Goal: Task Accomplishment & Management: Complete application form

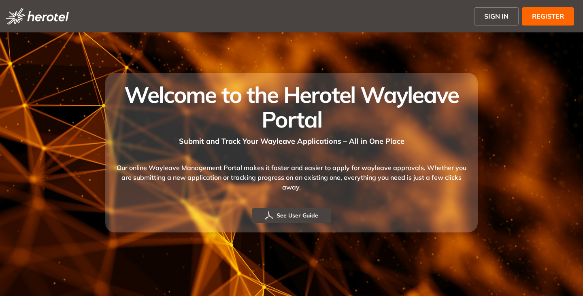
click at [493, 21] on button "SIGN IN" at bounding box center [496, 16] width 45 height 18
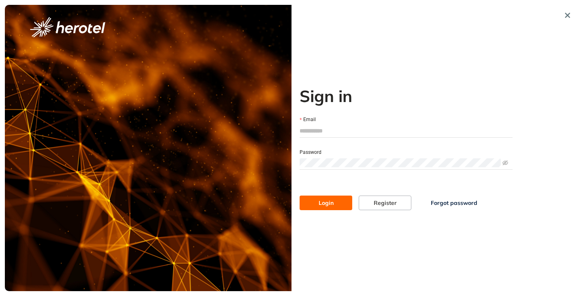
click at [314, 126] on input "Email" at bounding box center [406, 131] width 213 height 12
type input "**********"
click at [300, 196] on button "Login" at bounding box center [326, 203] width 53 height 15
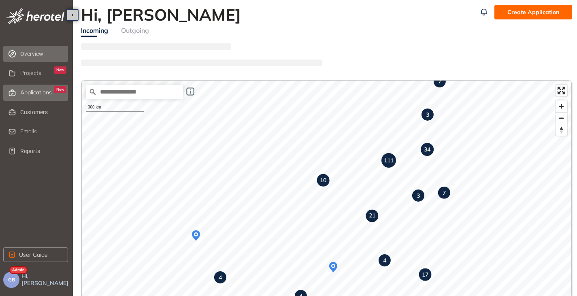
click at [34, 97] on div "Applications New" at bounding box center [43, 93] width 46 height 14
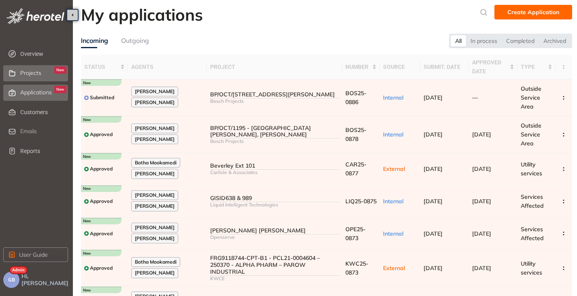
click at [36, 75] on span "Projects" at bounding box center [30, 73] width 21 height 7
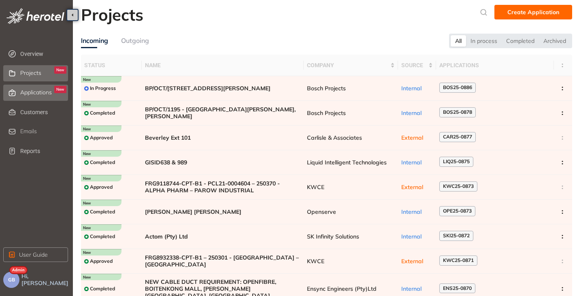
click at [27, 89] on span "Applications" at bounding box center [36, 92] width 32 height 7
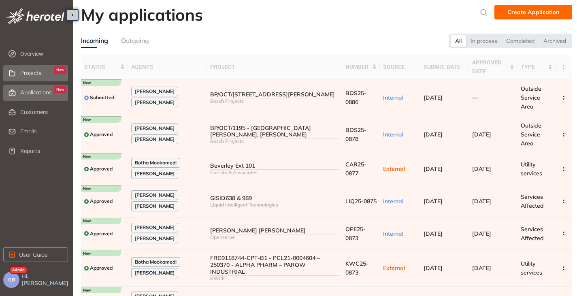
click at [28, 75] on span "Projects" at bounding box center [30, 73] width 21 height 7
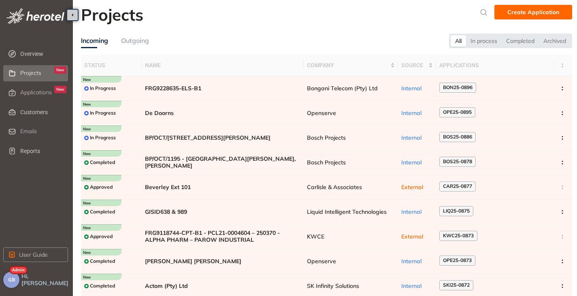
click at [7, 281] on button "GB" at bounding box center [11, 280] width 16 height 16
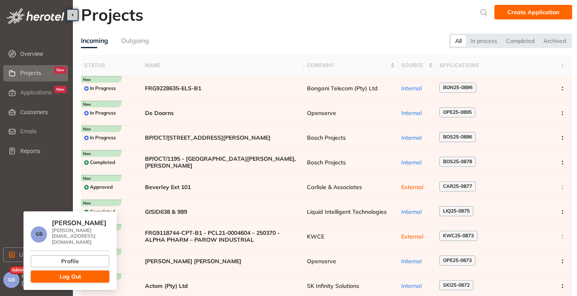
click at [66, 272] on span "Log Out" at bounding box center [70, 276] width 21 height 9
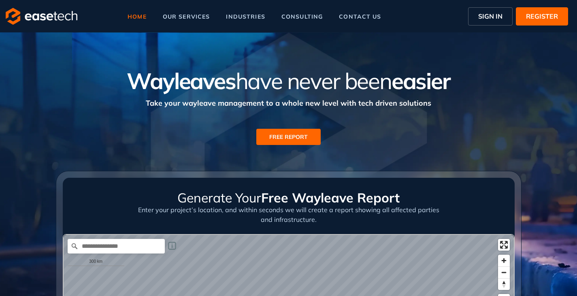
click at [481, 19] on span "SIGN IN" at bounding box center [490, 16] width 24 height 10
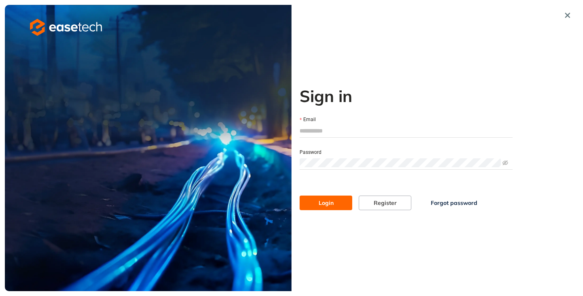
click at [328, 128] on input "Email" at bounding box center [406, 131] width 213 height 12
type input "**********"
click at [311, 197] on button "Login" at bounding box center [326, 203] width 53 height 15
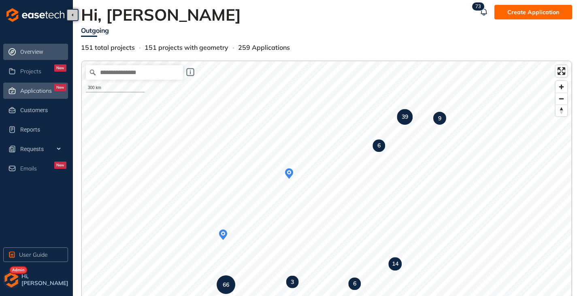
click at [33, 90] on span "Applications" at bounding box center [36, 90] width 32 height 7
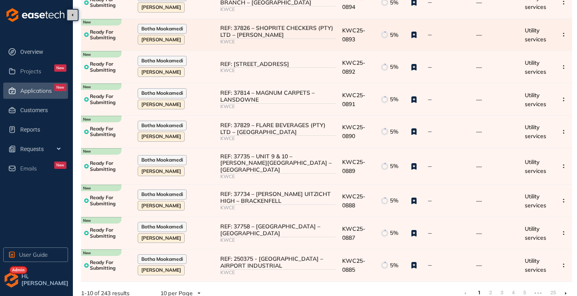
scroll to position [134, 0]
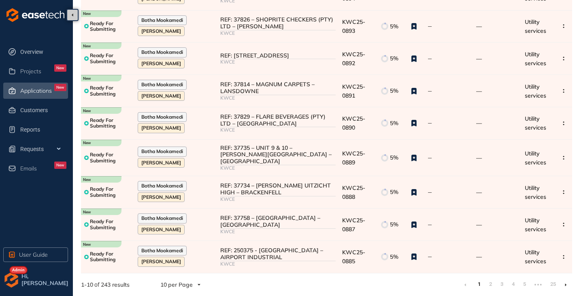
click at [567, 281] on li at bounding box center [565, 284] width 13 height 13
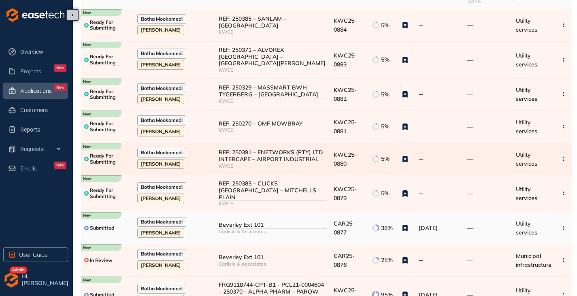
scroll to position [81, 0]
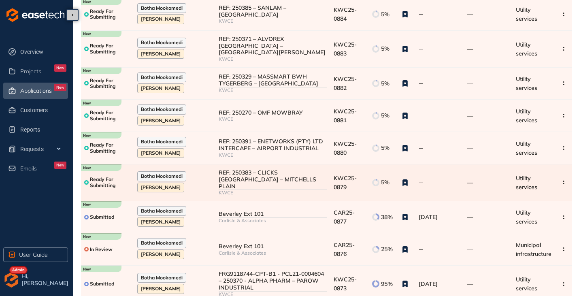
click at [271, 190] on div "KWCE" at bounding box center [273, 193] width 109 height 6
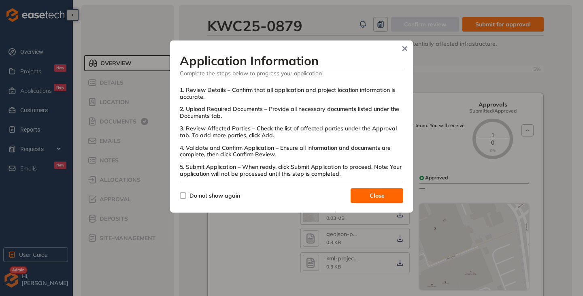
click at [186, 197] on span "Do not show again" at bounding box center [214, 195] width 57 height 9
click at [371, 198] on span "Close" at bounding box center [377, 195] width 15 height 9
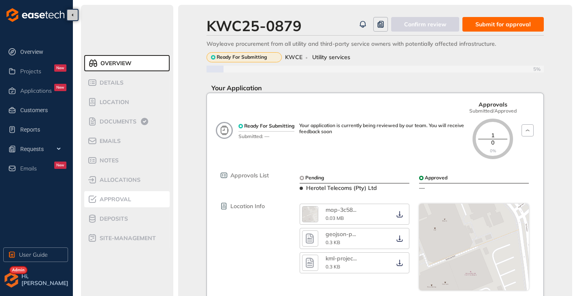
click at [117, 199] on span "Approval" at bounding box center [114, 199] width 34 height 7
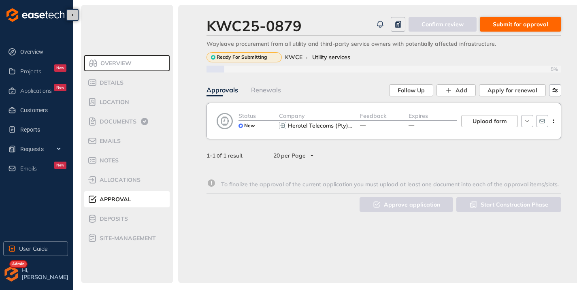
click at [535, 24] on span "Submit for approval" at bounding box center [520, 24] width 55 height 9
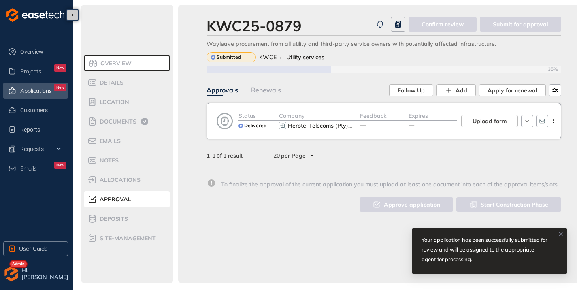
click at [38, 91] on span "Applications" at bounding box center [36, 90] width 32 height 7
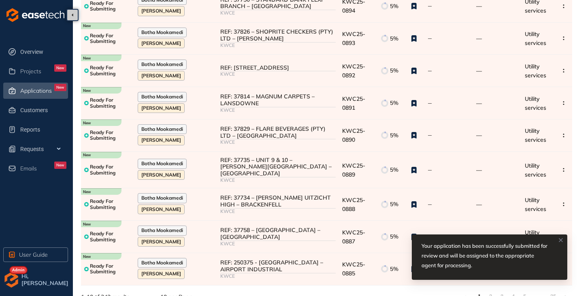
scroll to position [134, 0]
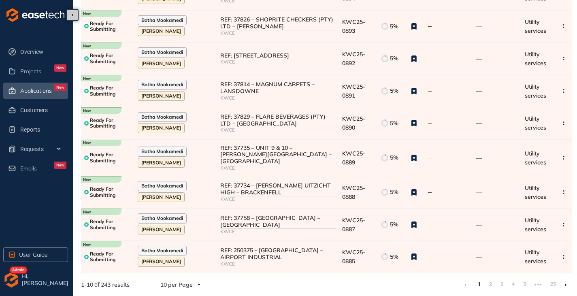
click at [567, 286] on li at bounding box center [565, 284] width 13 height 13
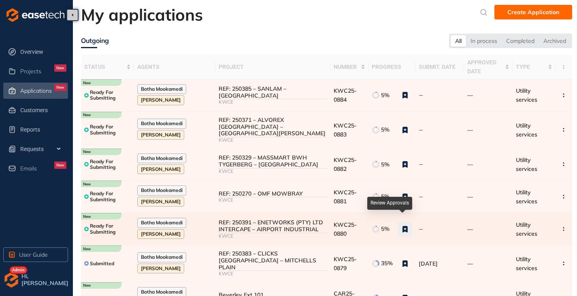
click at [410, 225] on button "button" at bounding box center [405, 229] width 15 height 15
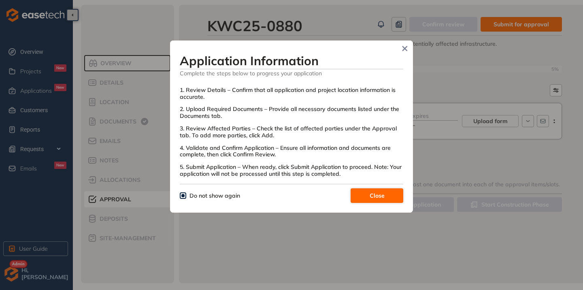
click at [391, 196] on button "Close" at bounding box center [377, 195] width 53 height 15
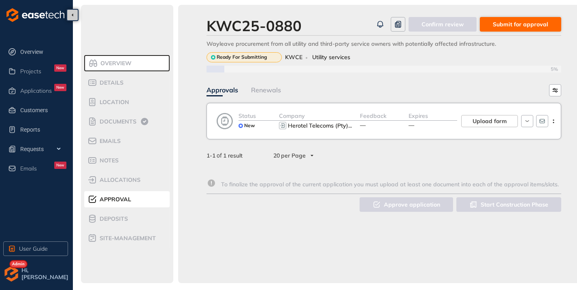
click at [512, 26] on span "Submit for approval" at bounding box center [520, 24] width 55 height 9
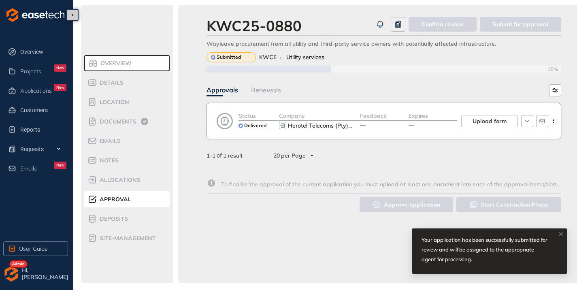
click at [110, 196] on span "Approval" at bounding box center [114, 199] width 34 height 7
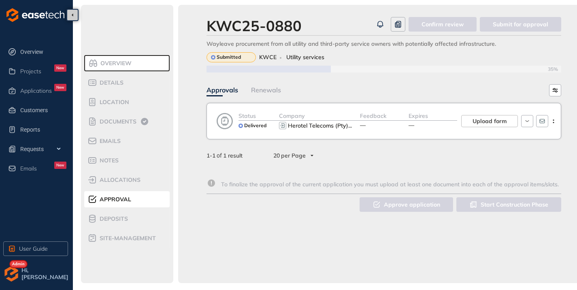
click at [119, 198] on span "Approval" at bounding box center [114, 199] width 34 height 7
click at [22, 85] on div "Applications New" at bounding box center [43, 91] width 46 height 14
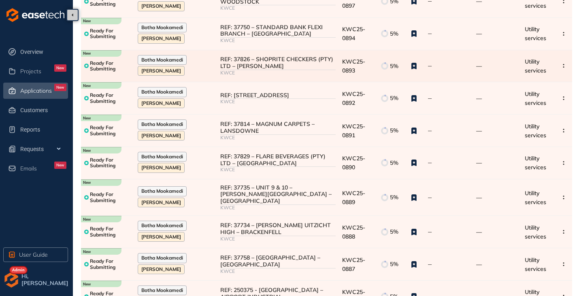
scroll to position [134, 0]
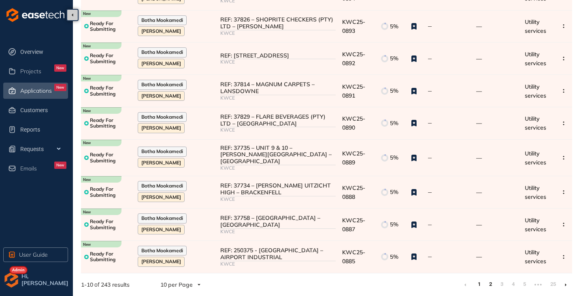
click at [489, 288] on link "2" at bounding box center [490, 284] width 8 height 12
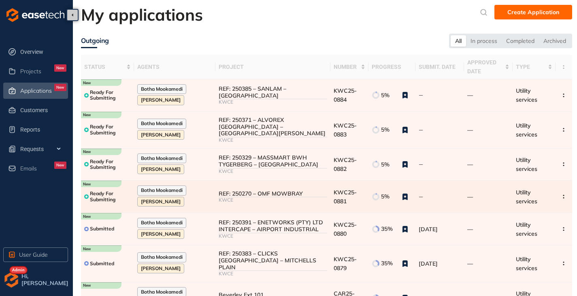
click at [292, 190] on div "REF: 250270 – OMF MOWBRAY" at bounding box center [273, 193] width 109 height 7
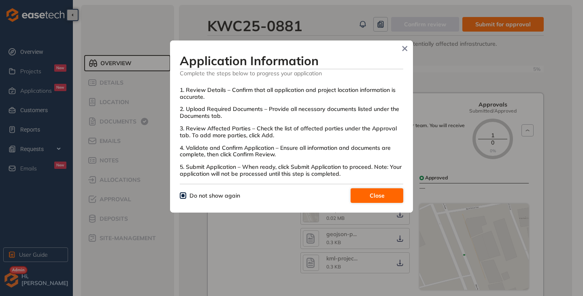
click at [378, 195] on span "Close" at bounding box center [377, 195] width 15 height 9
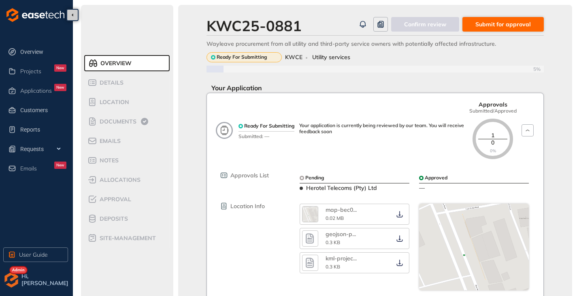
click at [489, 26] on span "Submit for approval" at bounding box center [503, 24] width 55 height 9
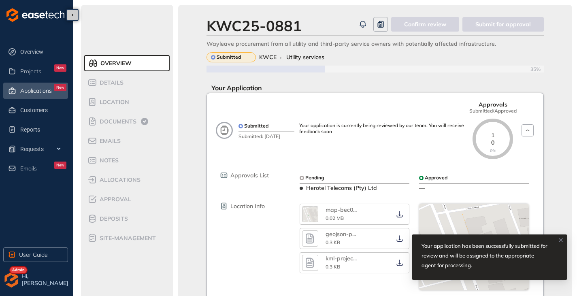
click at [40, 94] on div "Applications New" at bounding box center [43, 91] width 46 height 14
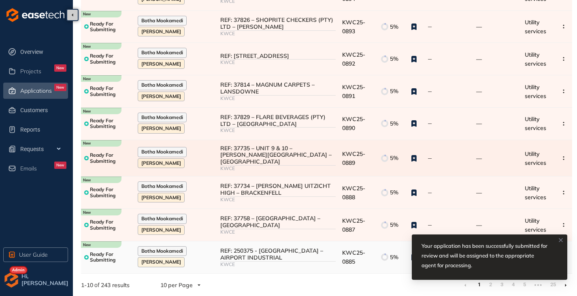
scroll to position [134, 0]
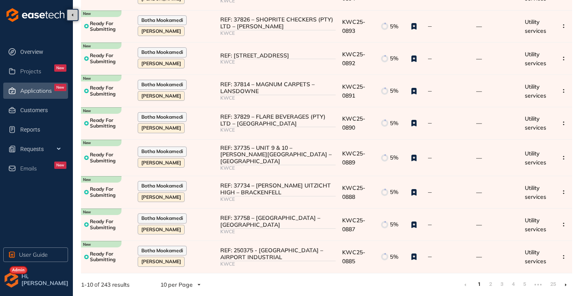
click at [566, 286] on icon at bounding box center [566, 285] width 2 height 4
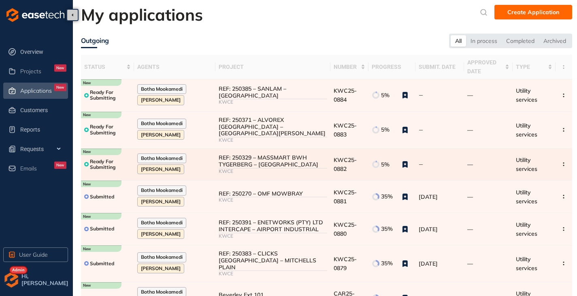
click at [284, 160] on div "REF: 250329 – MASSMART BWH TYGERBERG – [GEOGRAPHIC_DATA]" at bounding box center [273, 161] width 109 height 14
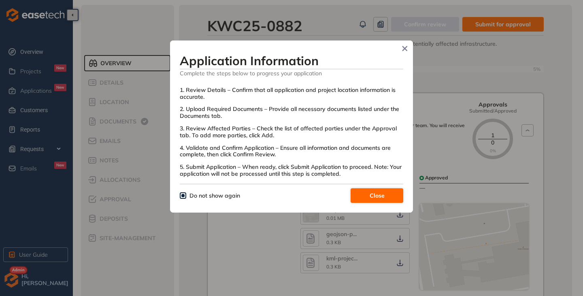
click at [370, 200] on span "Close" at bounding box center [377, 195] width 15 height 9
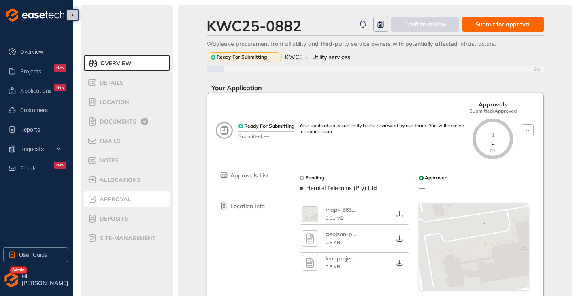
click at [119, 199] on span "Approval" at bounding box center [114, 199] width 34 height 7
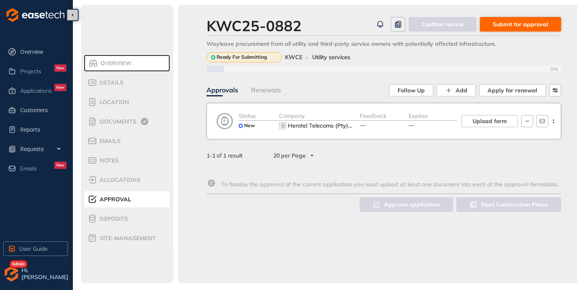
click at [517, 29] on button "Submit for approval" at bounding box center [520, 24] width 81 height 15
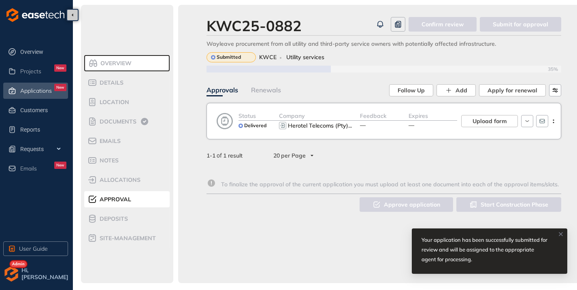
click at [25, 88] on span "Applications" at bounding box center [36, 90] width 32 height 7
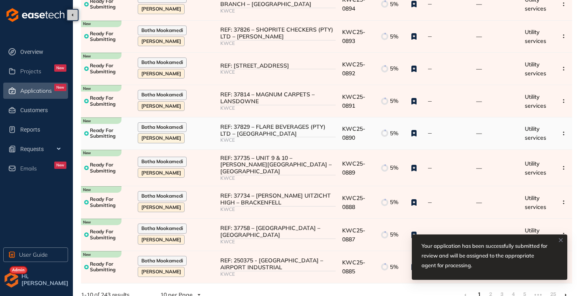
scroll to position [134, 0]
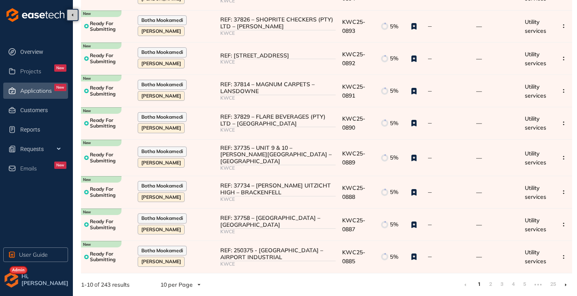
click at [568, 285] on li at bounding box center [565, 284] width 13 height 13
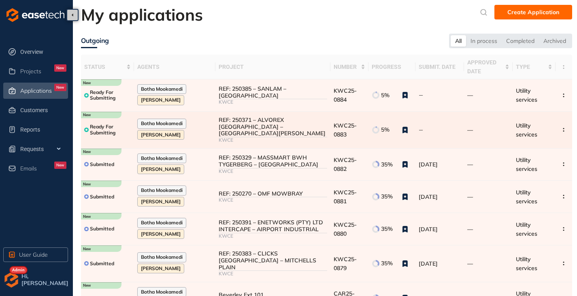
click at [266, 128] on div "REF: 250371 – ALVOREX [GEOGRAPHIC_DATA] – [GEOGRAPHIC_DATA][PERSON_NAME]" at bounding box center [273, 127] width 109 height 20
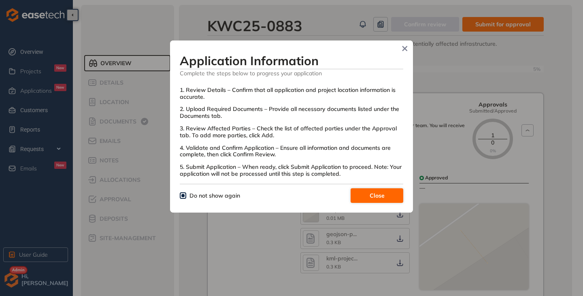
click at [361, 191] on button "Close" at bounding box center [377, 195] width 53 height 15
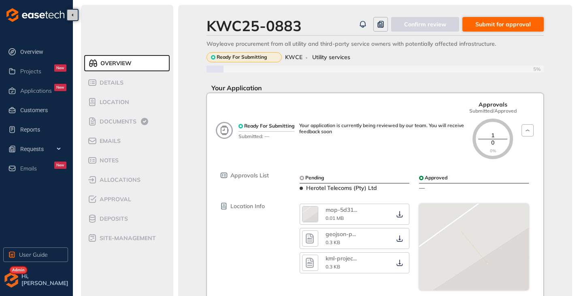
click at [502, 20] on span "Submit for approval" at bounding box center [503, 24] width 55 height 9
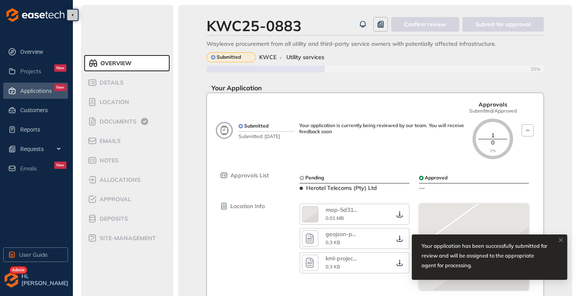
click at [35, 86] on div "Applications New" at bounding box center [43, 91] width 46 height 14
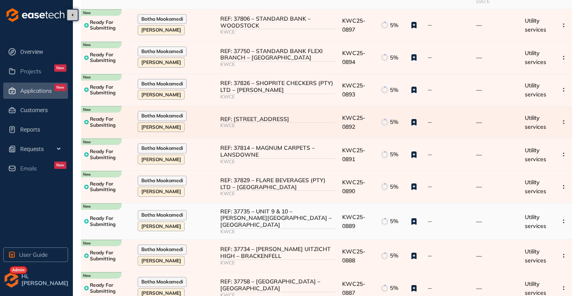
scroll to position [134, 0]
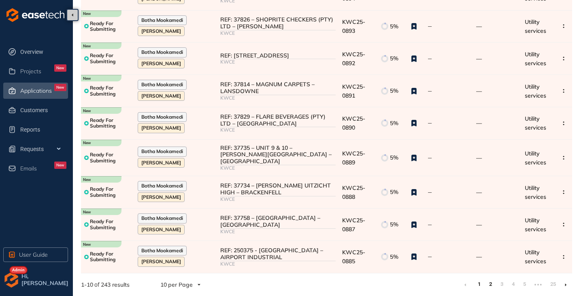
click at [488, 287] on link "2" at bounding box center [490, 284] width 8 height 12
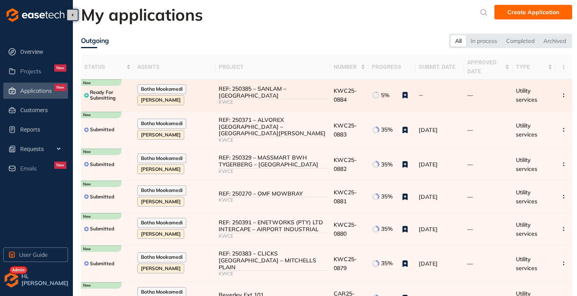
click at [247, 87] on td "REF: 250385 – SANLAM – BELLVILLE KWCE" at bounding box center [272, 95] width 115 height 32
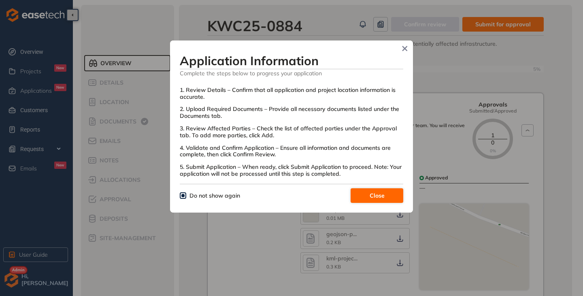
click at [377, 194] on span "Close" at bounding box center [377, 195] width 15 height 9
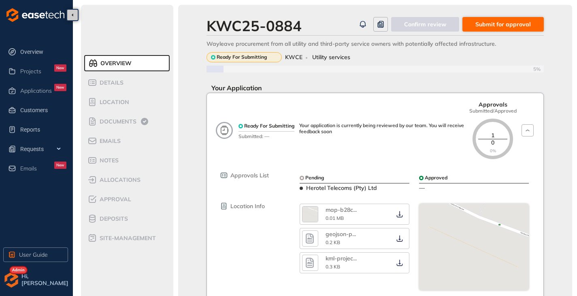
click at [470, 29] on button "Submit for approval" at bounding box center [503, 24] width 81 height 15
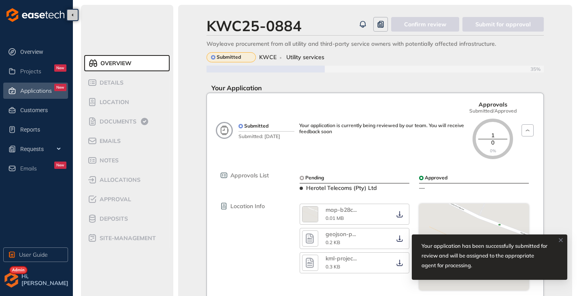
click at [22, 96] on div "Applications New" at bounding box center [43, 91] width 46 height 14
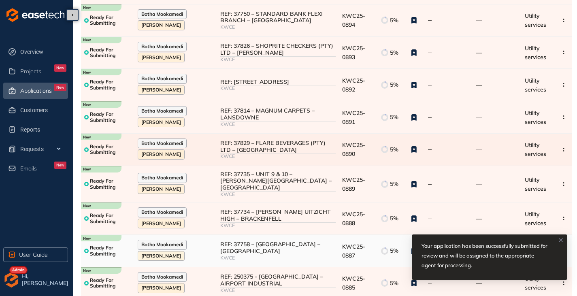
scroll to position [134, 0]
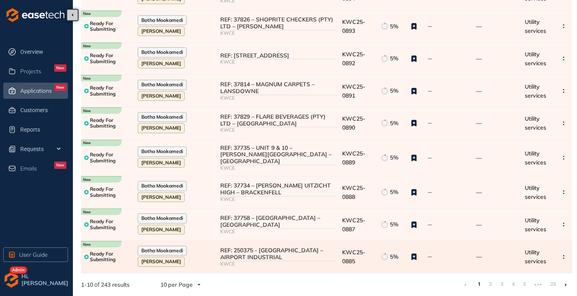
click at [247, 245] on td "REF: 250375 - ANGLO AMERICAN – AIRPORT INDUSTRIAL KWCE" at bounding box center [278, 257] width 122 height 32
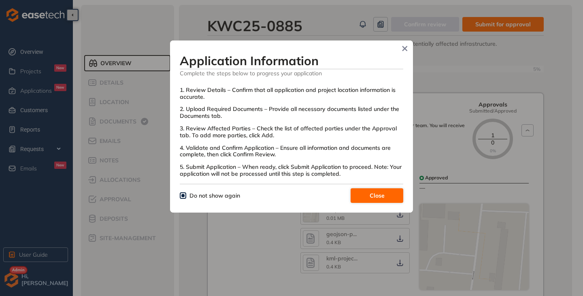
click at [374, 196] on span "Close" at bounding box center [377, 195] width 15 height 9
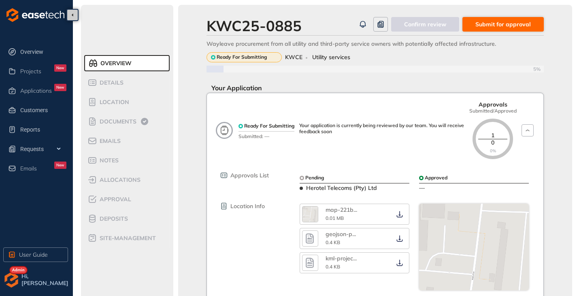
click at [490, 21] on span "Submit for approval" at bounding box center [503, 24] width 55 height 9
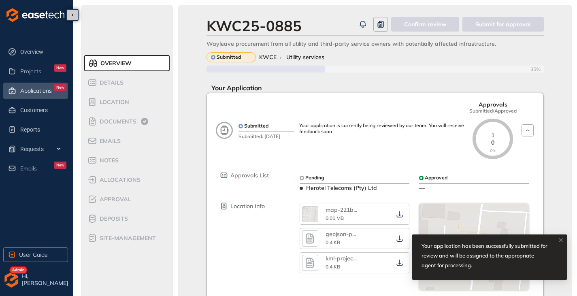
click at [35, 96] on div "Applications New" at bounding box center [43, 91] width 46 height 14
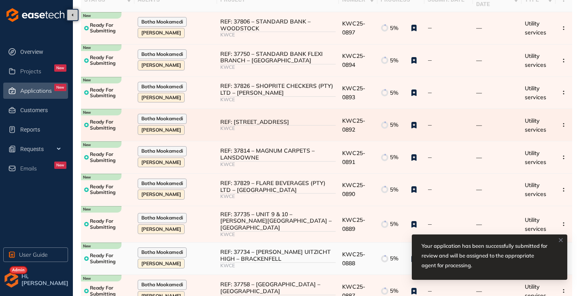
scroll to position [134, 0]
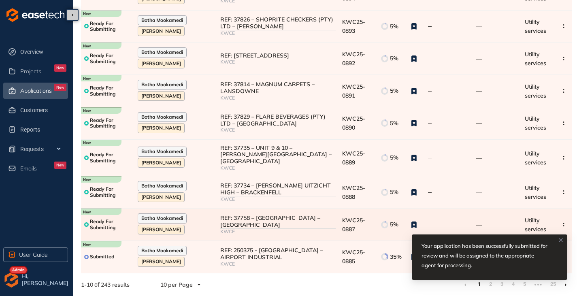
click at [267, 226] on div "REF: 37758 – [GEOGRAPHIC_DATA] – [GEOGRAPHIC_DATA]" at bounding box center [278, 222] width 116 height 14
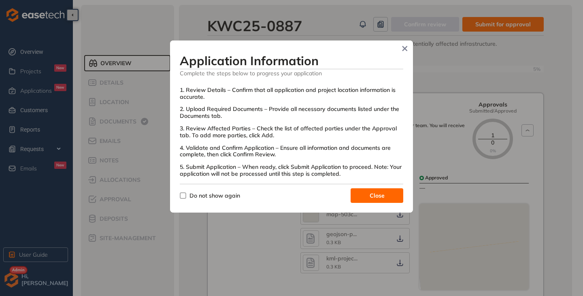
click at [186, 200] on label "Do not show again" at bounding box center [212, 195] width 64 height 9
click at [383, 197] on span "Close" at bounding box center [377, 195] width 15 height 9
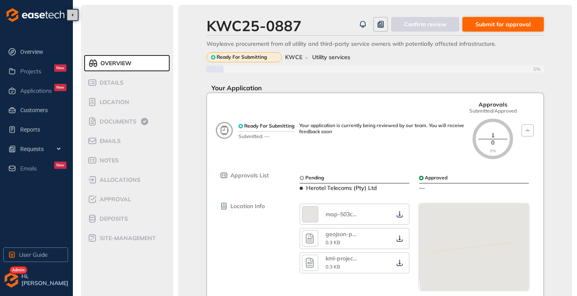
click at [501, 26] on span "Submit for approval" at bounding box center [503, 24] width 55 height 9
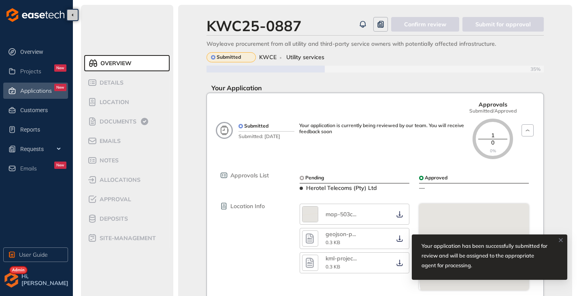
click at [32, 93] on span "Applications" at bounding box center [36, 90] width 32 height 7
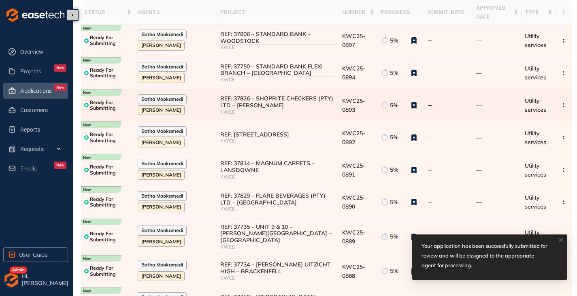
scroll to position [122, 0]
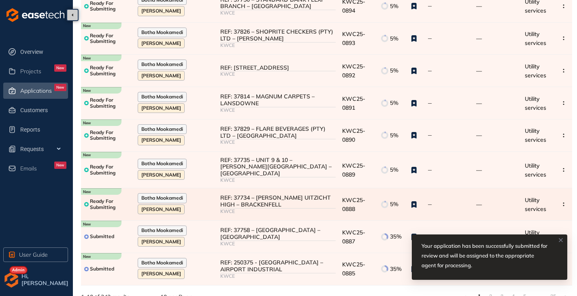
click at [264, 200] on div "REF: 37734 – [PERSON_NAME] UITZICHT HIGH – BRACKENFELL" at bounding box center [278, 201] width 116 height 14
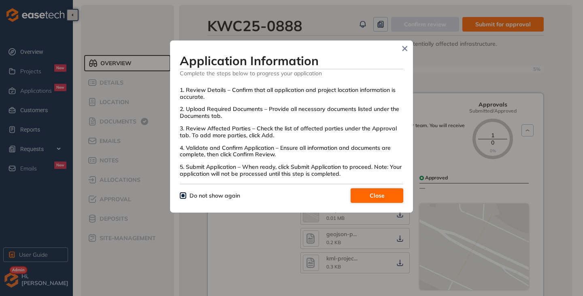
click at [368, 199] on button "Close" at bounding box center [377, 195] width 53 height 15
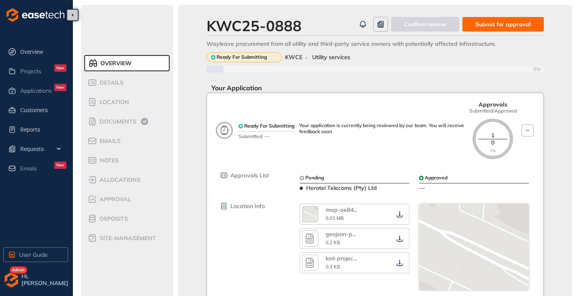
click at [516, 23] on span "Submit for approval" at bounding box center [503, 24] width 55 height 9
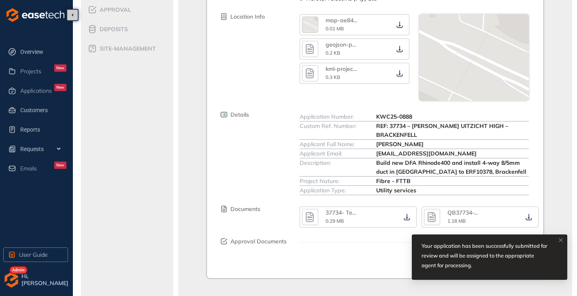
scroll to position [28, 0]
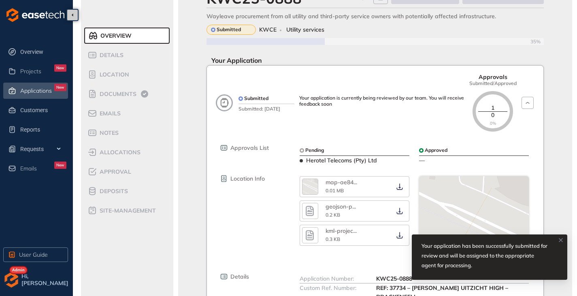
click at [27, 90] on span "Applications" at bounding box center [36, 90] width 32 height 7
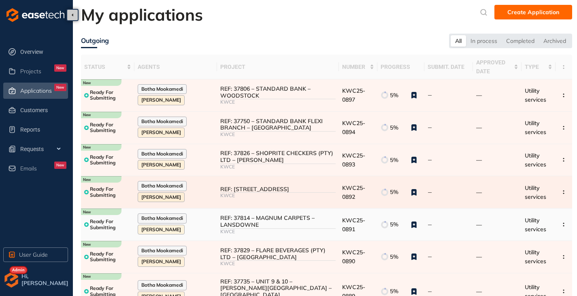
scroll to position [122, 0]
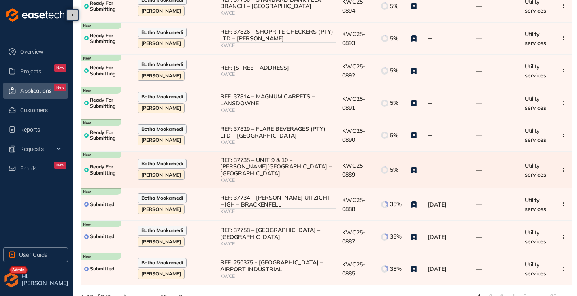
click at [282, 171] on div "REF: 37735 – UNIT 9 & 10 – [PERSON_NAME][GEOGRAPHIC_DATA] – [GEOGRAPHIC_DATA]" at bounding box center [278, 167] width 116 height 20
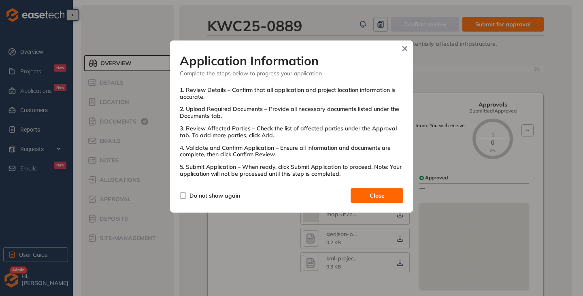
click at [181, 198] on label "Do not show again" at bounding box center [212, 195] width 64 height 9
click at [371, 199] on span "Close" at bounding box center [377, 195] width 15 height 9
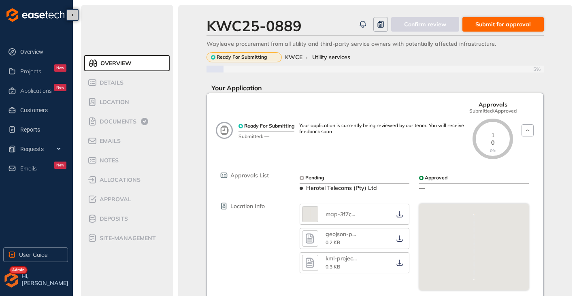
click at [494, 24] on span "Submit for approval" at bounding box center [503, 24] width 55 height 9
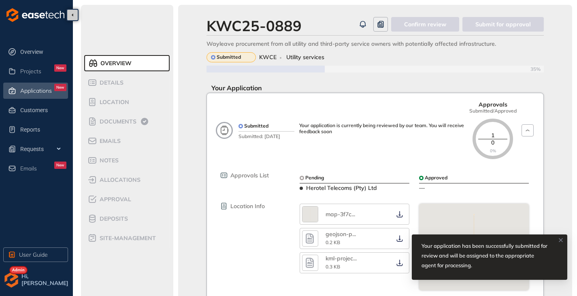
click at [35, 96] on div "Applications New" at bounding box center [43, 91] width 46 height 14
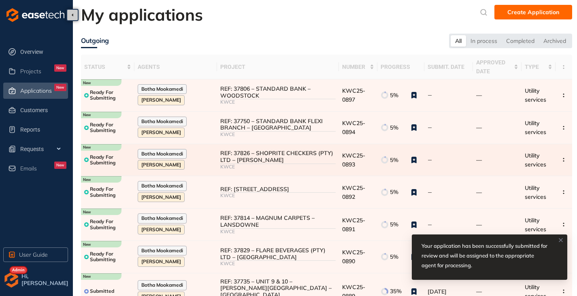
scroll to position [122, 0]
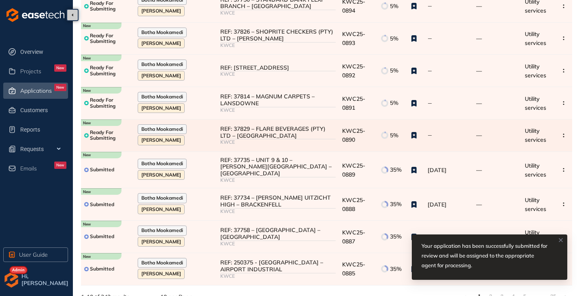
click at [250, 132] on div "REF: 37829 – FLARE BEVERAGES (PTY) LTD – [GEOGRAPHIC_DATA]" at bounding box center [278, 133] width 116 height 14
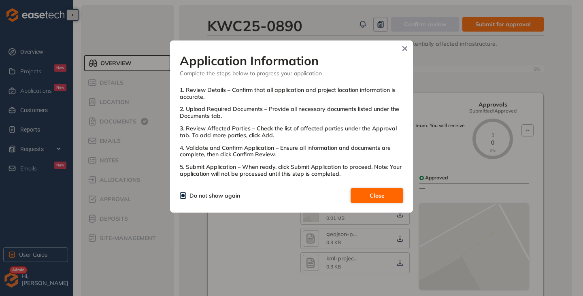
click at [377, 191] on span "Close" at bounding box center [377, 195] width 15 height 9
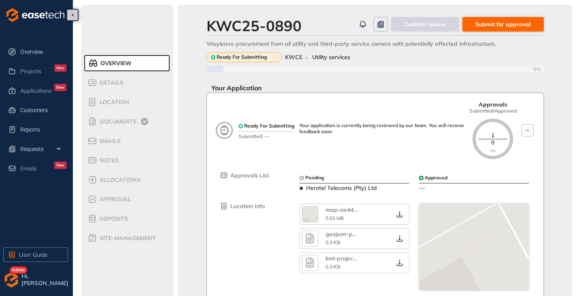
click at [496, 24] on span "Submit for approval" at bounding box center [503, 24] width 55 height 9
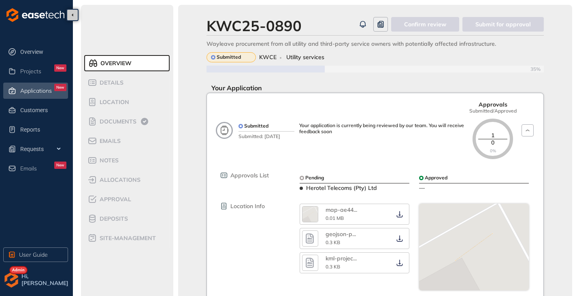
click at [21, 90] on span "Applications" at bounding box center [36, 90] width 32 height 7
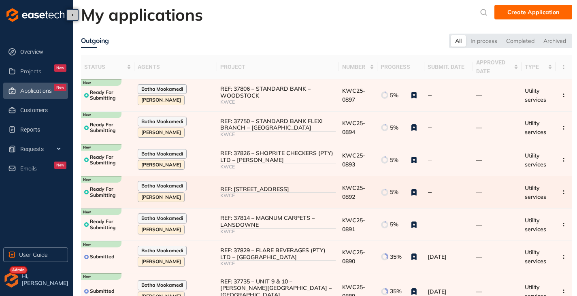
click at [245, 208] on td "REF: 37876 – 1 ADDERLEY STREET – CAPE TOWN KWCE" at bounding box center [278, 192] width 122 height 32
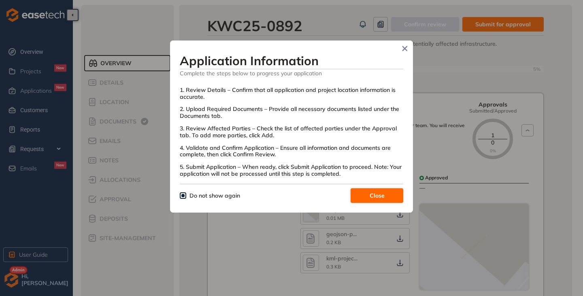
click at [365, 194] on button "Close" at bounding box center [377, 195] width 53 height 15
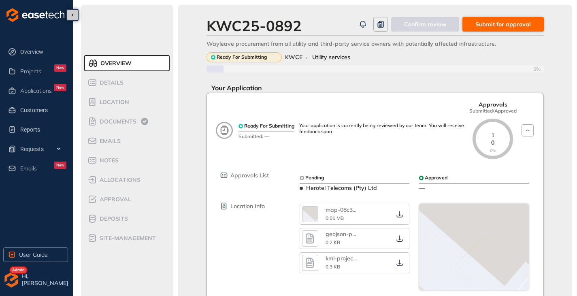
click at [495, 21] on span "Submit for approval" at bounding box center [503, 24] width 55 height 9
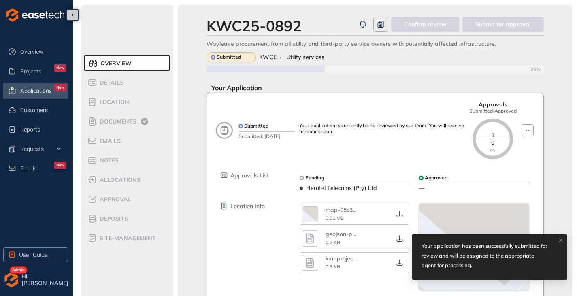
click at [34, 93] on span "Applications" at bounding box center [36, 90] width 32 height 7
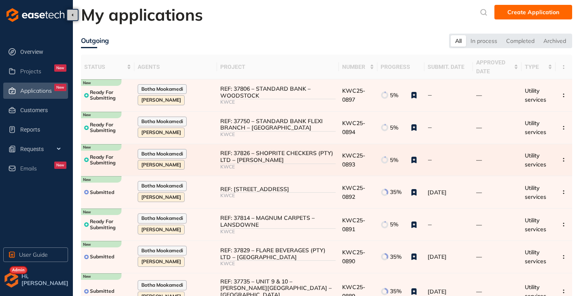
click at [245, 165] on div "KWCE" at bounding box center [278, 167] width 116 height 6
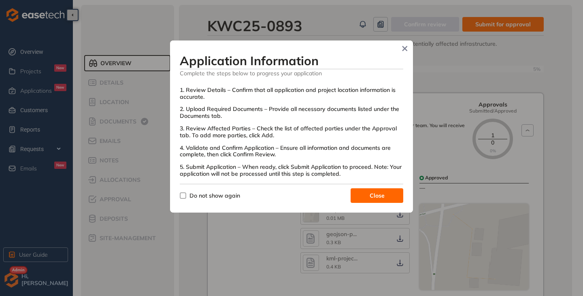
click at [187, 196] on span "Do not show again" at bounding box center [214, 195] width 57 height 9
click at [374, 198] on span "Close" at bounding box center [377, 195] width 15 height 9
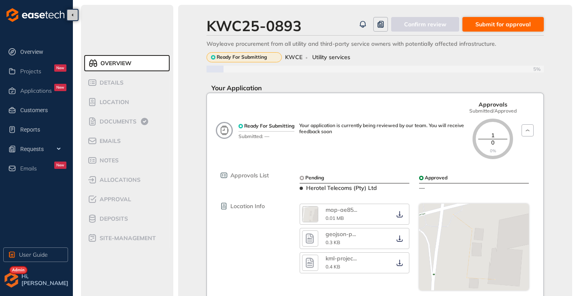
click at [481, 29] on button "Submit for approval" at bounding box center [503, 24] width 81 height 15
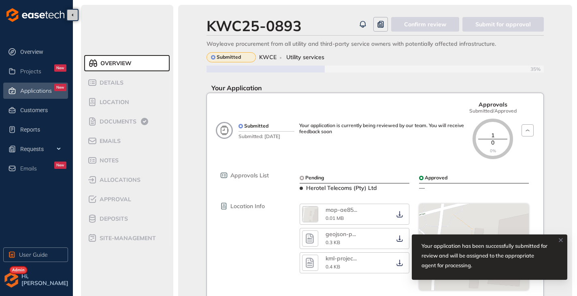
click at [51, 94] on span "Applications" at bounding box center [36, 90] width 32 height 7
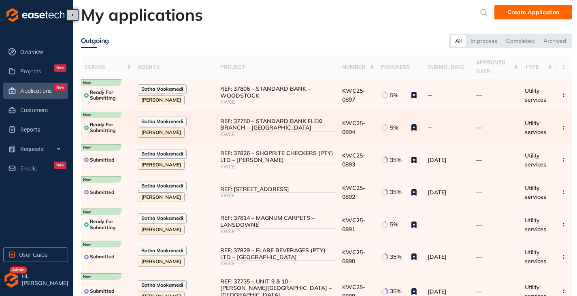
click at [292, 119] on div "REF: 37750 – STANDARD BANK FLEXI BRANCH – [GEOGRAPHIC_DATA]" at bounding box center [278, 125] width 116 height 14
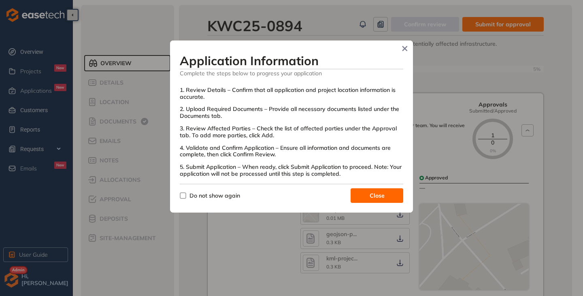
click at [185, 199] on label "Do not show again" at bounding box center [212, 195] width 64 height 9
click at [376, 195] on span "Close" at bounding box center [377, 195] width 15 height 9
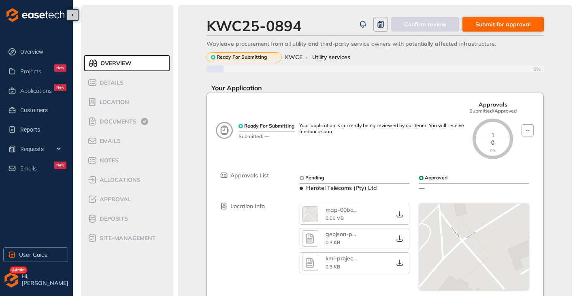
click at [493, 27] on span "Submit for approval" at bounding box center [503, 24] width 55 height 9
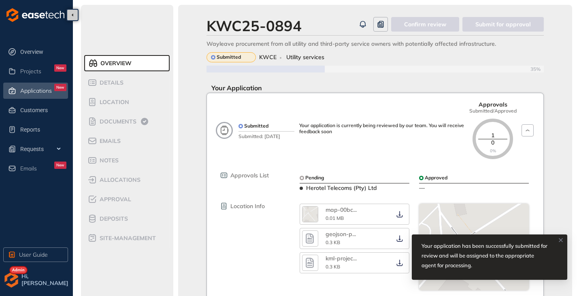
click at [28, 87] on span "Applications" at bounding box center [36, 90] width 32 height 7
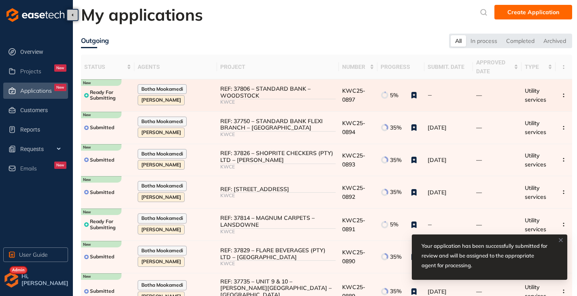
click at [271, 96] on div "REF: 37806 – STANDARD BANK – WOODSTOCK" at bounding box center [278, 92] width 116 height 14
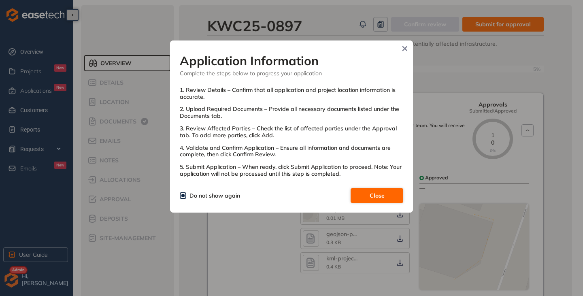
click at [379, 201] on button "Close" at bounding box center [377, 195] width 53 height 15
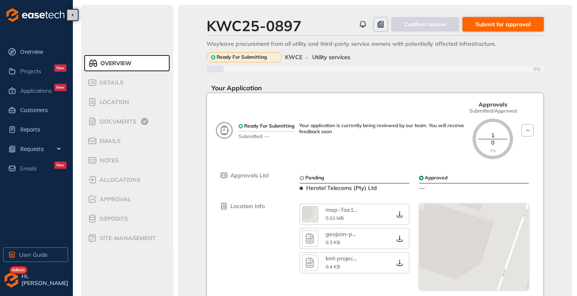
click at [500, 23] on span "Submit for approval" at bounding box center [503, 24] width 55 height 9
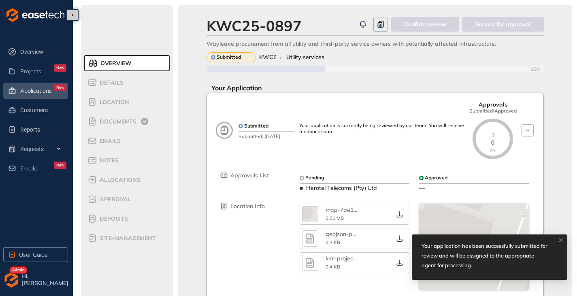
click at [27, 92] on span "Applications" at bounding box center [36, 90] width 32 height 7
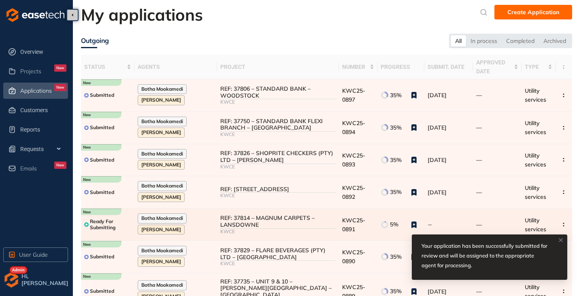
click at [271, 219] on div "REF: 37814 – MAGNUM CARPETS – LANSDOWNE" at bounding box center [278, 222] width 116 height 14
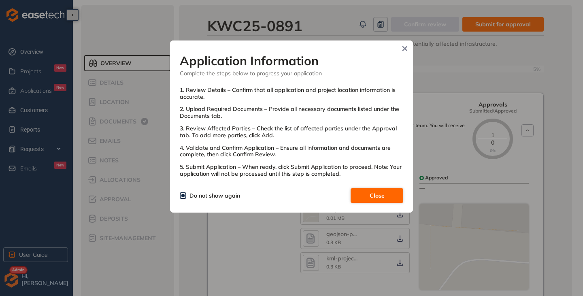
click at [375, 200] on button "Close" at bounding box center [377, 195] width 53 height 15
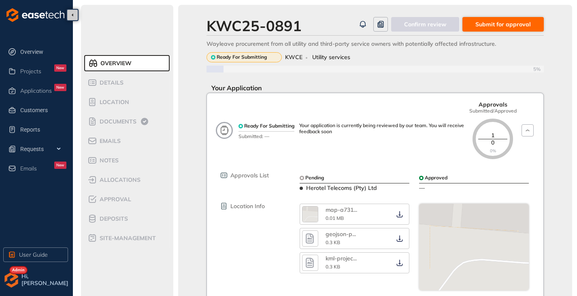
click at [494, 26] on span "Submit for approval" at bounding box center [503, 24] width 55 height 9
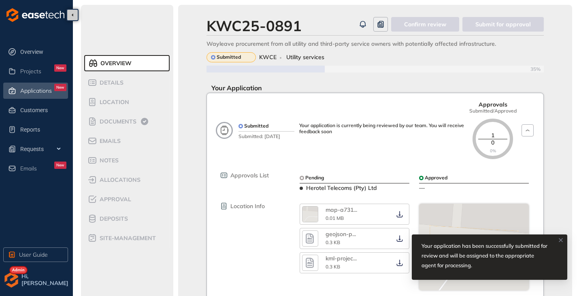
click at [42, 89] on span "Applications" at bounding box center [36, 90] width 32 height 7
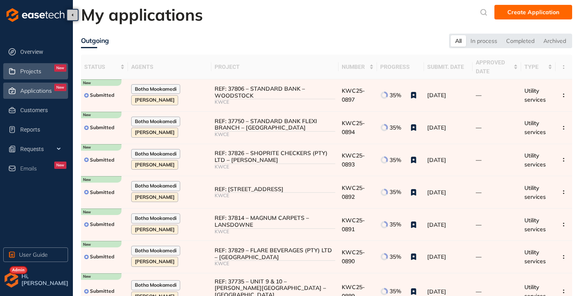
click at [33, 75] on div "Projects New" at bounding box center [43, 71] width 46 height 14
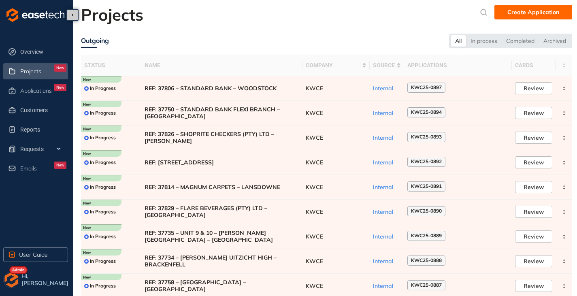
click at [15, 283] on img "button" at bounding box center [11, 280] width 16 height 16
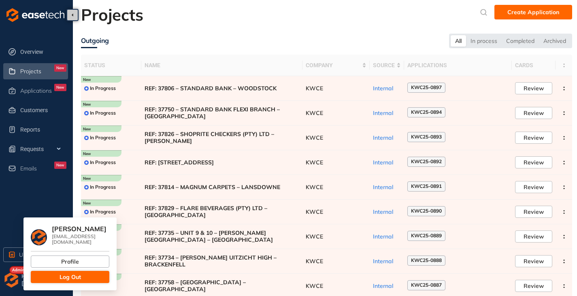
click at [37, 276] on button "Log Out" at bounding box center [70, 277] width 79 height 12
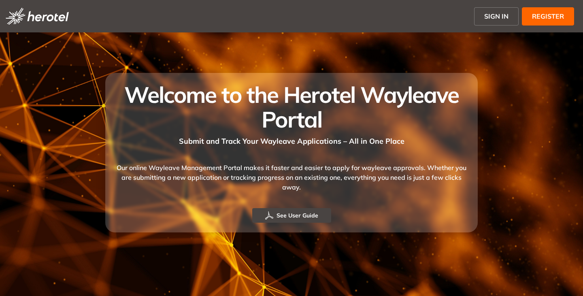
click at [491, 16] on span "SIGN IN" at bounding box center [496, 16] width 24 height 10
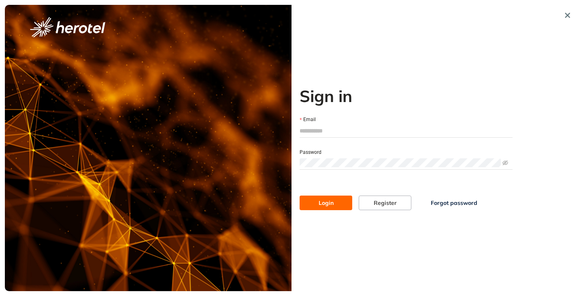
click at [328, 127] on input "Email" at bounding box center [406, 131] width 213 height 12
type input "**********"
click at [300, 196] on button "Login" at bounding box center [326, 203] width 53 height 15
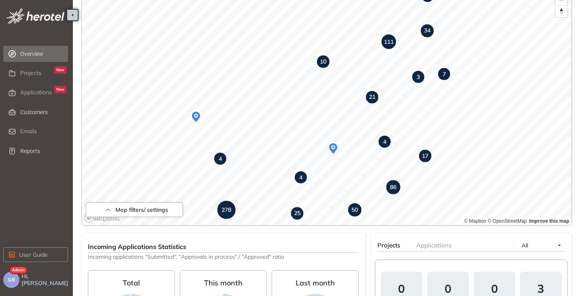
scroll to position [62, 0]
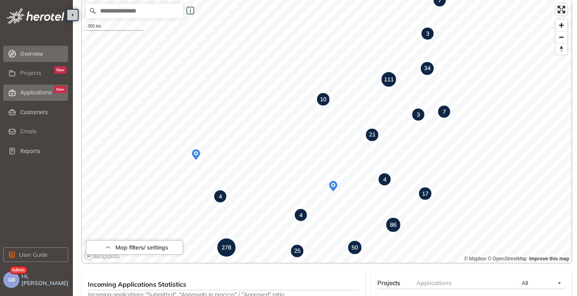
click at [22, 98] on div "Applications New" at bounding box center [43, 93] width 46 height 14
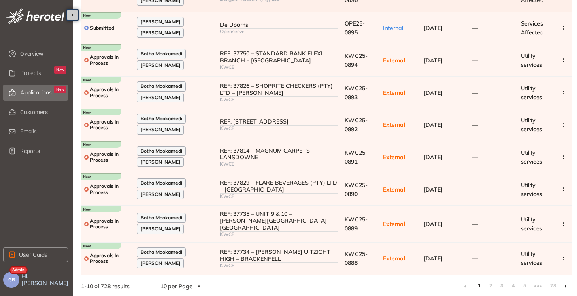
scroll to position [134, 0]
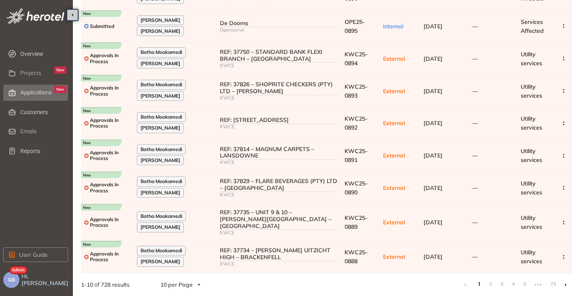
click at [565, 282] on link at bounding box center [566, 285] width 2 height 6
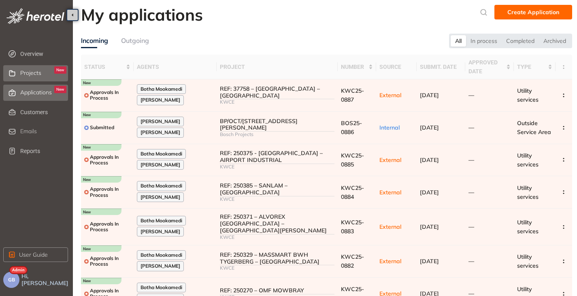
click at [42, 73] on div "Projects New" at bounding box center [43, 73] width 46 height 14
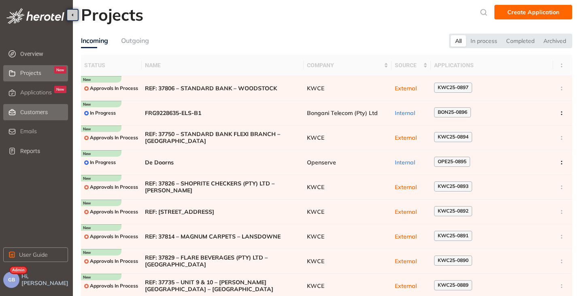
click at [31, 114] on span "Customers" at bounding box center [43, 112] width 46 height 16
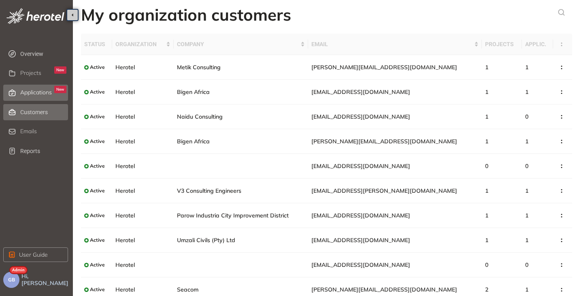
click at [33, 90] on span "Applications" at bounding box center [36, 92] width 32 height 7
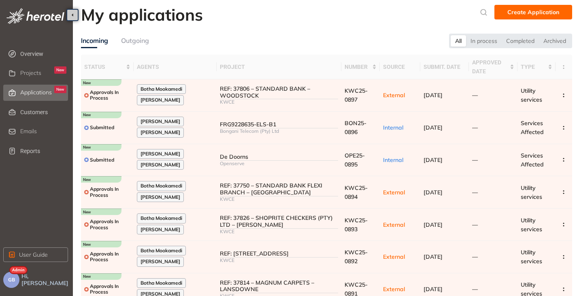
click at [133, 43] on div "Outgoing" at bounding box center [135, 41] width 28 height 10
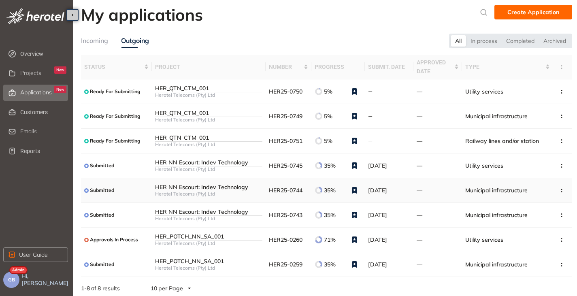
click at [260, 195] on div "Herotel Telecoms (Pty) Ltd" at bounding box center [208, 194] width 107 height 6
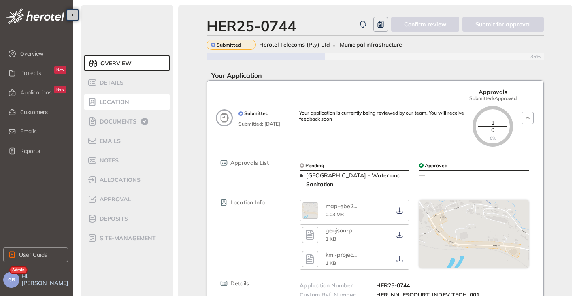
click at [121, 107] on div "Location" at bounding box center [121, 102] width 69 height 10
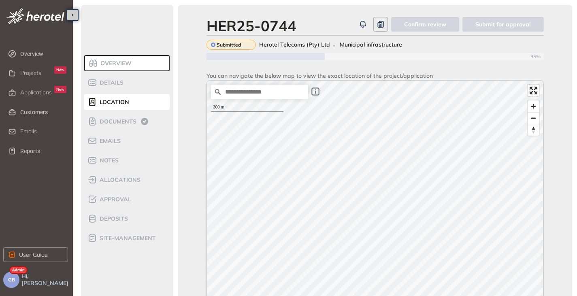
scroll to position [122, 0]
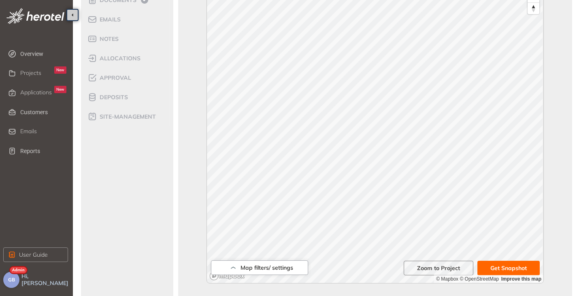
click at [13, 281] on span "GB" at bounding box center [11, 280] width 7 height 6
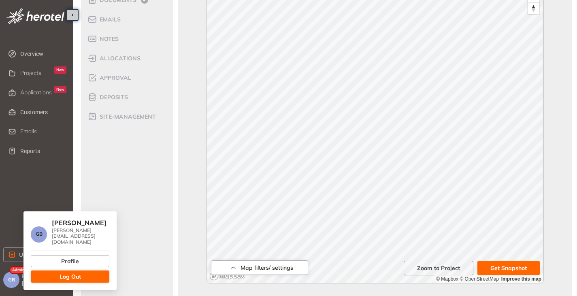
click at [55, 271] on button "Log Out" at bounding box center [70, 277] width 79 height 12
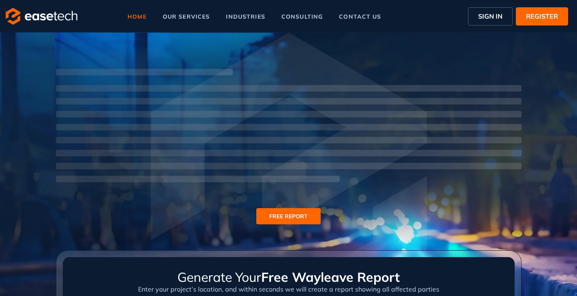
click at [487, 15] on span "SIGN IN" at bounding box center [490, 16] width 24 height 10
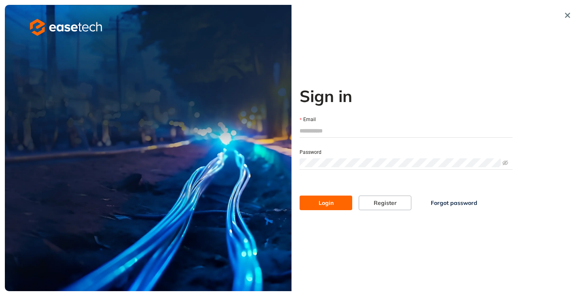
click at [319, 139] on form "Email Password Login Register Forgot password" at bounding box center [406, 158] width 213 height 105
click at [322, 132] on input "Email" at bounding box center [406, 131] width 213 height 12
type input "**********"
click at [322, 197] on button "Login" at bounding box center [326, 203] width 53 height 15
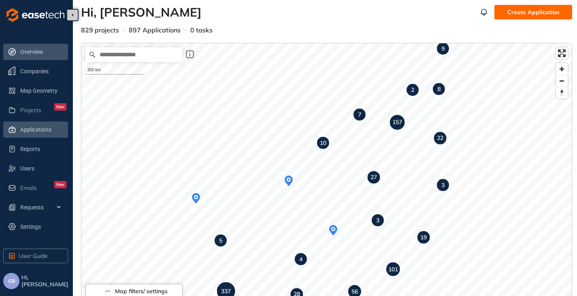
click at [33, 127] on span "Applications" at bounding box center [43, 130] width 46 height 16
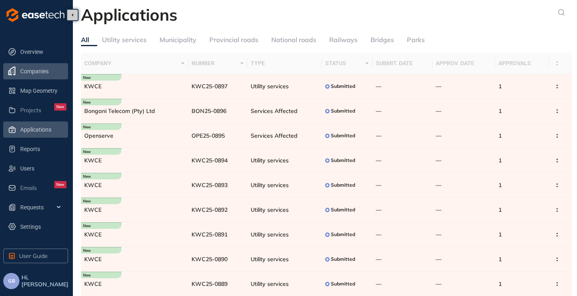
click at [26, 77] on span "Companies" at bounding box center [43, 71] width 46 height 16
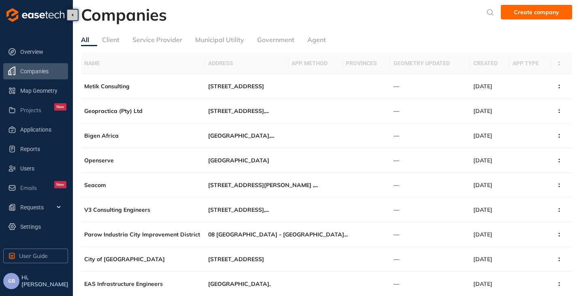
click at [274, 40] on div "Government" at bounding box center [275, 40] width 37 height 10
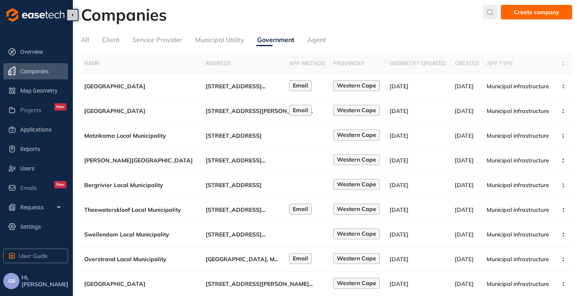
click at [486, 13] on div "submit" at bounding box center [490, 12] width 15 height 15
click at [420, 16] on input "text" at bounding box center [430, 14] width 61 height 12
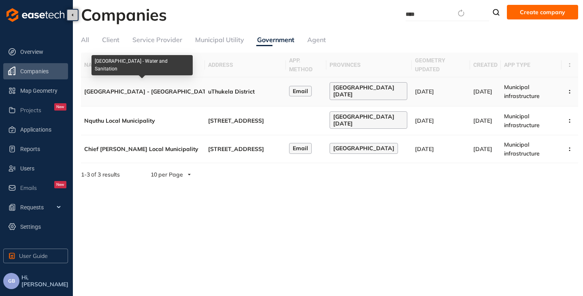
type input "****"
click at [179, 88] on span "[GEOGRAPHIC_DATA] - [GEOGRAPHIC_DATA]" at bounding box center [148, 91] width 128 height 7
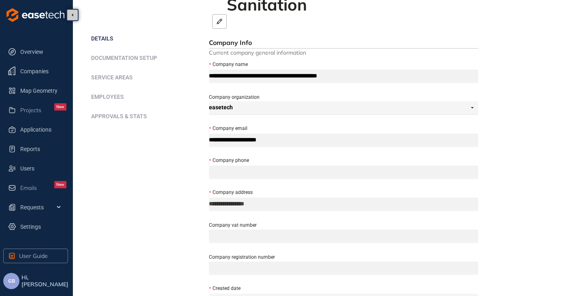
scroll to position [41, 0]
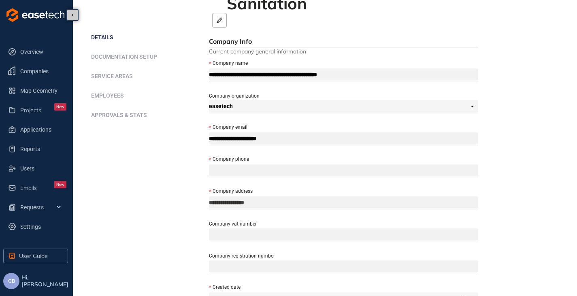
click at [113, 95] on span "Employees" at bounding box center [107, 95] width 33 height 6
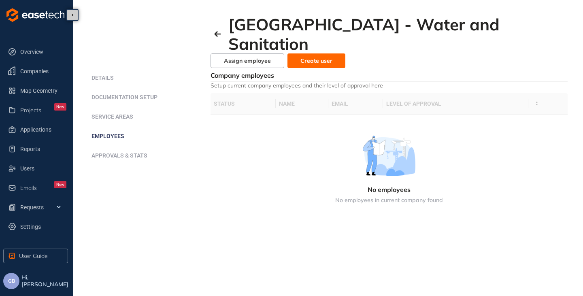
click at [102, 78] on span "Details" at bounding box center [103, 78] width 22 height 6
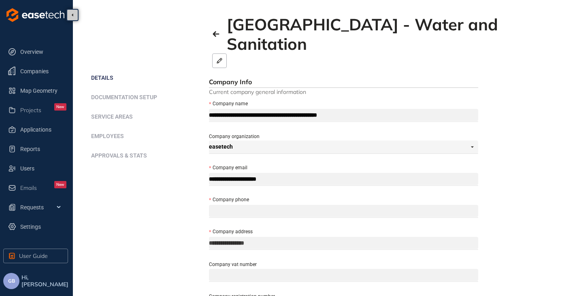
click at [103, 114] on span "Service areas" at bounding box center [112, 116] width 42 height 6
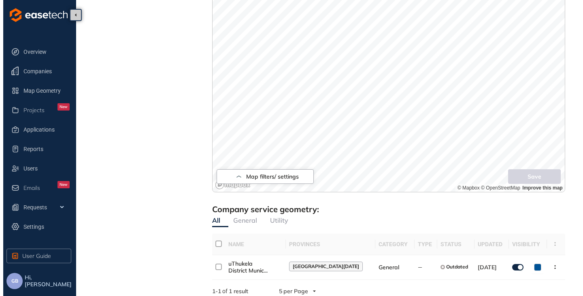
scroll to position [330, 0]
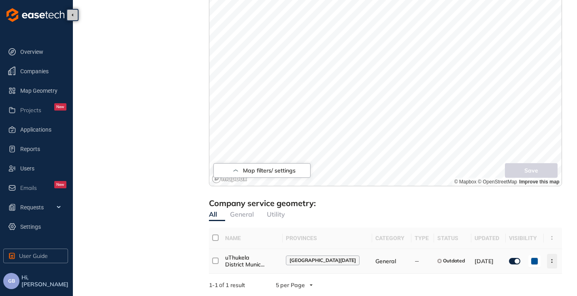
click at [548, 260] on icon "button" at bounding box center [552, 261] width 8 height 4
click at [534, 229] on span "Geometry settings" at bounding box center [516, 226] width 50 height 7
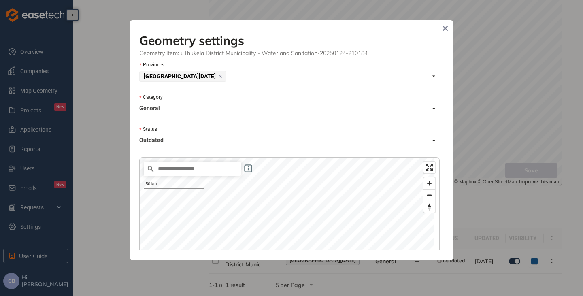
scroll to position [0, 0]
click at [212, 137] on span "Outdated" at bounding box center [287, 140] width 296 height 13
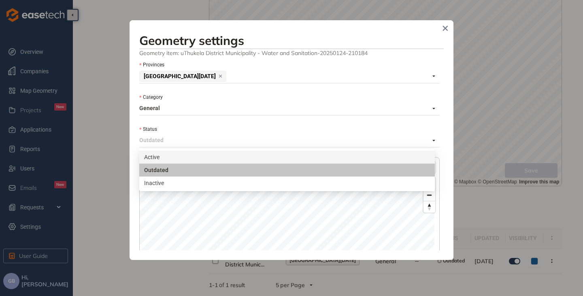
click at [153, 160] on div "Active" at bounding box center [287, 157] width 286 height 9
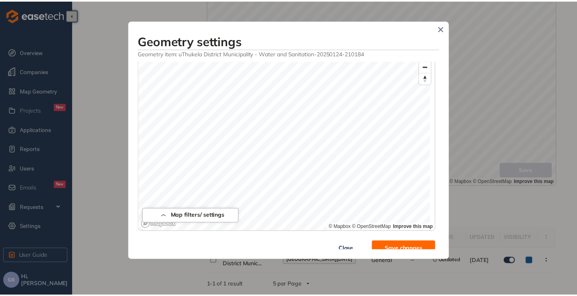
scroll to position [139, 0]
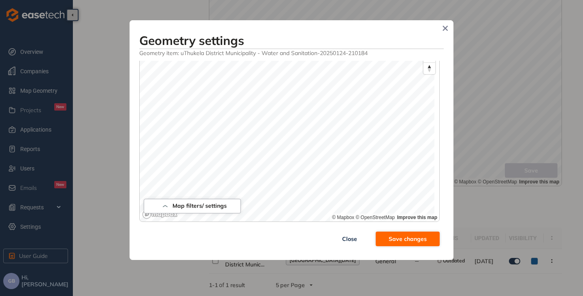
click at [410, 239] on span "Save changes" at bounding box center [408, 239] width 38 height 9
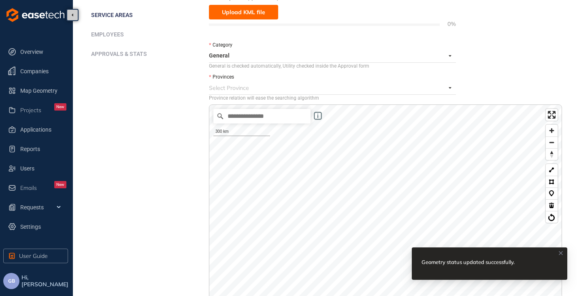
scroll to position [0, 0]
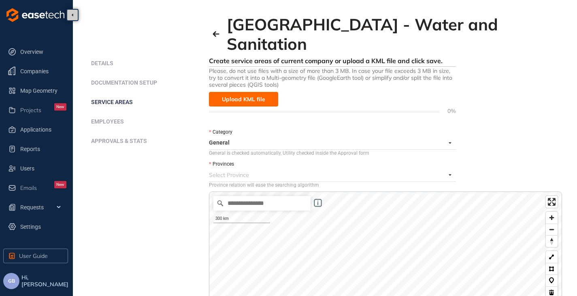
click at [113, 138] on span "Approvals & Stats" at bounding box center [119, 141] width 56 height 6
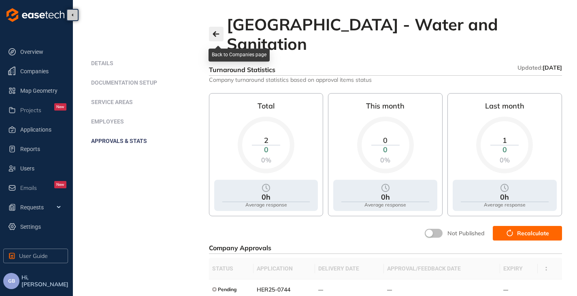
click at [218, 34] on icon "button" at bounding box center [216, 34] width 6 height 6
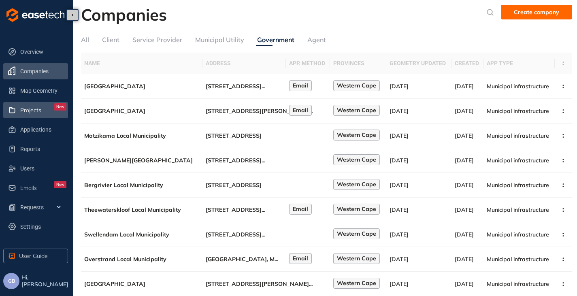
click at [32, 116] on div "Projects New" at bounding box center [43, 110] width 46 height 14
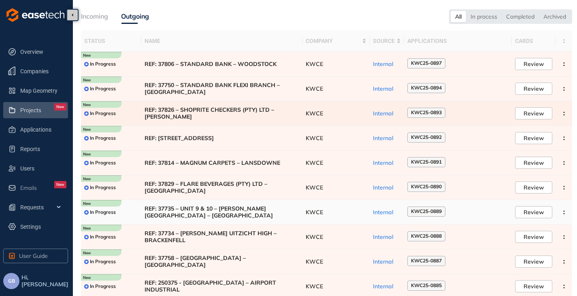
scroll to position [50, 0]
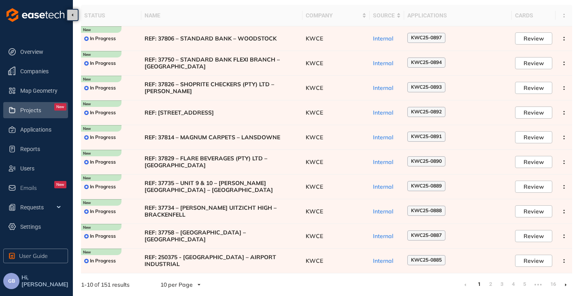
click at [567, 283] on li at bounding box center [565, 284] width 13 height 13
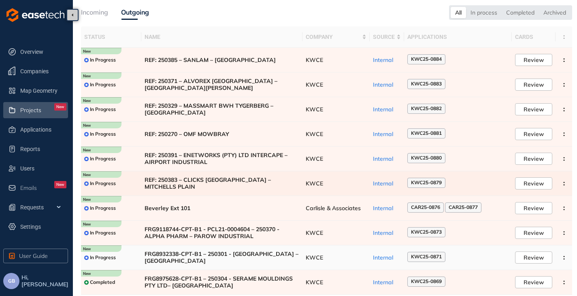
scroll to position [50, 0]
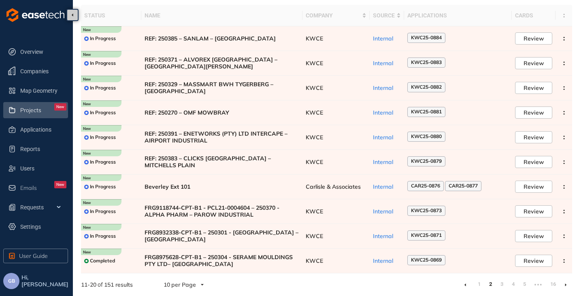
click at [567, 284] on li at bounding box center [565, 284] width 13 height 13
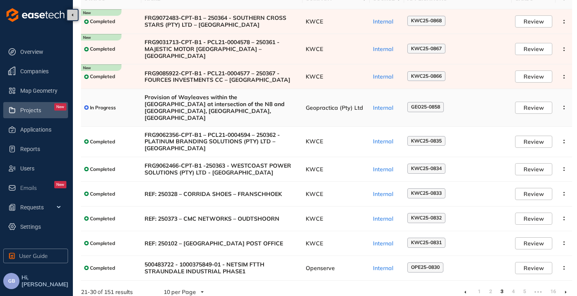
scroll to position [67, 0]
click at [567, 285] on li at bounding box center [565, 291] width 13 height 13
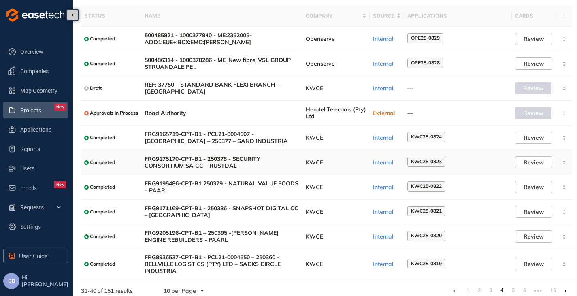
scroll to position [55, 0]
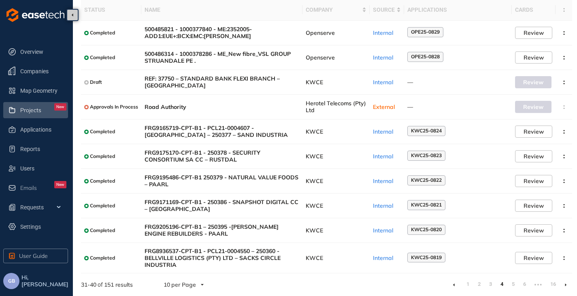
click at [565, 283] on icon at bounding box center [566, 285] width 2 height 4
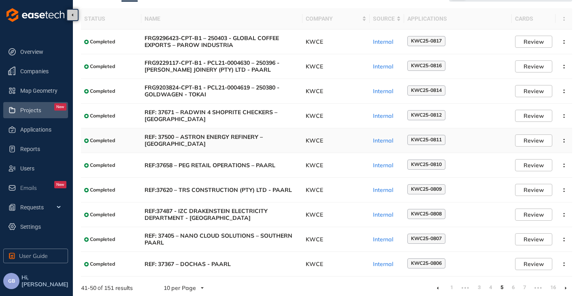
scroll to position [50, 0]
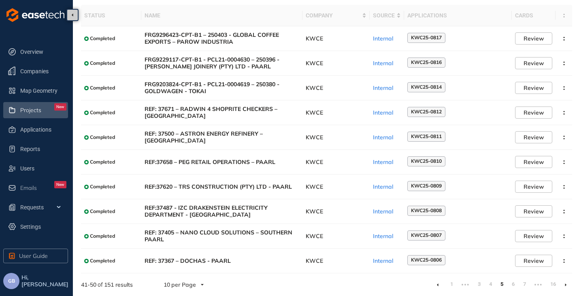
click at [567, 284] on li at bounding box center [565, 284] width 13 height 13
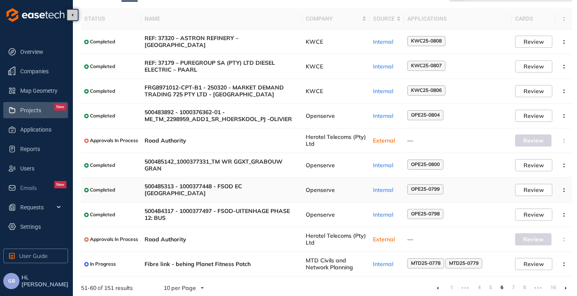
scroll to position [50, 0]
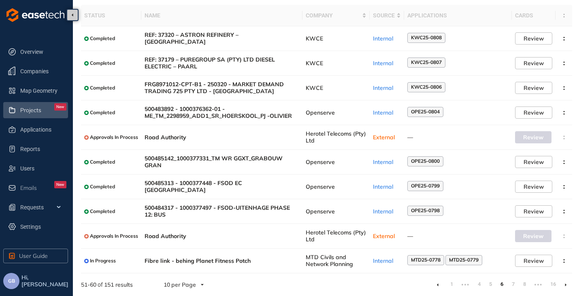
click at [567, 286] on icon at bounding box center [566, 285] width 2 height 4
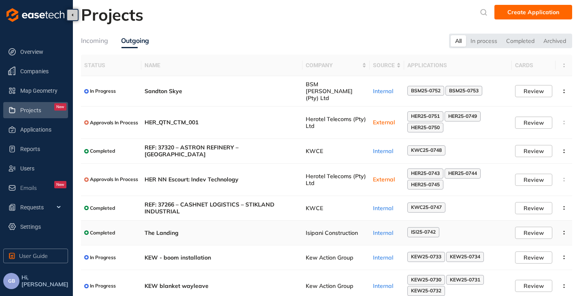
scroll to position [41, 0]
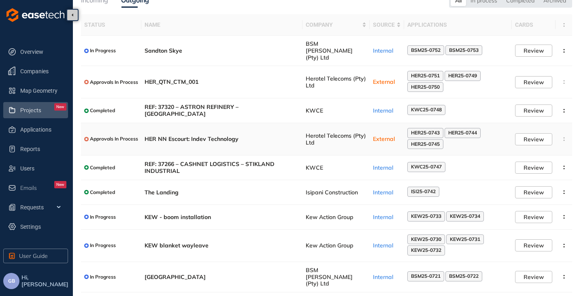
click at [245, 136] on span "HER NN Escourt: Indev Technology" at bounding box center [222, 139] width 155 height 7
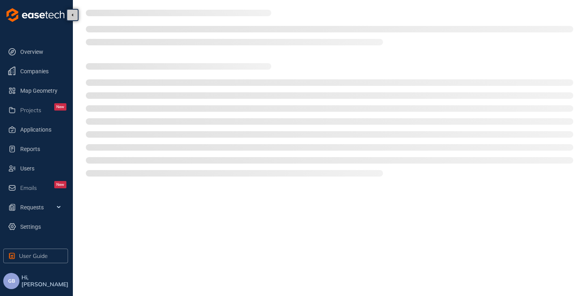
type textarea "**********"
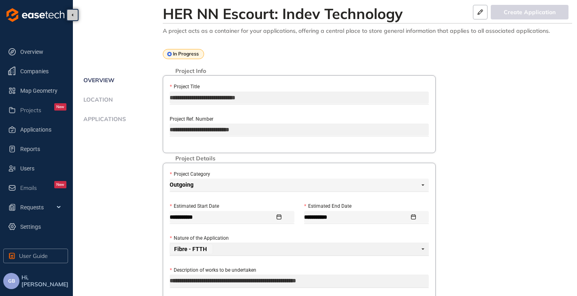
click at [99, 115] on ul "Overview Location Applications" at bounding box center [122, 108] width 82 height 66
click at [100, 118] on span "Applications" at bounding box center [103, 119] width 45 height 7
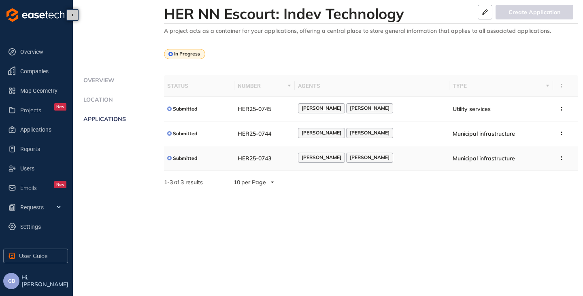
click at [246, 158] on span "HER25-0743" at bounding box center [255, 158] width 34 height 7
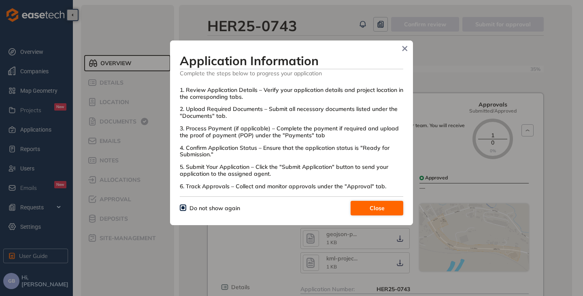
click at [380, 206] on span "Close" at bounding box center [377, 208] width 15 height 9
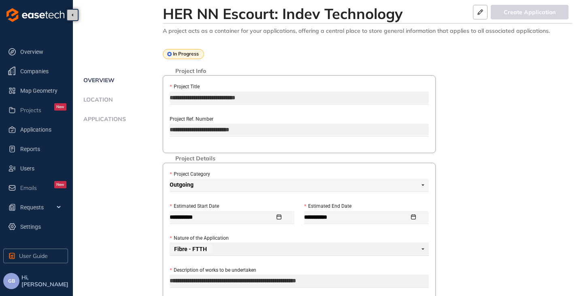
click at [98, 121] on span "Applications" at bounding box center [103, 119] width 45 height 7
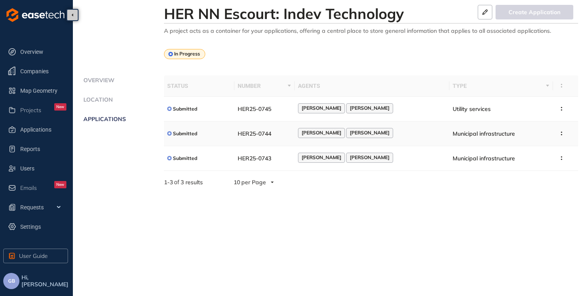
click at [268, 130] on span "HER25-0744" at bounding box center [255, 133] width 34 height 7
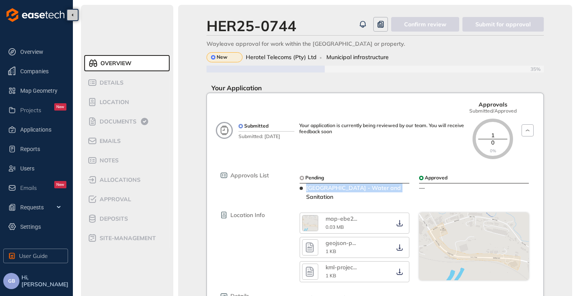
drag, startPoint x: 385, startPoint y: 188, endPoint x: 305, endPoint y: 190, distance: 79.4
click at [305, 190] on div "[GEOGRAPHIC_DATA] - Water and Sanitation" at bounding box center [355, 192] width 110 height 18
copy span "[GEOGRAPHIC_DATA]"
click at [109, 198] on span "Approval" at bounding box center [114, 199] width 34 height 7
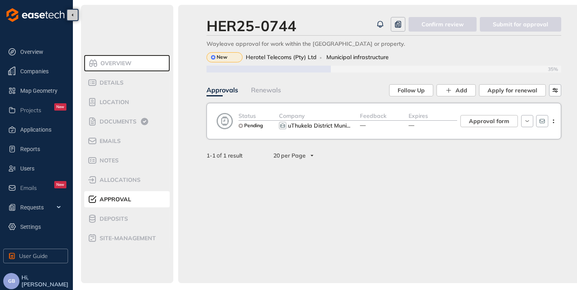
click at [315, 130] on button "uThukela District Muni ..." at bounding box center [320, 126] width 67 height 10
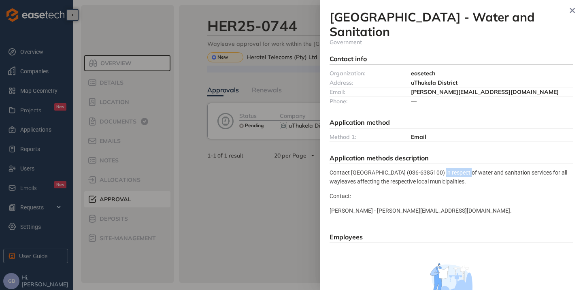
drag, startPoint x: 461, startPoint y: 172, endPoint x: 427, endPoint y: 173, distance: 34.0
click at [427, 173] on p "Contact [GEOGRAPHIC_DATA] (036-6385100) in respect of water and sanitation serv…" at bounding box center [452, 177] width 244 height 18
copy p "036-6385100"
click at [570, 11] on icon "button" at bounding box center [573, 11] width 8 height 6
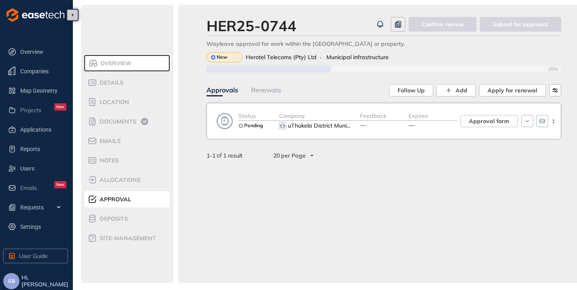
click at [14, 275] on button "GB" at bounding box center [11, 281] width 16 height 16
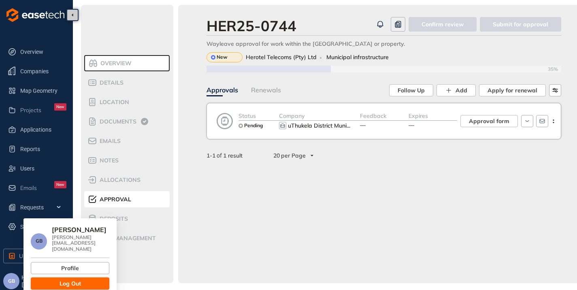
click at [55, 277] on button "Log Out" at bounding box center [70, 283] width 79 height 12
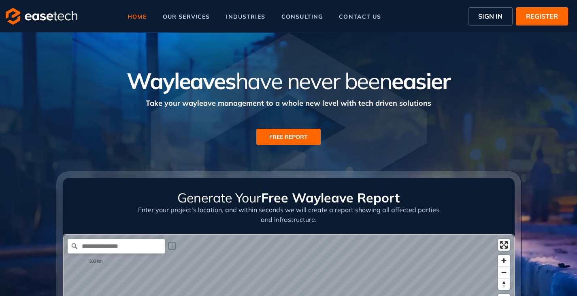
click at [498, 15] on span "SIGN IN" at bounding box center [490, 16] width 24 height 10
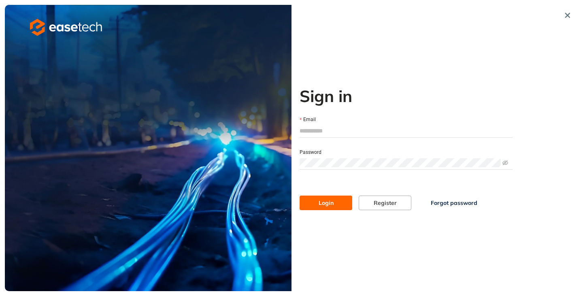
click at [333, 131] on input "Email" at bounding box center [406, 131] width 213 height 12
type input "**********"
click at [322, 202] on span "Login" at bounding box center [326, 202] width 15 height 9
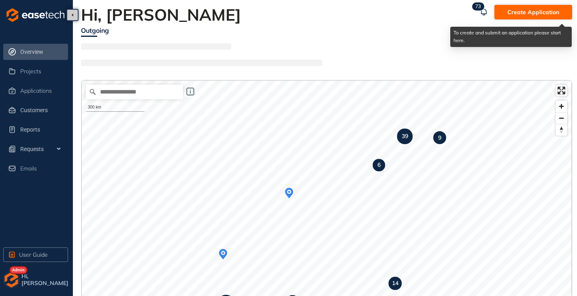
click at [531, 12] on span "Create Application" at bounding box center [534, 12] width 52 height 9
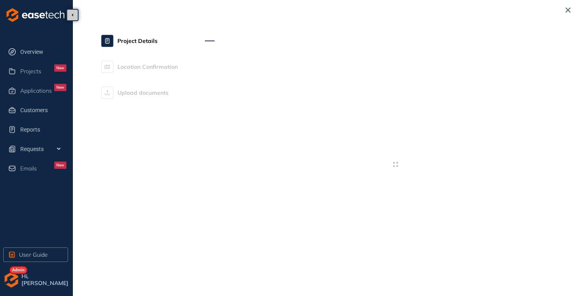
type textarea "**********"
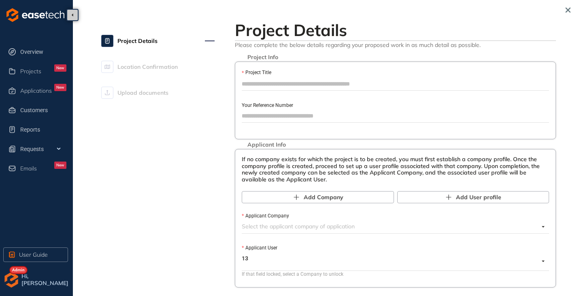
click at [322, 88] on input "Project Title" at bounding box center [395, 84] width 307 height 12
paste input "**********"
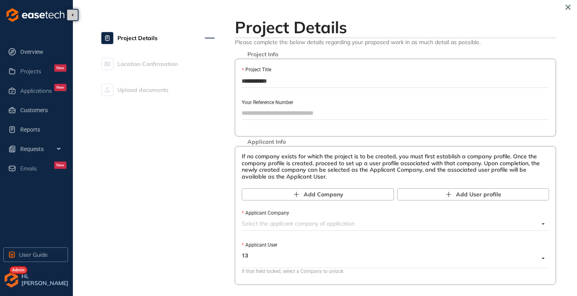
scroll to position [81, 0]
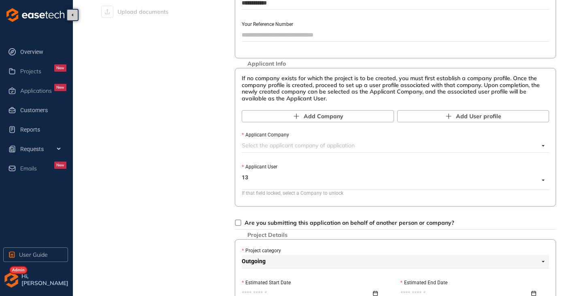
type input "**********"
click at [287, 145] on input "Applicant Company" at bounding box center [390, 145] width 297 height 12
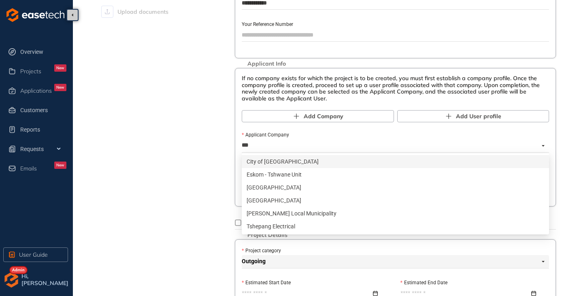
type input "****"
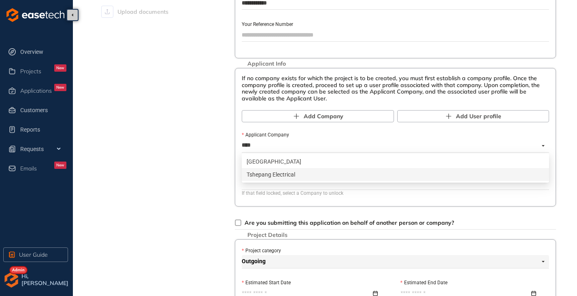
click at [284, 174] on div "Tshepang Electrical" at bounding box center [396, 174] width 298 height 9
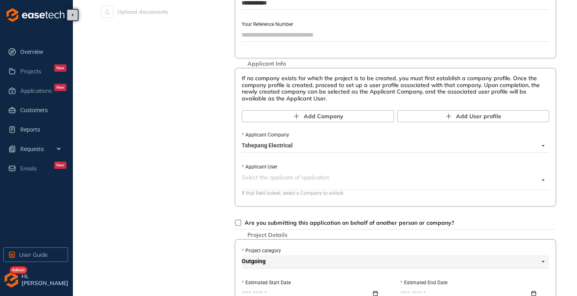
click at [292, 175] on input "Applicant User" at bounding box center [390, 177] width 297 height 12
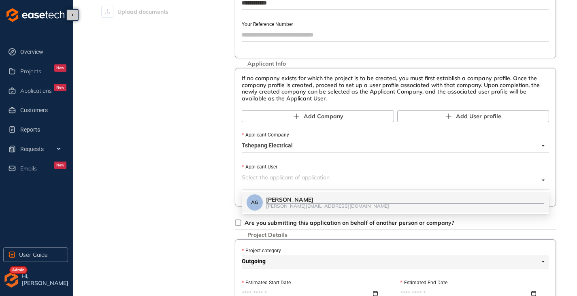
click at [293, 197] on div "[PERSON_NAME]" at bounding box center [405, 199] width 278 height 7
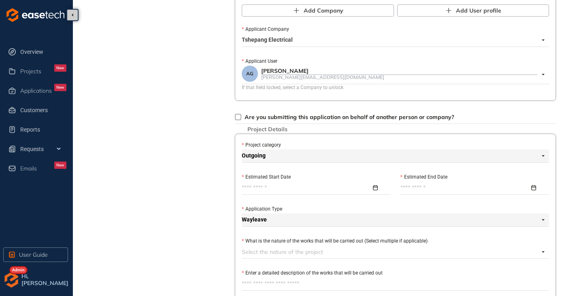
scroll to position [203, 0]
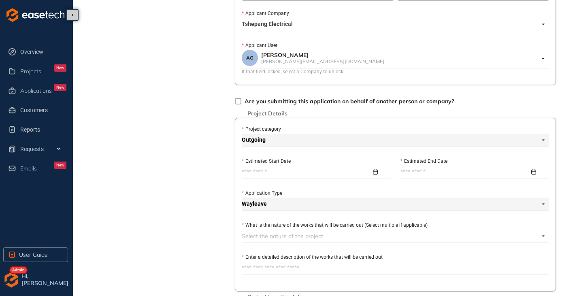
click at [258, 171] on input "Estimated Start Date" at bounding box center [307, 172] width 130 height 9
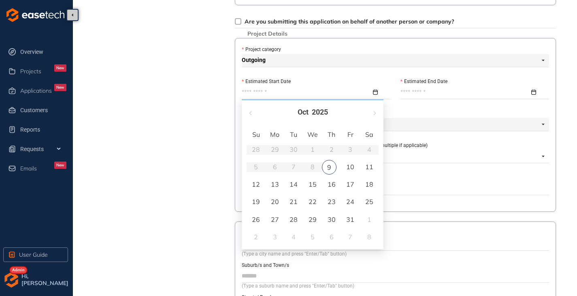
scroll to position [284, 0]
click at [378, 111] on button "button" at bounding box center [374, 111] width 9 height 17
click at [250, 111] on span "button" at bounding box center [251, 112] width 4 height 4
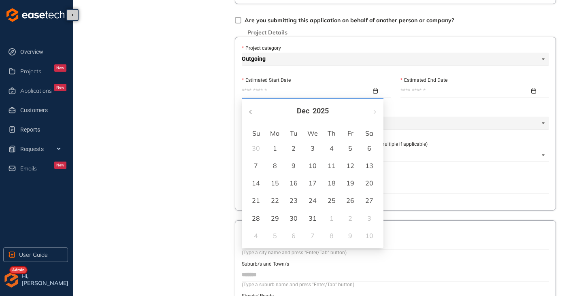
click at [250, 111] on span "button" at bounding box center [251, 112] width 4 height 4
type input "**********"
click at [251, 112] on span "button" at bounding box center [251, 112] width 4 height 4
type input "**********"
click at [279, 182] on div "13" at bounding box center [275, 183] width 10 height 10
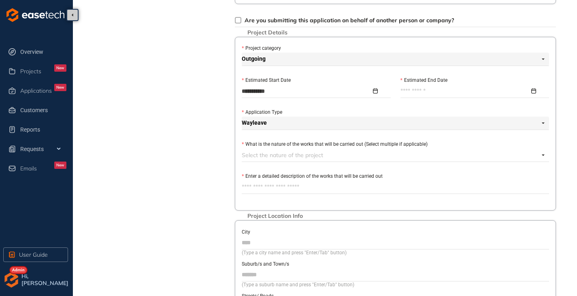
click at [434, 92] on input "Estimated End Date" at bounding box center [466, 91] width 130 height 9
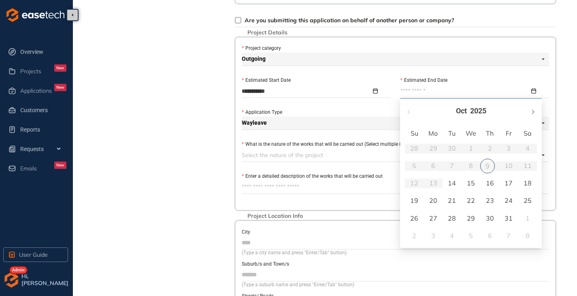
click at [535, 115] on button "button" at bounding box center [532, 111] width 9 height 17
click at [536, 115] on button "button" at bounding box center [532, 111] width 9 height 17
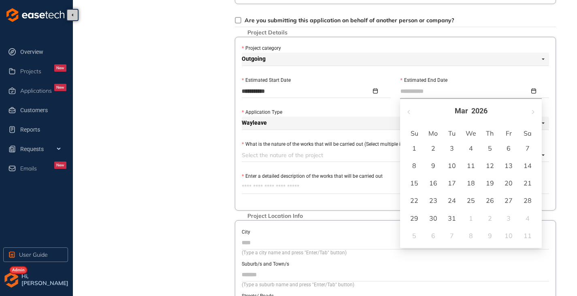
type input "**********"
click at [450, 221] on div "31" at bounding box center [452, 218] width 10 height 10
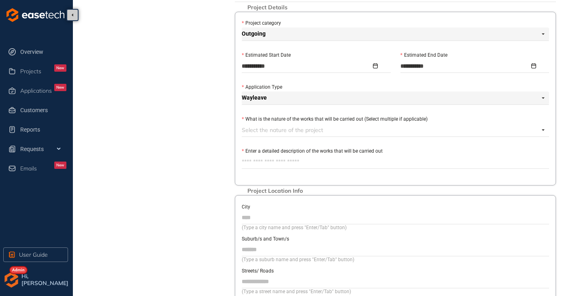
scroll to position [324, 0]
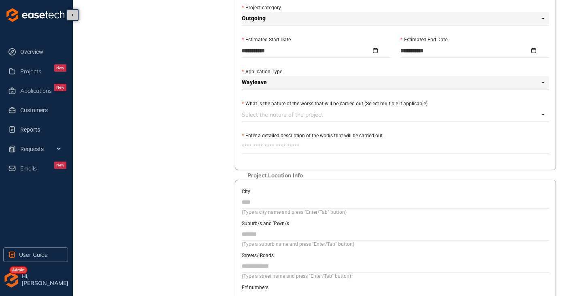
click at [260, 113] on div at bounding box center [391, 115] width 298 height 10
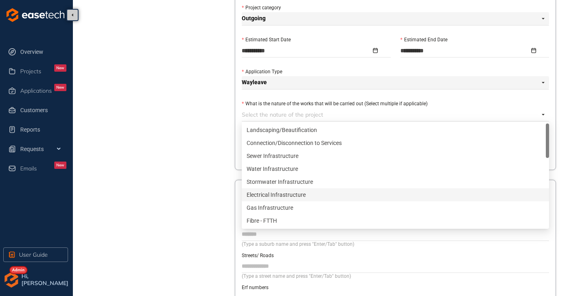
click at [273, 195] on div "Electrical Infrastructure" at bounding box center [396, 194] width 298 height 9
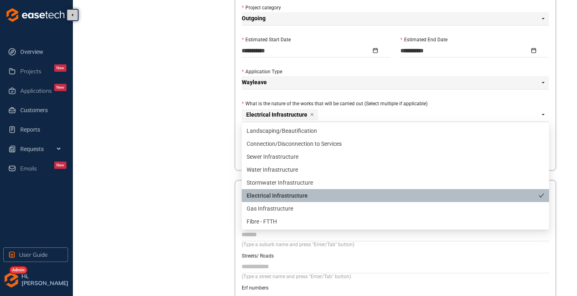
click at [158, 168] on div "Project Details Location Confirmation Upload documents" at bounding box center [157, 25] width 113 height 665
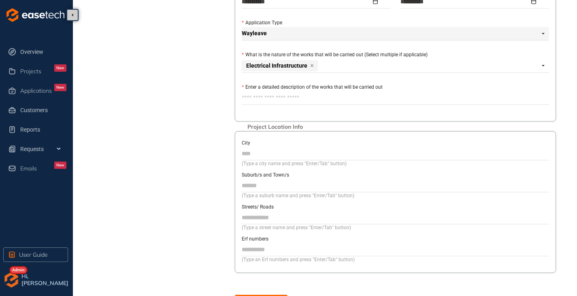
scroll to position [403, 0]
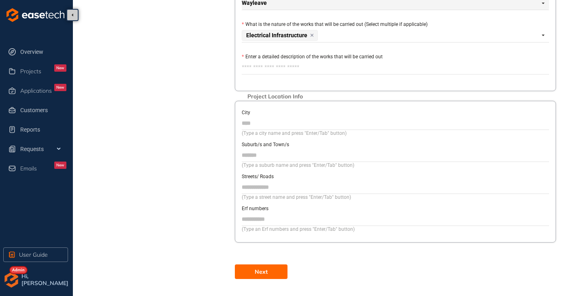
click at [275, 68] on textarea "Enter a detailed description of the works that will be carried out" at bounding box center [395, 67] width 307 height 13
type textarea "*"
type textarea "**"
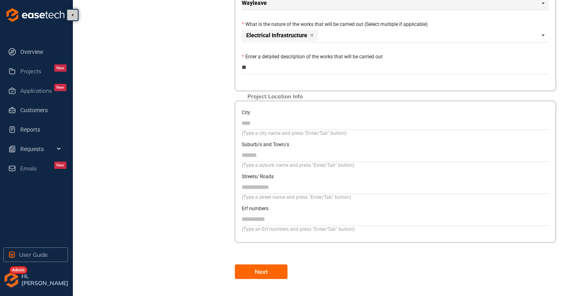
type textarea "***"
type textarea "****"
type textarea "*****"
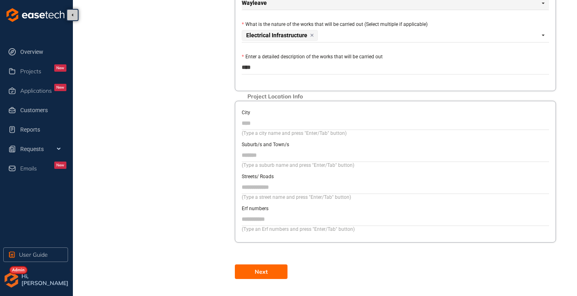
type textarea "*****"
type textarea "******"
type textarea "*******"
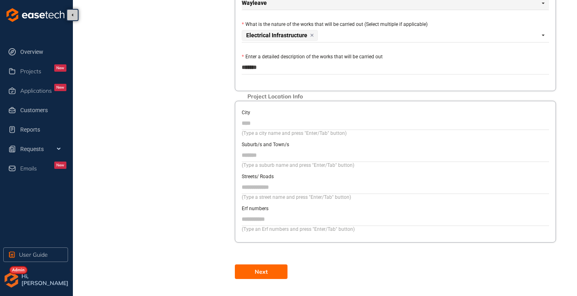
type textarea "********"
type textarea "*********"
type textarea "**********"
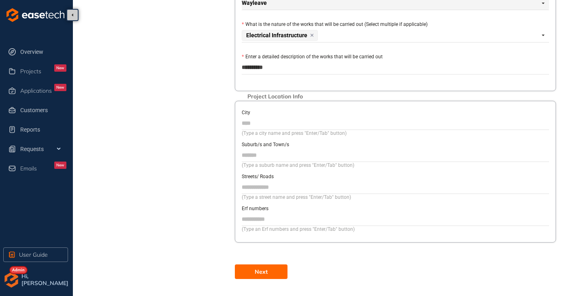
type textarea "**********"
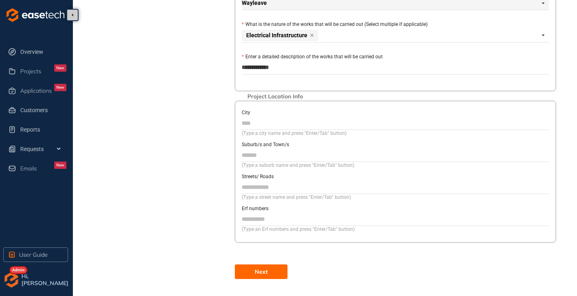
type textarea "**********"
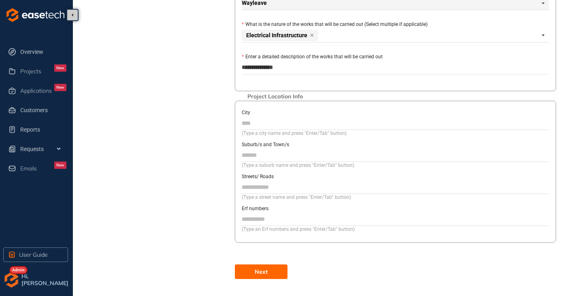
type textarea "**********"
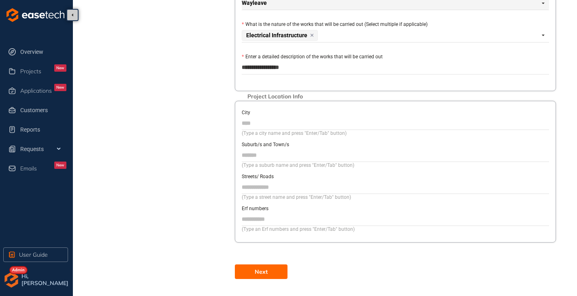
type textarea "**********"
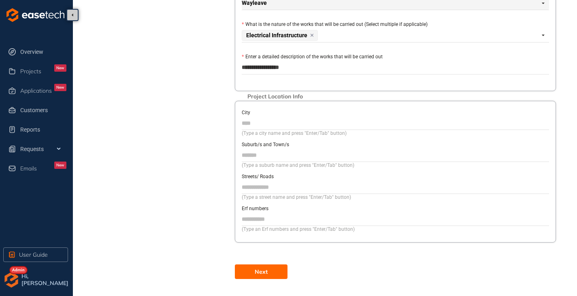
type textarea "**********"
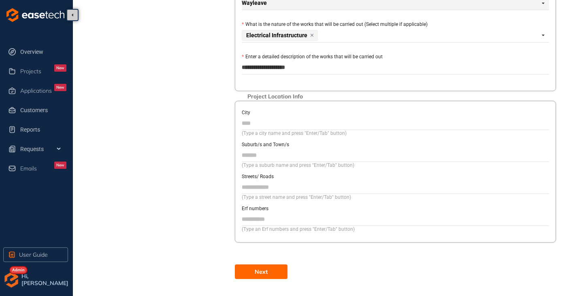
type textarea "**********"
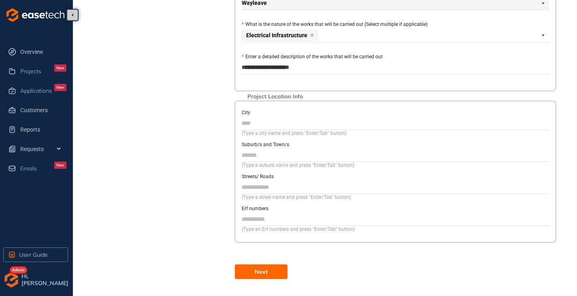
type textarea "**********"
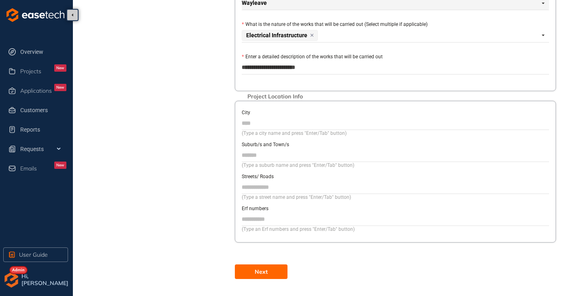
type textarea "**********"
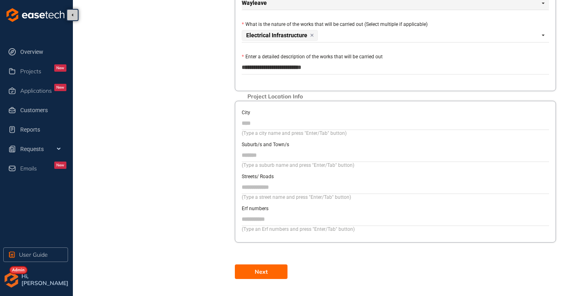
type textarea "**********"
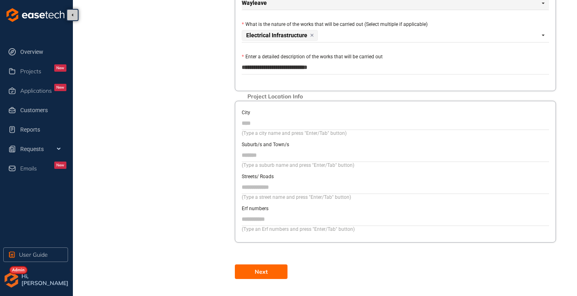
type textarea "**********"
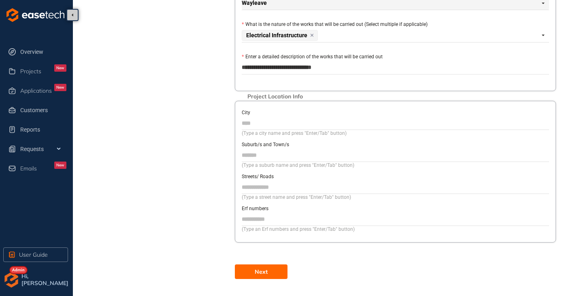
type textarea "**********"
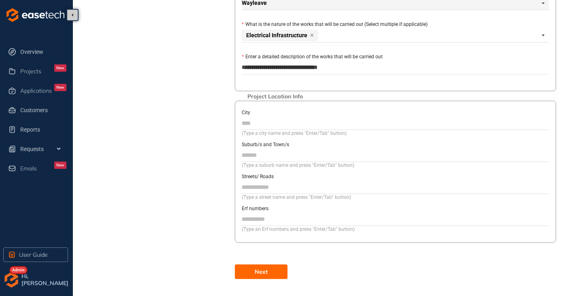
type textarea "**********"
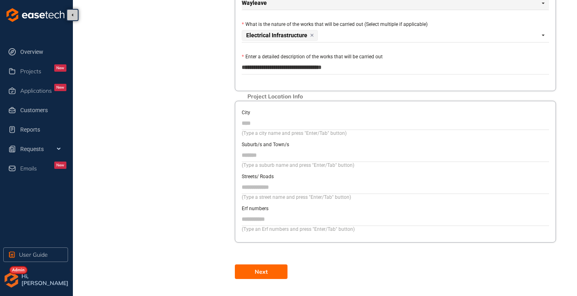
type textarea "**********"
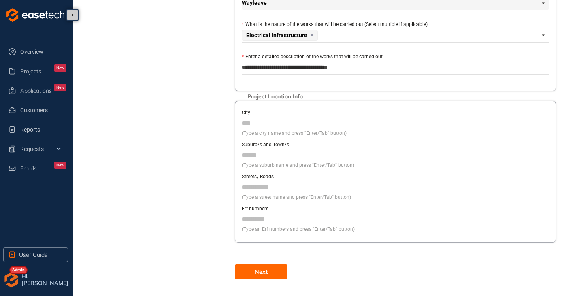
type textarea "**********"
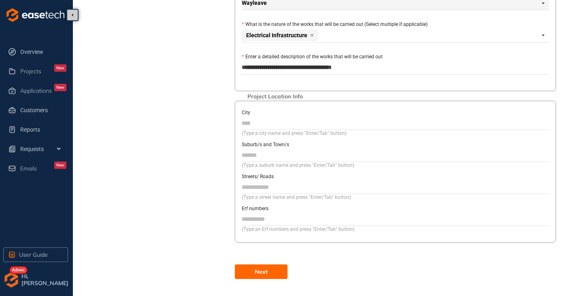
type textarea "**********"
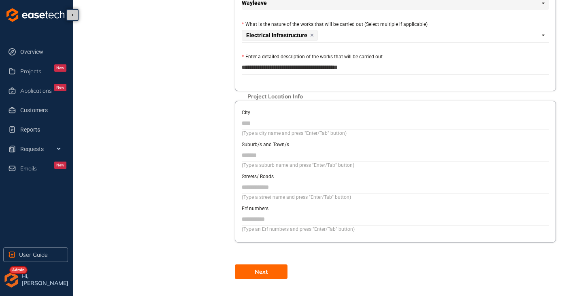
type textarea "**********"
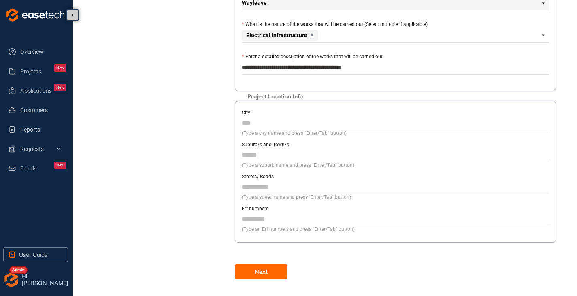
type textarea "**********"
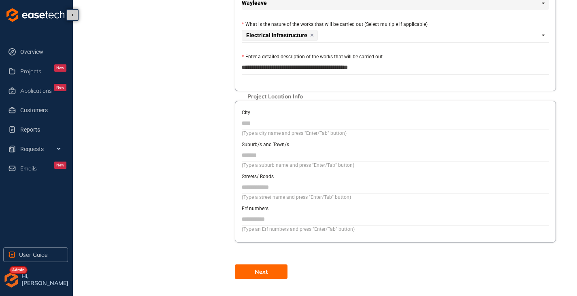
type textarea "**********"
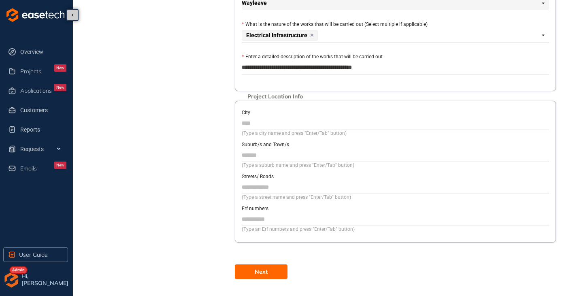
type textarea "**********"
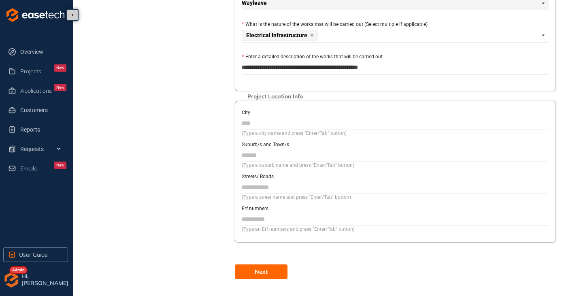
type textarea "**********"
click at [427, 65] on textarea "**********" at bounding box center [395, 67] width 307 height 13
click at [349, 68] on textarea "**********" at bounding box center [395, 67] width 307 height 13
type textarea "**********"
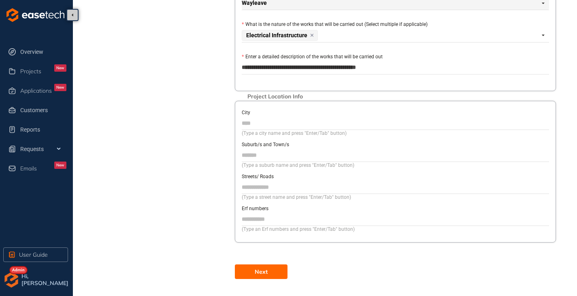
type textarea "**********"
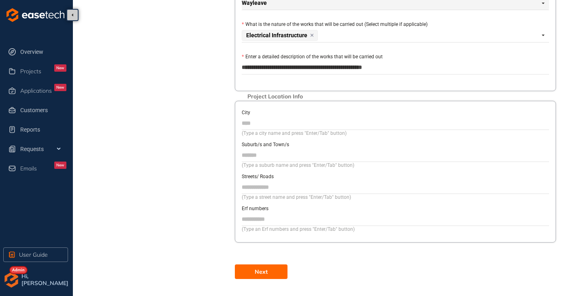
type textarea "**********"
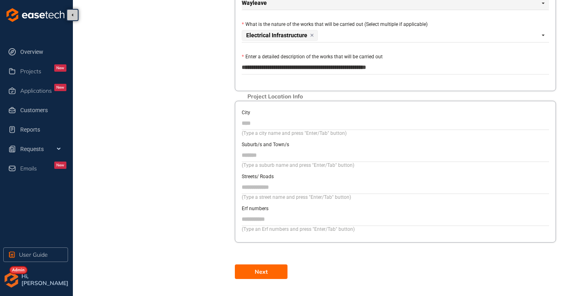
type textarea "**********"
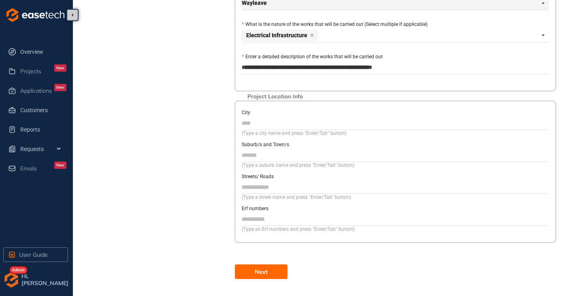
type textarea "**********"
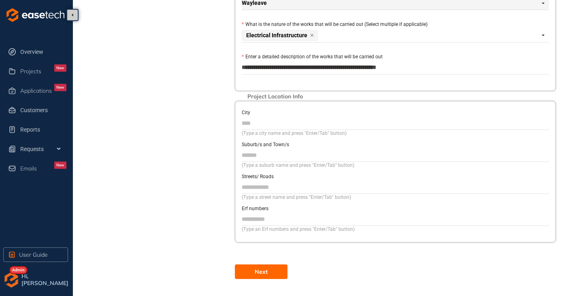
type textarea "**********"
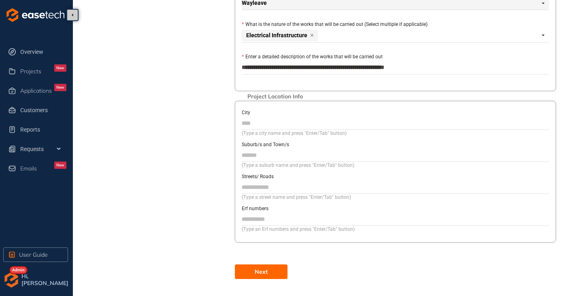
type textarea "**********"
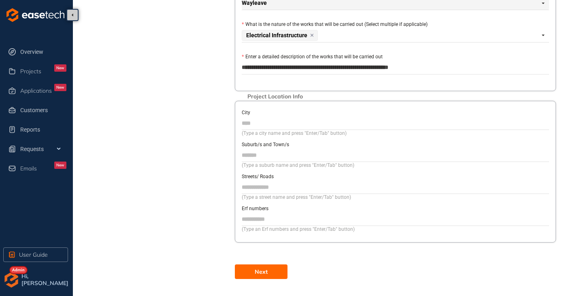
type textarea "**********"
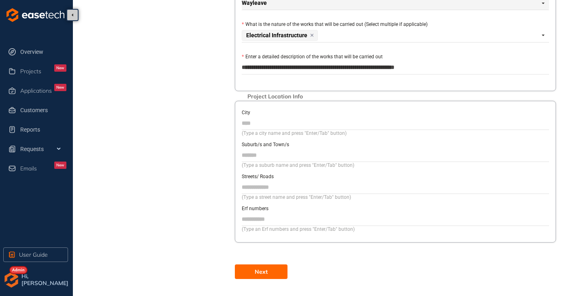
click at [451, 65] on textarea "**********" at bounding box center [395, 67] width 307 height 13
type textarea "**********"
click at [277, 118] on input "City" at bounding box center [395, 123] width 307 height 12
type input "******"
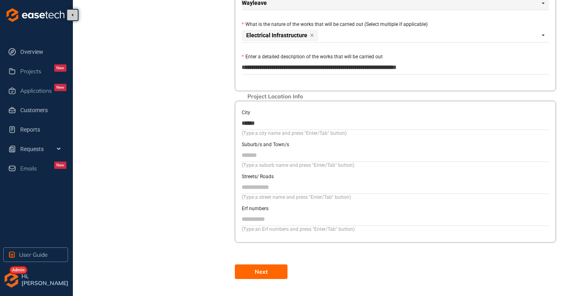
paste input "**********"
type input "**********"
click at [260, 185] on input "Streets/ Roads" at bounding box center [395, 187] width 307 height 12
type input "**********"
click at [254, 271] on button "Next" at bounding box center [261, 271] width 53 height 15
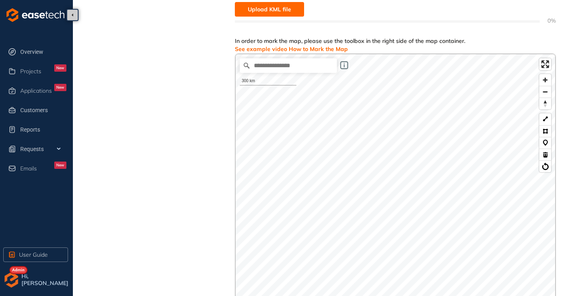
scroll to position [46, 0]
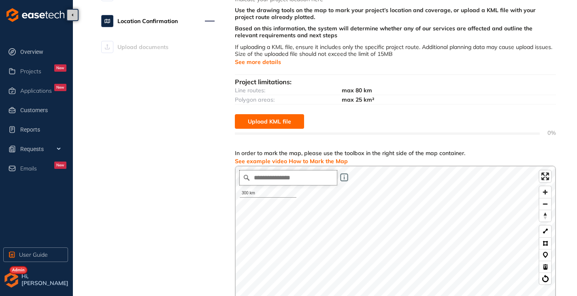
click at [264, 181] on input "Search place..." at bounding box center [288, 178] width 97 height 15
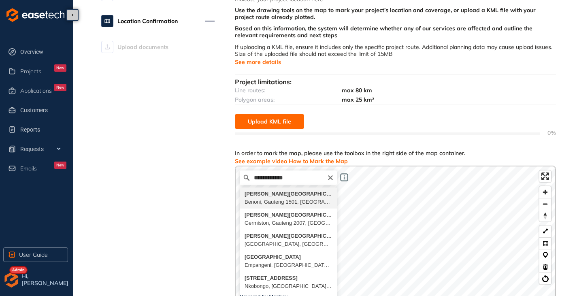
type input "**********"
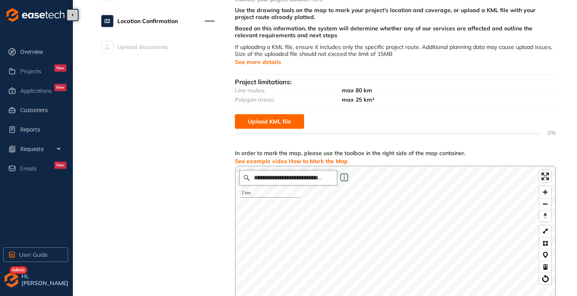
scroll to position [167, 0]
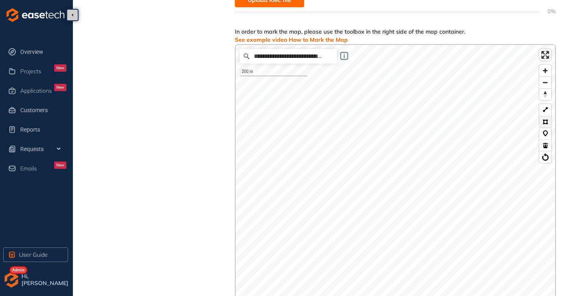
click at [549, 120] on button at bounding box center [546, 122] width 12 height 12
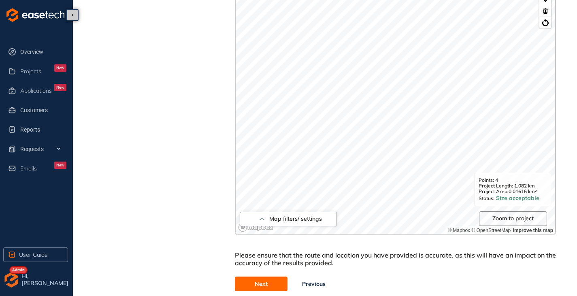
scroll to position [314, 0]
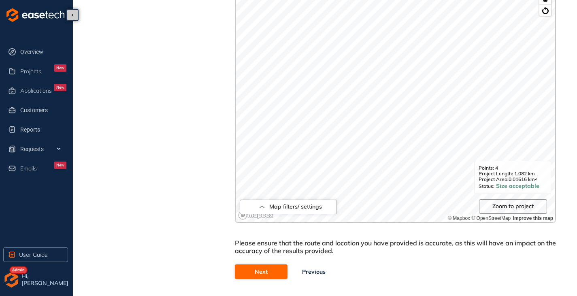
click at [260, 273] on span "Next" at bounding box center [261, 271] width 13 height 9
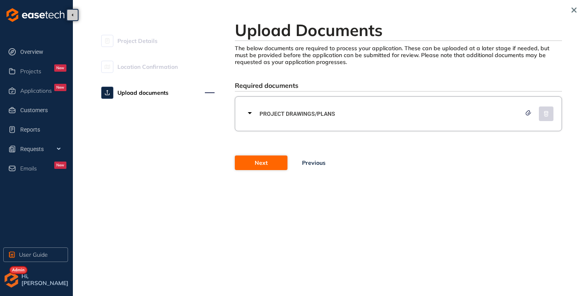
click at [254, 165] on button "Next" at bounding box center [261, 163] width 53 height 15
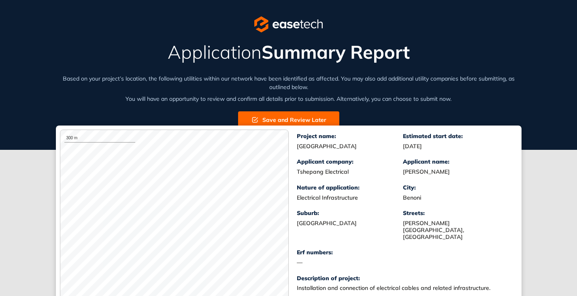
click at [282, 128] on div "300 m © Mapbox © OpenStreetMap Improve this map Project name: [GEOGRAPHIC_DATA]…" at bounding box center [289, 217] width 466 height 182
click at [288, 119] on span "Save and Review Later" at bounding box center [294, 119] width 64 height 9
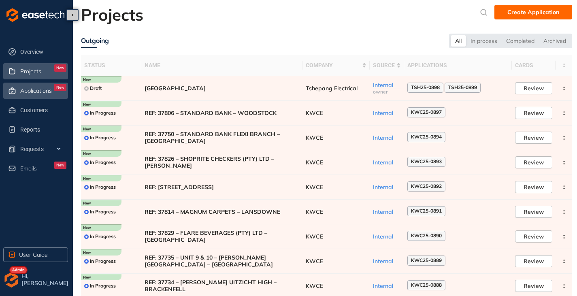
click at [47, 92] on span "Applications" at bounding box center [36, 90] width 32 height 7
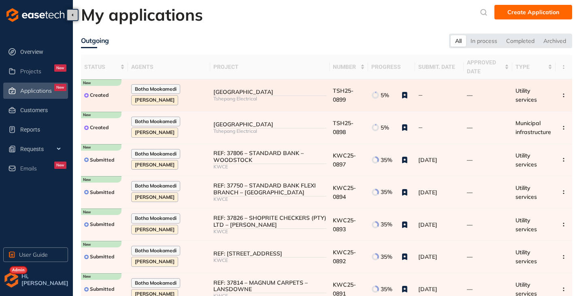
click at [268, 109] on td "Crystal Park Tshepang Electrical" at bounding box center [269, 95] width 119 height 32
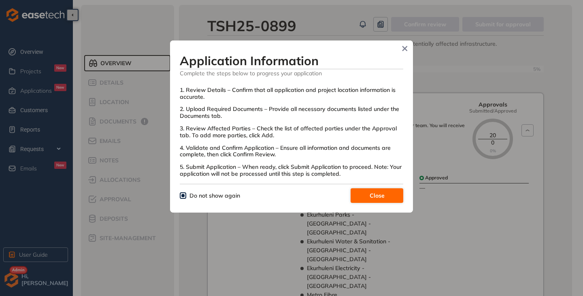
click at [387, 190] on button "Close" at bounding box center [377, 195] width 53 height 15
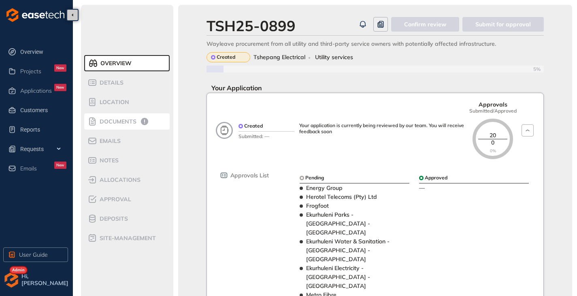
click at [126, 125] on div "Documents" at bounding box center [121, 122] width 69 height 10
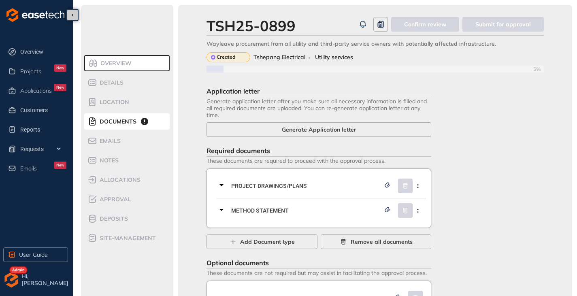
scroll to position [36, 0]
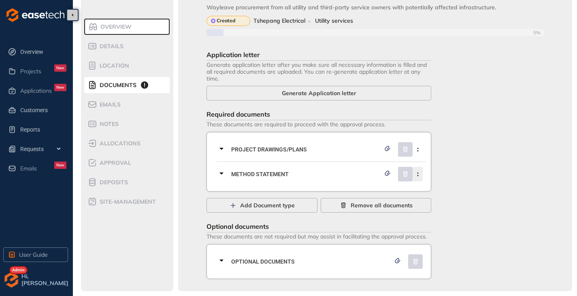
click at [422, 175] on icon "button" at bounding box center [418, 175] width 8 height 4
click at [395, 191] on span "Remove current document type" at bounding box center [376, 193] width 85 height 7
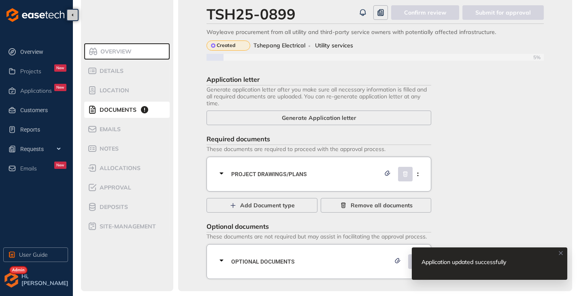
scroll to position [12, 0]
click at [419, 173] on icon "button" at bounding box center [418, 175] width 8 height 4
click at [387, 194] on span "Remove current document type" at bounding box center [376, 193] width 85 height 7
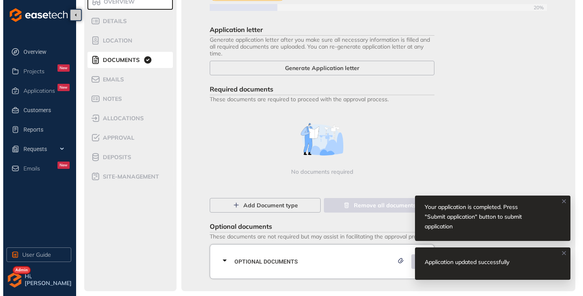
scroll to position [0, 0]
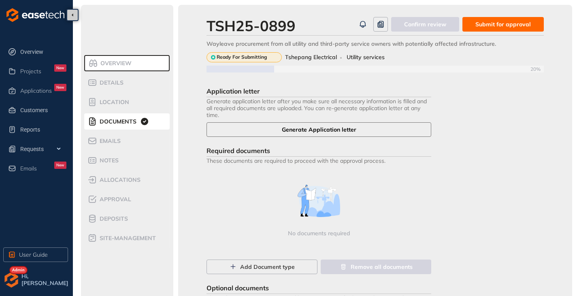
click at [341, 129] on span "Generate Application letter" at bounding box center [319, 129] width 75 height 9
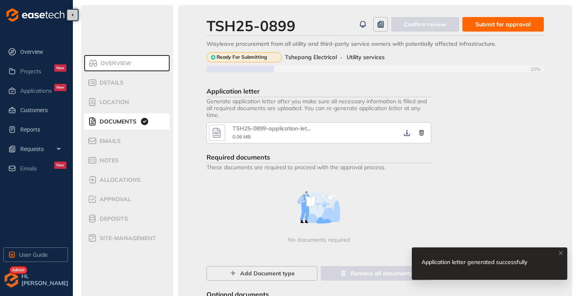
click at [219, 132] on icon "button" at bounding box center [217, 133] width 8 height 10
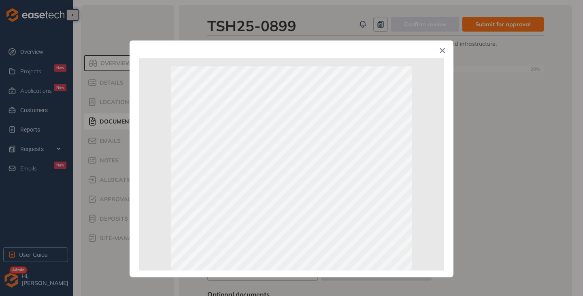
click at [442, 53] on icon "Close" at bounding box center [443, 51] width 6 height 6
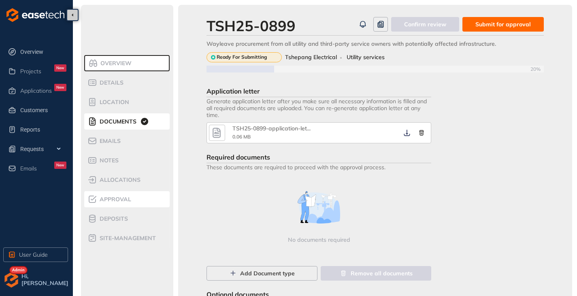
click at [106, 201] on span "Approval" at bounding box center [114, 199] width 34 height 7
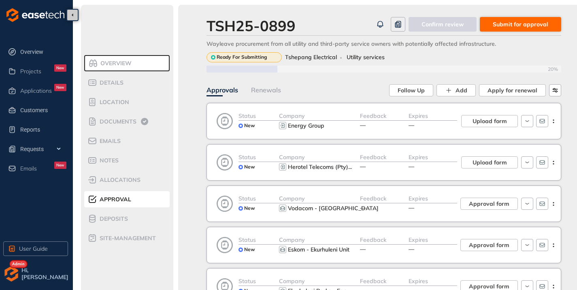
click at [517, 30] on button "Submit for approval" at bounding box center [520, 24] width 81 height 15
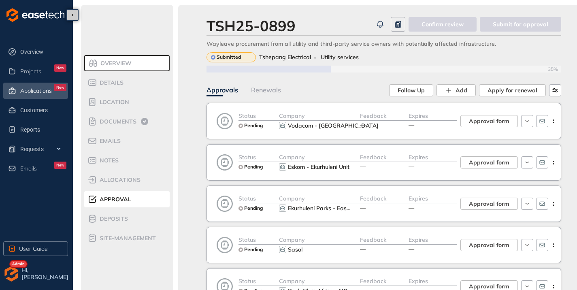
click at [44, 92] on span "Applications" at bounding box center [36, 90] width 32 height 7
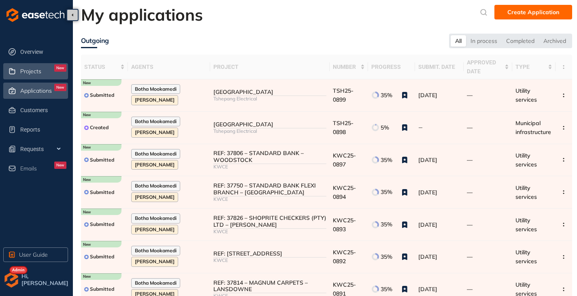
click at [34, 74] on span "Projects" at bounding box center [30, 71] width 21 height 7
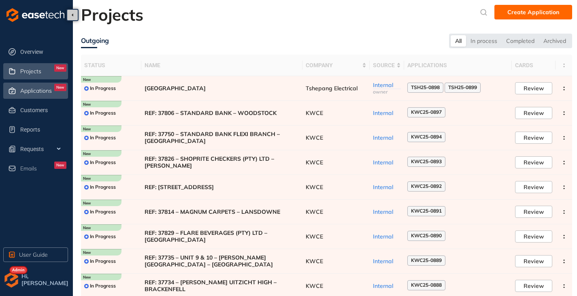
click at [28, 90] on span "Applications" at bounding box center [36, 90] width 32 height 7
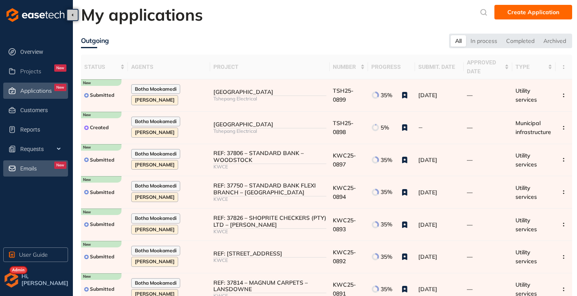
click at [34, 171] on span "Emails" at bounding box center [28, 168] width 17 height 7
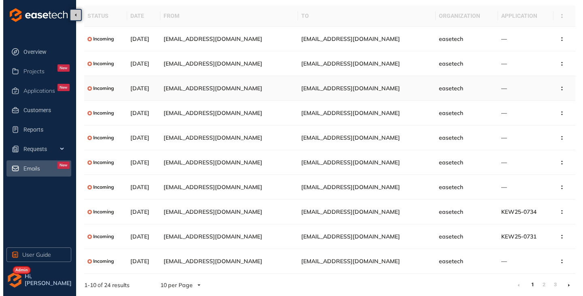
scroll to position [29, 0]
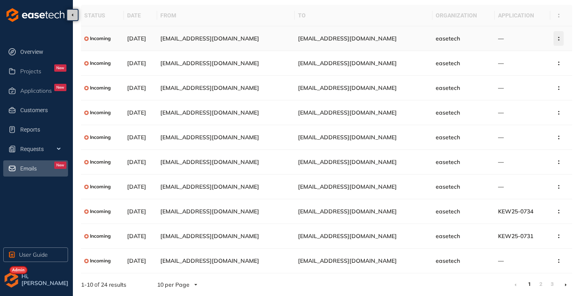
click at [558, 38] on circle "button" at bounding box center [558, 37] width 1 height 1
click at [353, 41] on span "[EMAIL_ADDRESS][DOMAIN_NAME]" at bounding box center [347, 38] width 99 height 7
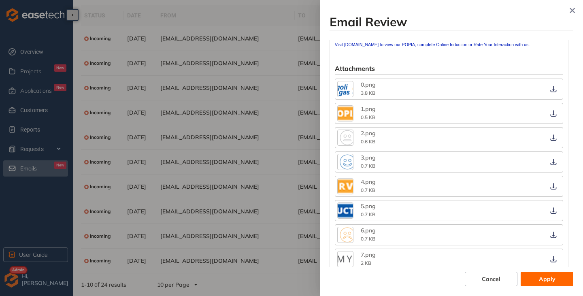
scroll to position [903, 0]
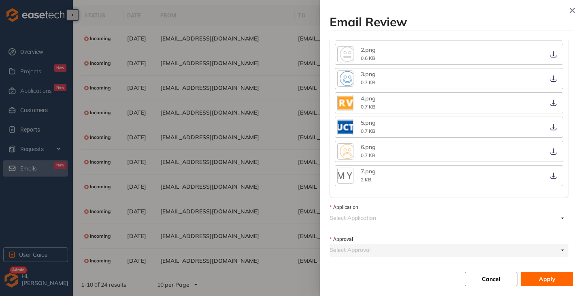
click at [486, 277] on span "Cancel" at bounding box center [491, 279] width 19 height 9
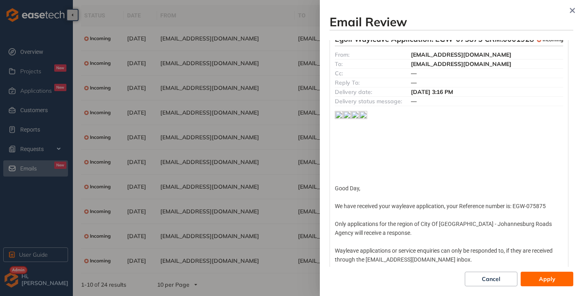
scroll to position [0, 0]
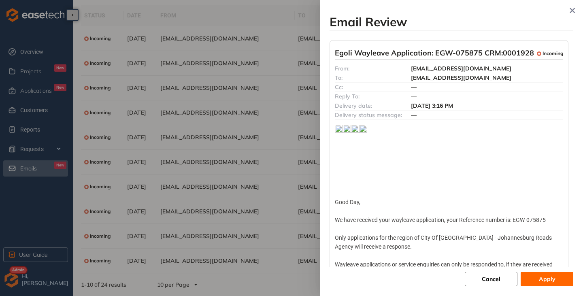
click at [485, 276] on span "Cancel" at bounding box center [491, 279] width 19 height 9
click at [493, 281] on span "Cancel" at bounding box center [491, 279] width 19 height 9
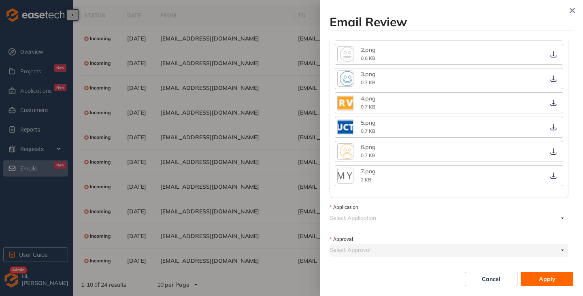
scroll to position [903, 0]
click at [378, 221] on input "Application" at bounding box center [444, 218] width 229 height 12
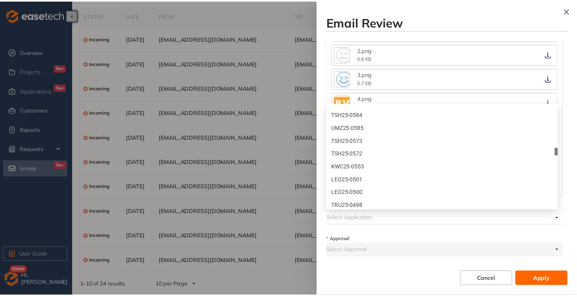
scroll to position [1175, 0]
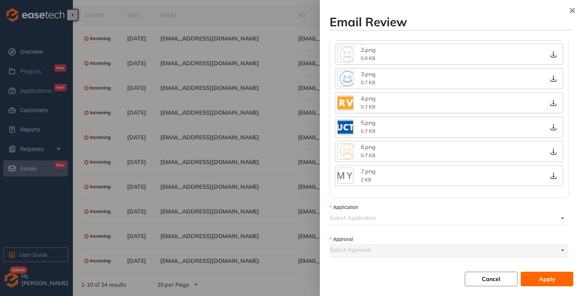
click at [499, 279] on span "Cancel" at bounding box center [491, 279] width 19 height 9
click at [573, 13] on icon "button" at bounding box center [573, 11] width 8 height 6
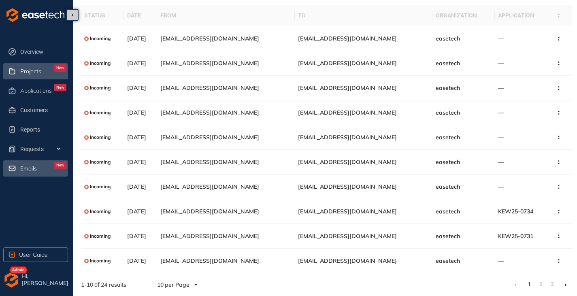
click at [35, 73] on span "Projects" at bounding box center [30, 71] width 21 height 7
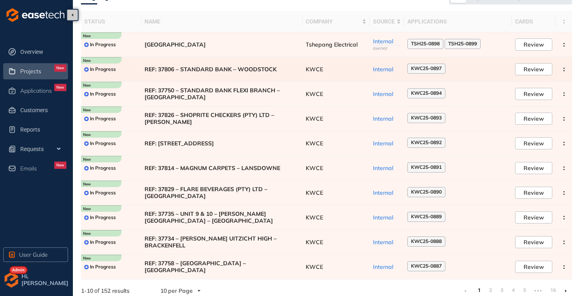
scroll to position [50, 0]
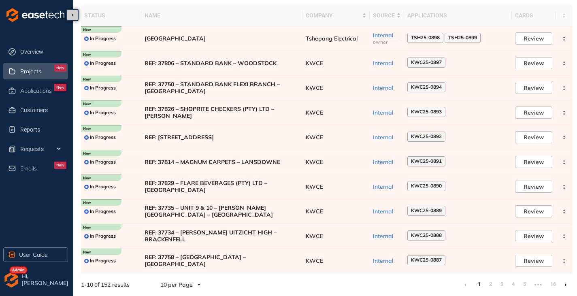
click at [568, 284] on li at bounding box center [565, 284] width 13 height 13
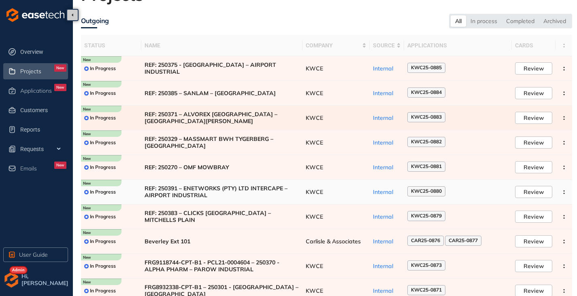
scroll to position [50, 0]
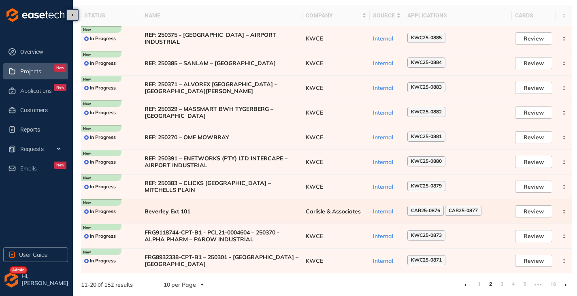
click at [227, 210] on span "Beverley Ext 101" at bounding box center [222, 211] width 155 height 7
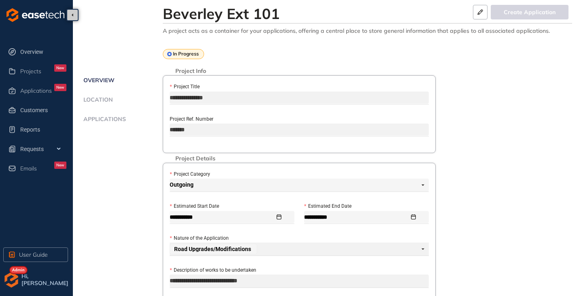
click at [106, 120] on span "Applications" at bounding box center [103, 119] width 45 height 7
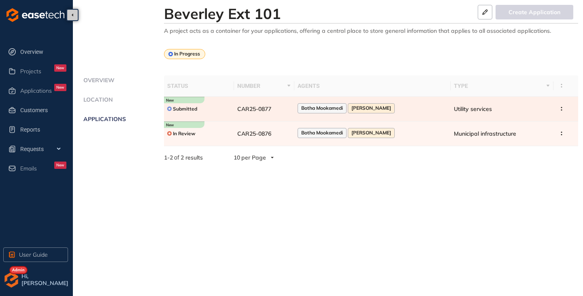
click at [261, 107] on span "CAR25-0877" at bounding box center [254, 108] width 34 height 7
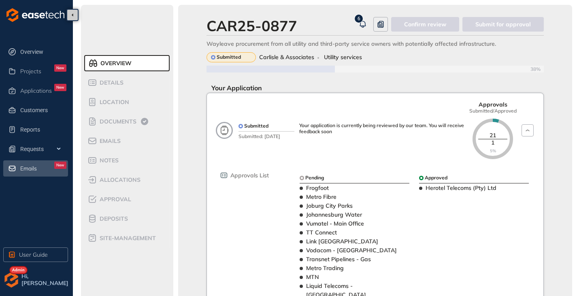
click at [36, 171] on span "Emails" at bounding box center [28, 168] width 17 height 7
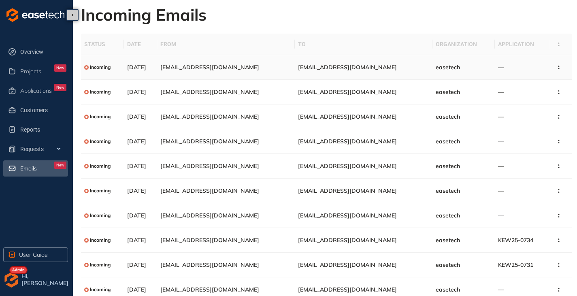
click at [315, 72] on td "[EMAIL_ADDRESS][DOMAIN_NAME]" at bounding box center [364, 67] width 138 height 25
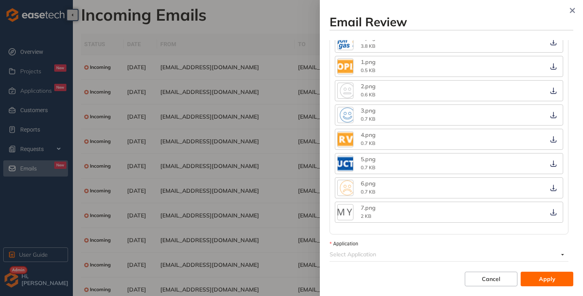
scroll to position [903, 0]
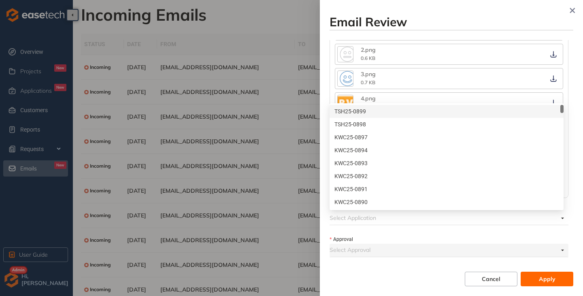
click at [367, 223] on input "Application" at bounding box center [444, 218] width 229 height 12
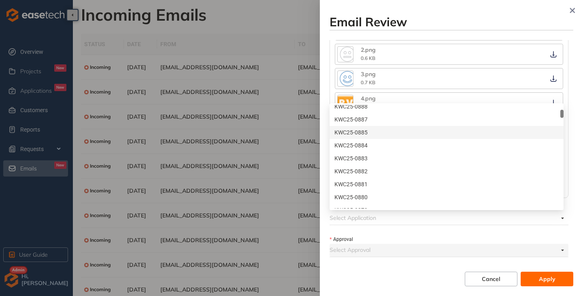
scroll to position [162, 0]
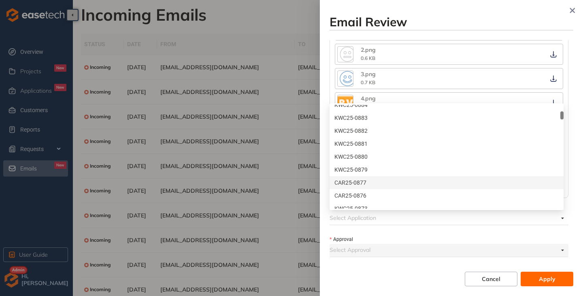
click at [368, 182] on div "CAR25-0877" at bounding box center [447, 182] width 224 height 9
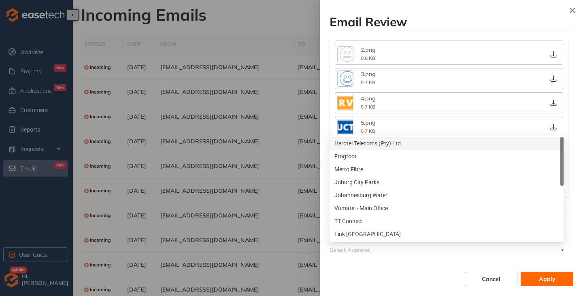
click at [384, 256] on input "Approval" at bounding box center [444, 250] width 229 height 12
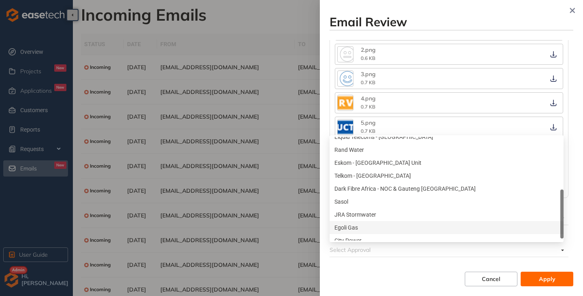
click at [358, 226] on div "Egoli Gas" at bounding box center [447, 227] width 224 height 9
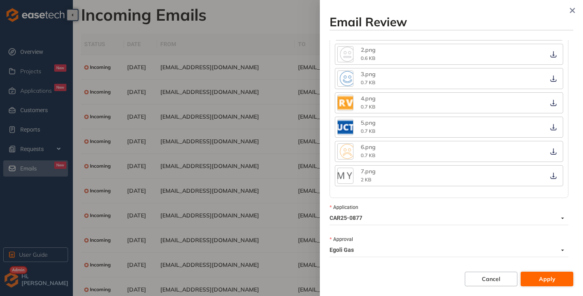
click at [537, 282] on button "Apply" at bounding box center [547, 279] width 53 height 15
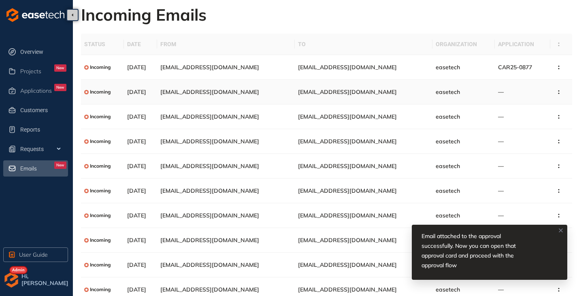
click at [369, 92] on span "[EMAIL_ADDRESS][DOMAIN_NAME]" at bounding box center [347, 91] width 99 height 7
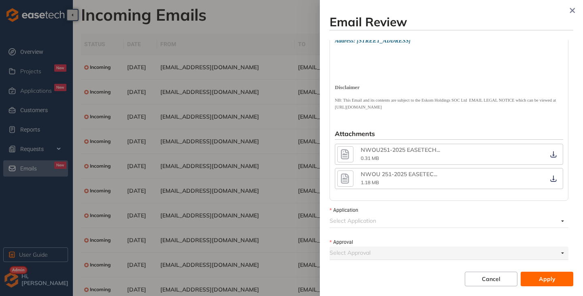
scroll to position [224, 0]
click at [347, 156] on icon "button" at bounding box center [345, 152] width 8 height 10
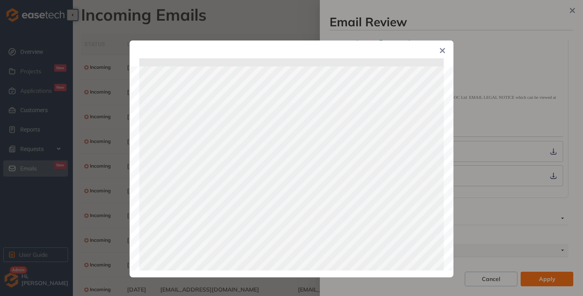
click at [442, 49] on icon "Close" at bounding box center [443, 51] width 6 height 6
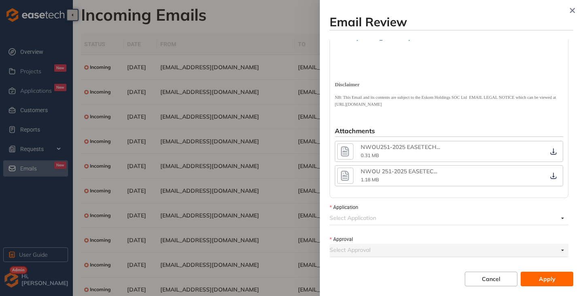
click at [346, 176] on icon "button" at bounding box center [345, 176] width 8 height 10
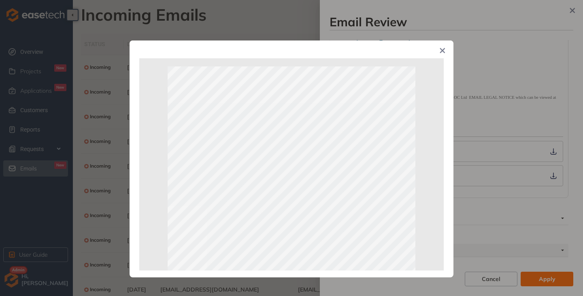
click at [444, 49] on icon "Close" at bounding box center [442, 50] width 5 height 5
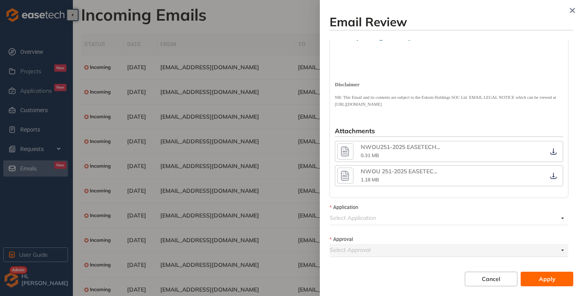
click at [352, 216] on input "Application" at bounding box center [444, 218] width 229 height 12
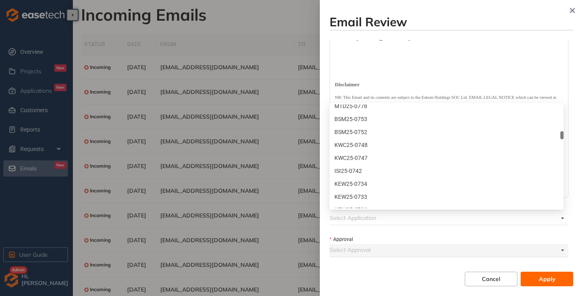
scroll to position [729, 0]
click at [378, 130] on div "MTD25-0779" at bounding box center [447, 133] width 224 height 9
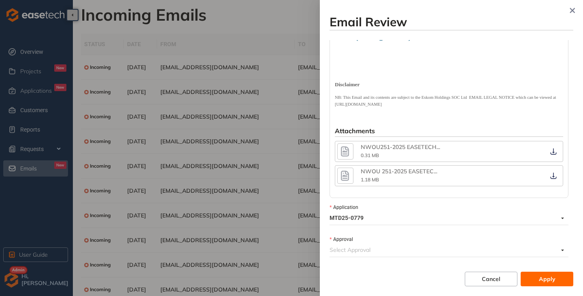
click at [361, 251] on input "Approval" at bounding box center [444, 250] width 229 height 12
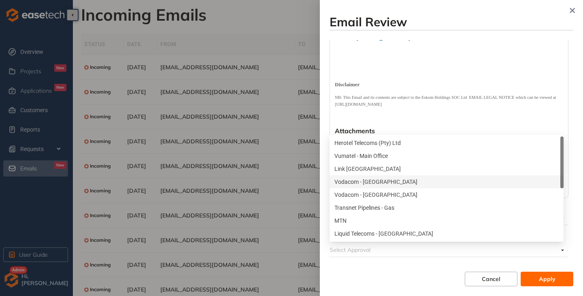
scroll to position [39, 0]
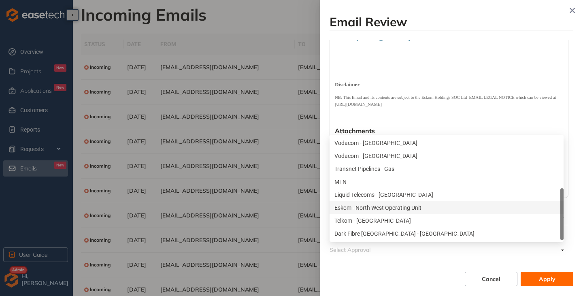
click at [395, 207] on div "Eskom - North West Operating Unit" at bounding box center [447, 207] width 224 height 9
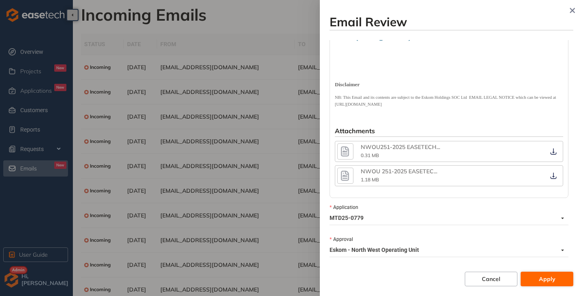
click at [532, 280] on button "Apply" at bounding box center [547, 279] width 53 height 15
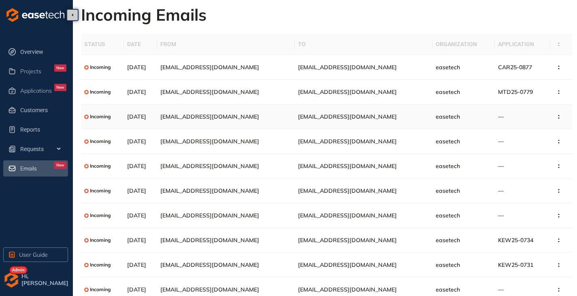
click at [354, 116] on span "[EMAIL_ADDRESS][DOMAIN_NAME]" at bounding box center [347, 116] width 99 height 7
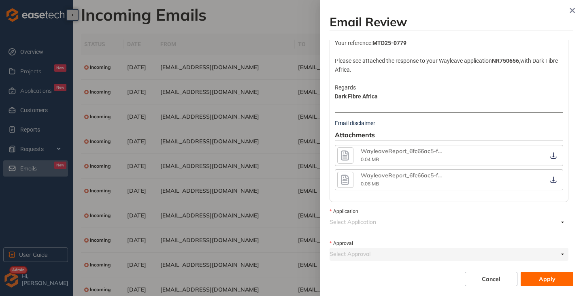
scroll to position [126, 0]
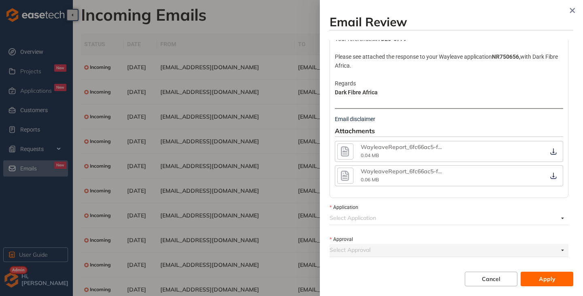
click at [343, 151] on icon "button" at bounding box center [345, 151] width 12 height 15
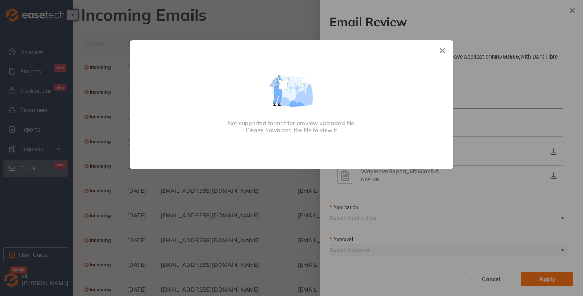
click at [440, 54] on span "Close" at bounding box center [443, 52] width 22 height 22
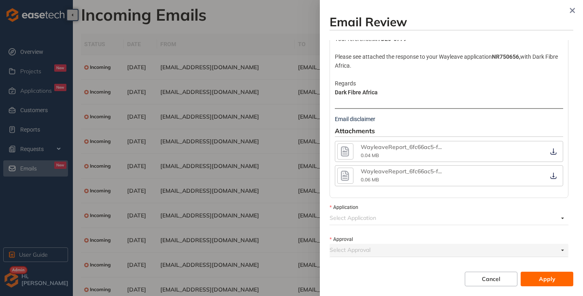
click at [350, 220] on input "Application" at bounding box center [444, 218] width 229 height 12
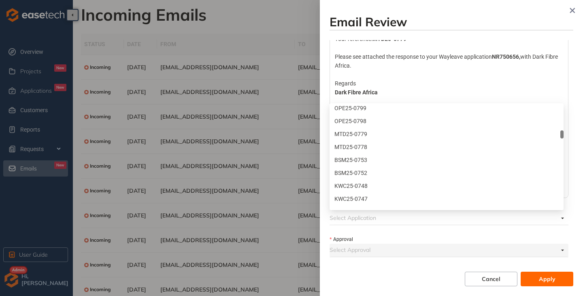
scroll to position [689, 0]
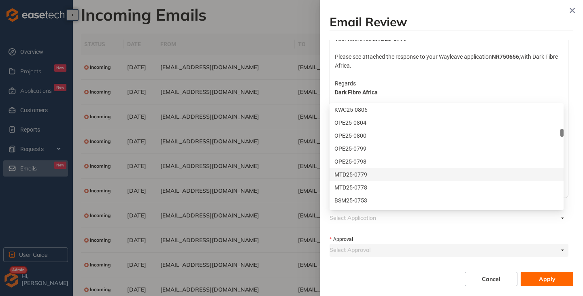
click at [371, 174] on div "MTD25-0779" at bounding box center [447, 174] width 224 height 9
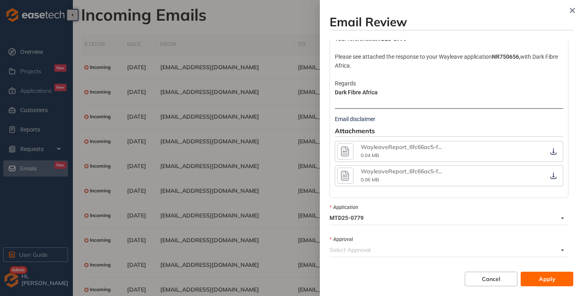
click at [363, 250] on input "Approval" at bounding box center [444, 250] width 229 height 12
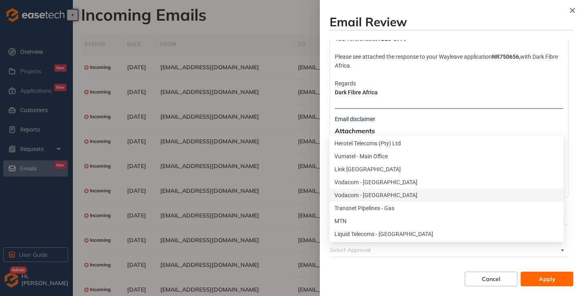
scroll to position [39, 0]
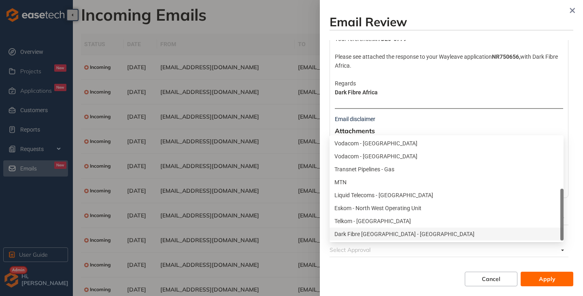
click at [373, 231] on div "Dark Fibre [GEOGRAPHIC_DATA] - [GEOGRAPHIC_DATA]" at bounding box center [447, 234] width 224 height 9
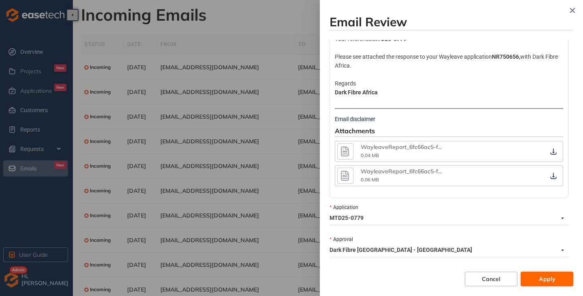
click at [547, 277] on span "Apply" at bounding box center [547, 279] width 17 height 9
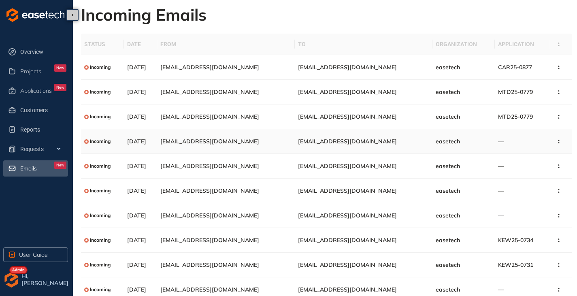
click at [386, 140] on td "[EMAIL_ADDRESS][DOMAIN_NAME]" at bounding box center [364, 141] width 138 height 25
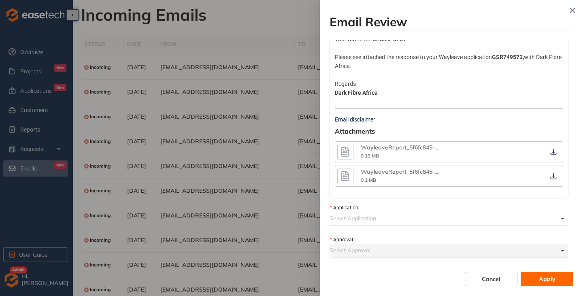
scroll to position [126, 0]
click at [352, 217] on input "Application" at bounding box center [444, 218] width 229 height 12
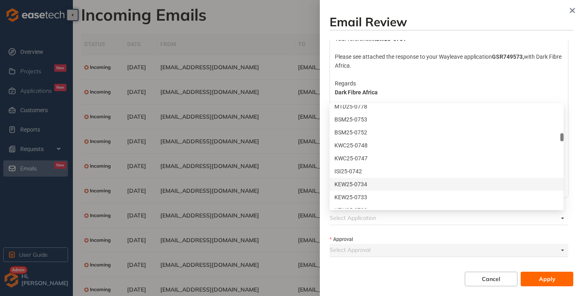
scroll to position [810, 0]
click at [374, 181] on div "KEW25-0731" at bounding box center [447, 182] width 224 height 9
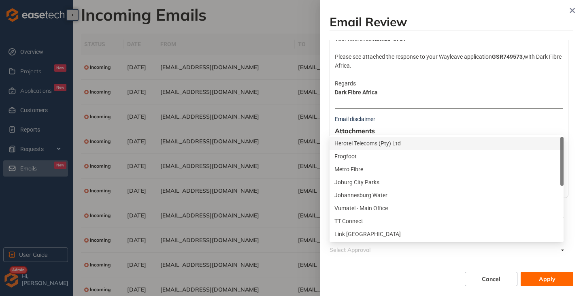
click at [364, 251] on input "Approval" at bounding box center [444, 250] width 229 height 12
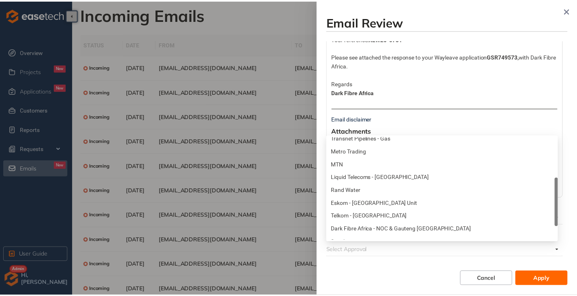
scroll to position [162, 0]
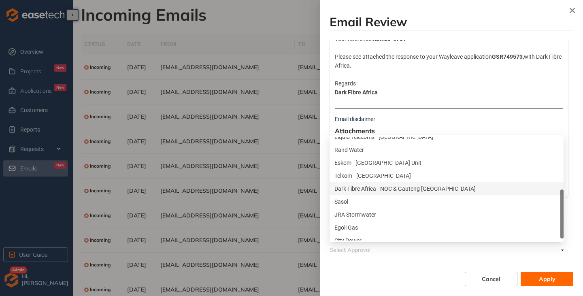
click at [372, 188] on div "Dark Fibre Africa - NOC & Gauteng [GEOGRAPHIC_DATA]" at bounding box center [447, 188] width 224 height 9
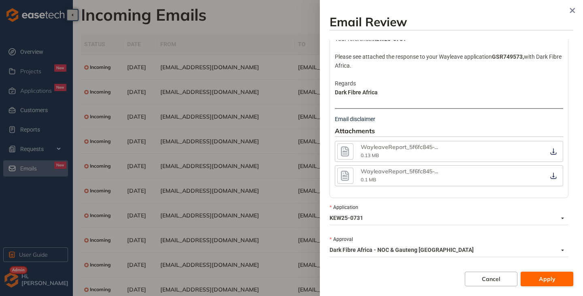
click at [545, 282] on span "Apply" at bounding box center [547, 279] width 17 height 9
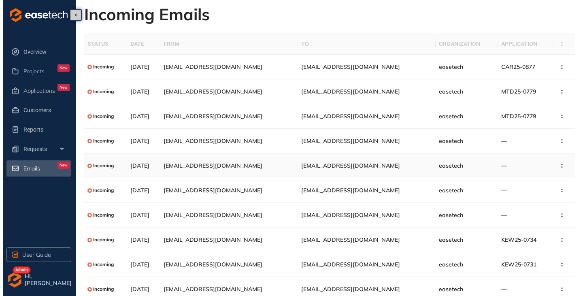
scroll to position [0, 0]
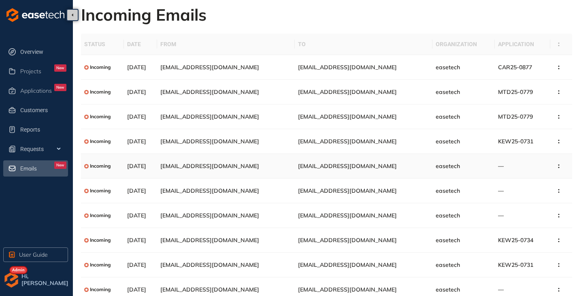
click at [341, 164] on span "[EMAIL_ADDRESS][DOMAIN_NAME]" at bounding box center [347, 165] width 99 height 7
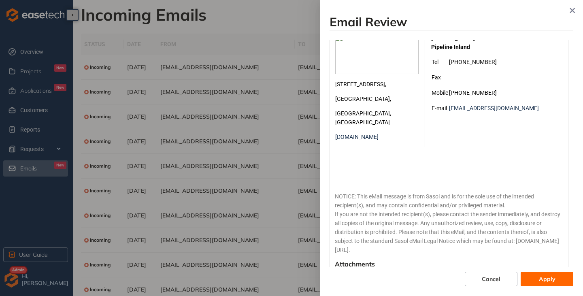
scroll to position [243, 0]
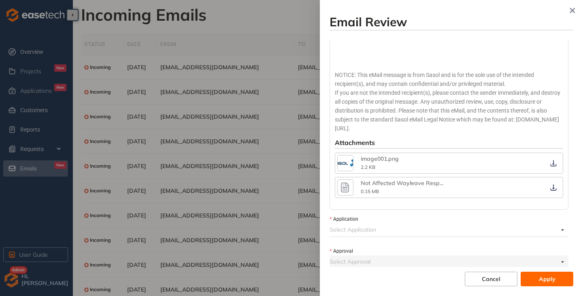
click at [346, 183] on icon "button" at bounding box center [345, 188] width 8 height 10
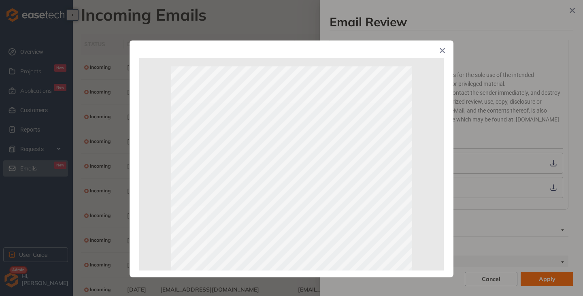
click at [445, 51] on icon "Close" at bounding box center [443, 51] width 6 height 6
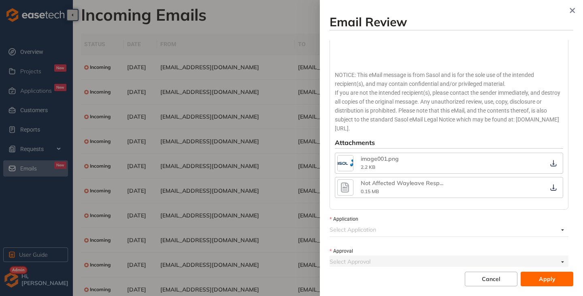
click at [345, 224] on input "Application" at bounding box center [444, 230] width 229 height 12
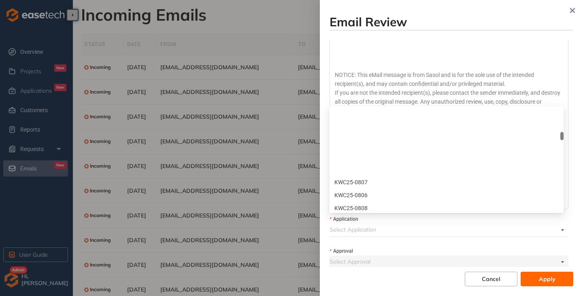
scroll to position [689, 0]
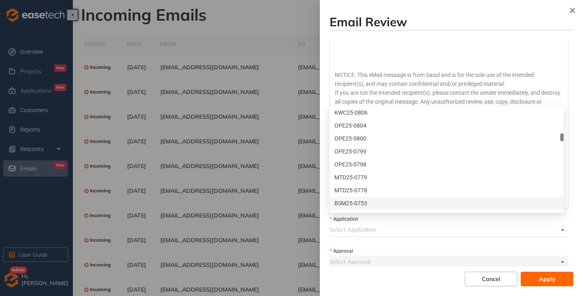
click at [359, 205] on div "BSM25-0753" at bounding box center [447, 203] width 224 height 9
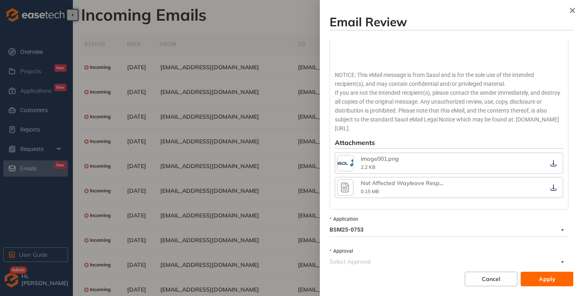
click at [367, 256] on input "Approval" at bounding box center [444, 262] width 229 height 12
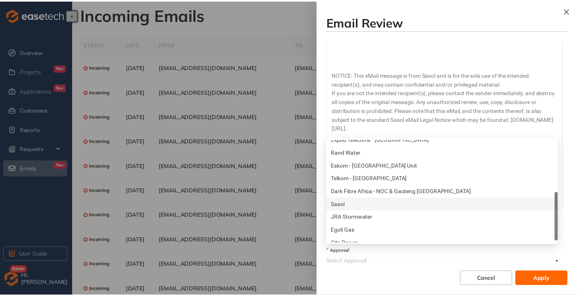
scroll to position [168, 0]
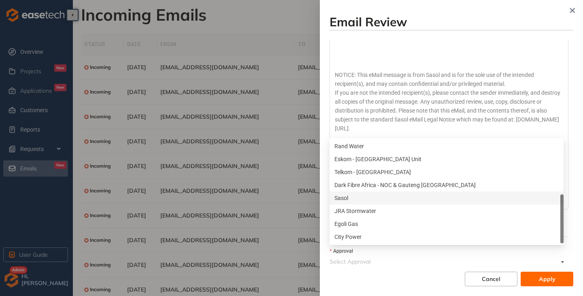
click at [345, 195] on div "Sasol" at bounding box center [447, 198] width 224 height 9
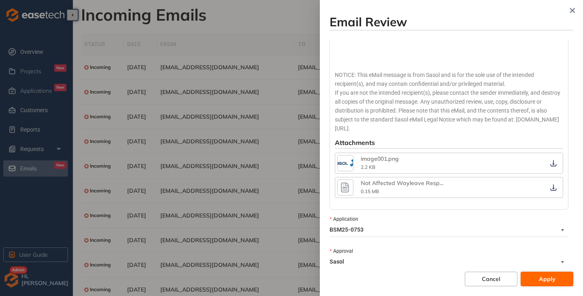
click at [537, 274] on button "Apply" at bounding box center [547, 279] width 53 height 15
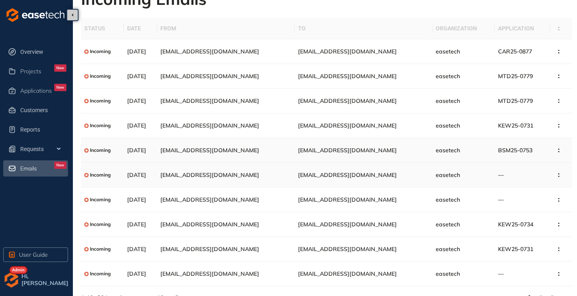
scroll to position [29, 0]
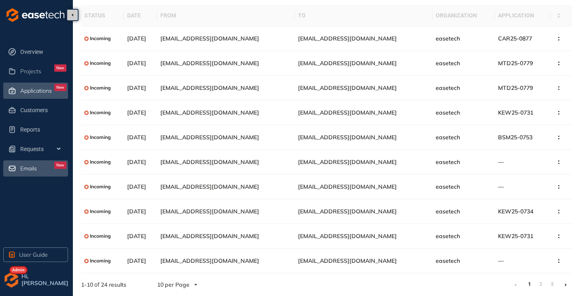
click at [36, 86] on div "Applications New" at bounding box center [43, 91] width 46 height 14
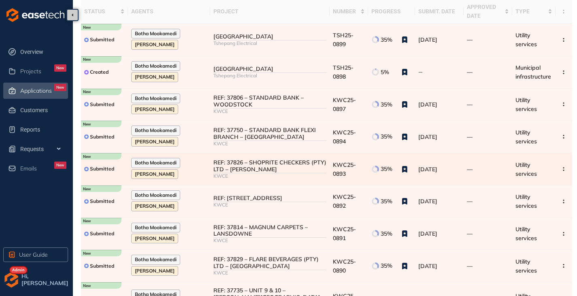
scroll to position [41, 0]
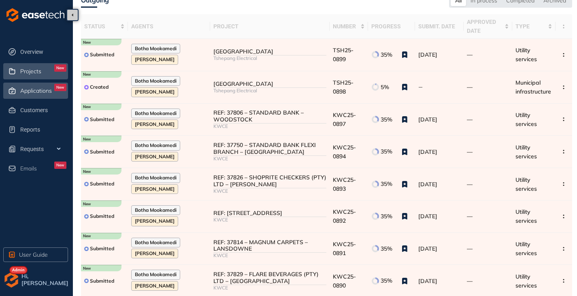
click at [20, 68] on span "Projects" at bounding box center [30, 71] width 21 height 7
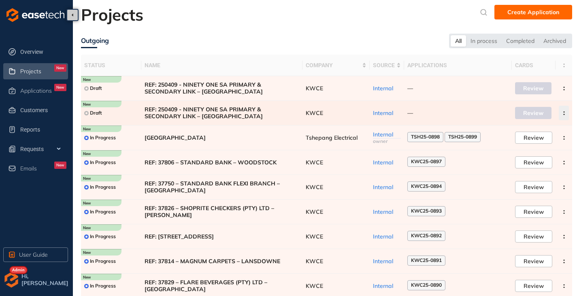
click at [563, 114] on circle "button" at bounding box center [563, 114] width 1 height 1
click at [29, 222] on div "Overview Projects New Applications New Customers Reports Requests Emails New Us…" at bounding box center [36, 148] width 73 height 296
click at [50, 89] on span "Applications" at bounding box center [36, 90] width 32 height 7
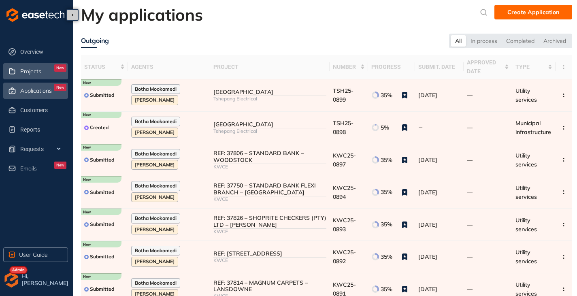
click at [21, 77] on div "Projects New" at bounding box center [43, 71] width 46 height 14
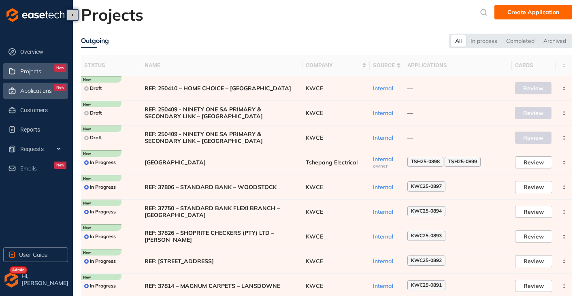
click at [28, 85] on div "Applications New" at bounding box center [43, 91] width 46 height 14
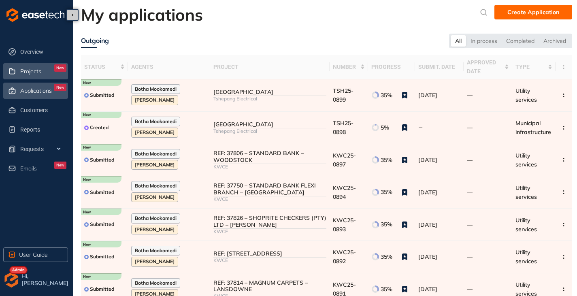
click at [36, 70] on span "Projects" at bounding box center [30, 71] width 21 height 7
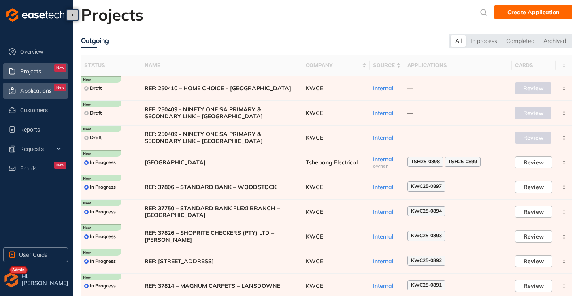
click at [21, 94] on span "Applications" at bounding box center [36, 90] width 32 height 7
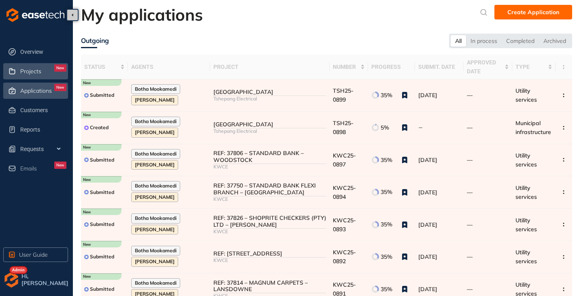
click at [28, 74] on span "Projects" at bounding box center [30, 71] width 21 height 7
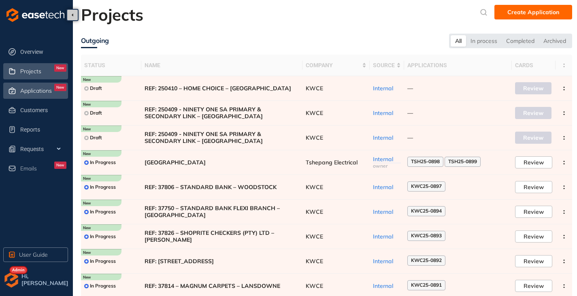
click at [40, 85] on div "Applications New" at bounding box center [43, 91] width 46 height 14
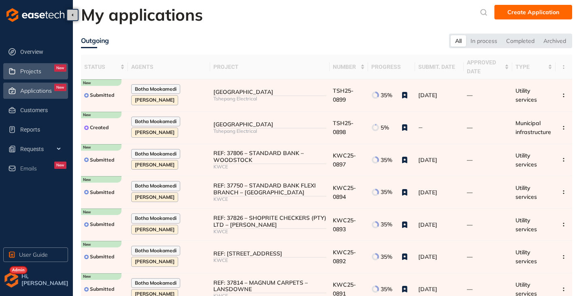
click at [32, 68] on span "Projects" at bounding box center [30, 71] width 21 height 7
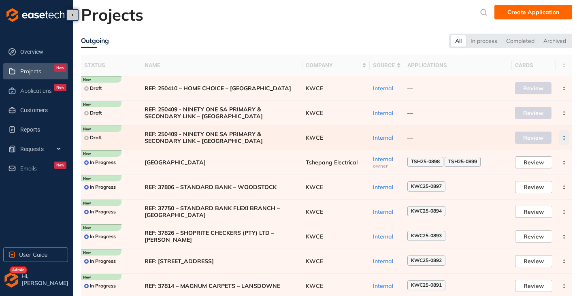
click at [565, 134] on button "button" at bounding box center [564, 137] width 10 height 15
click at [527, 155] on span "Archive project" at bounding box center [526, 157] width 42 height 7
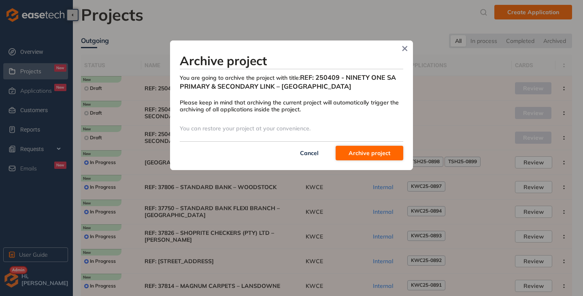
click at [368, 147] on button "Archive project" at bounding box center [370, 153] width 68 height 15
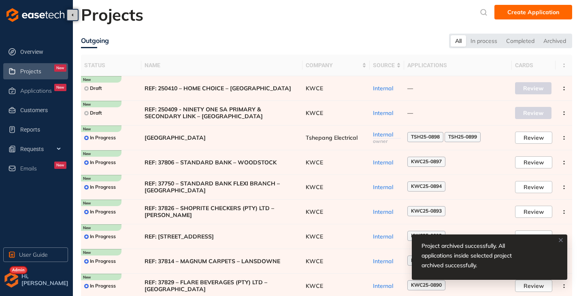
click at [557, 34] on div "All In process Completed Archived" at bounding box center [510, 41] width 123 height 15
click at [555, 41] on div "Archived" at bounding box center [555, 40] width 32 height 11
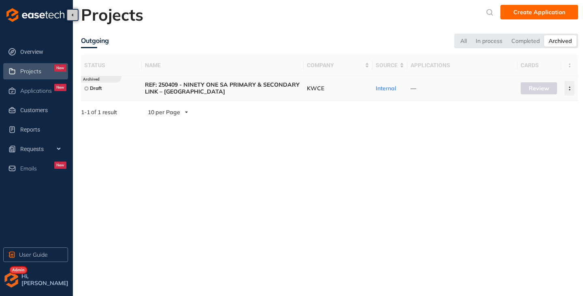
click at [569, 91] on button "button" at bounding box center [570, 88] width 10 height 15
click at [535, 119] on button "Delete project" at bounding box center [540, 123] width 59 height 12
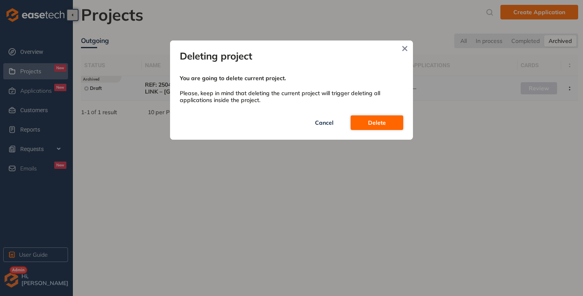
click at [385, 119] on span "Delete" at bounding box center [377, 122] width 18 height 9
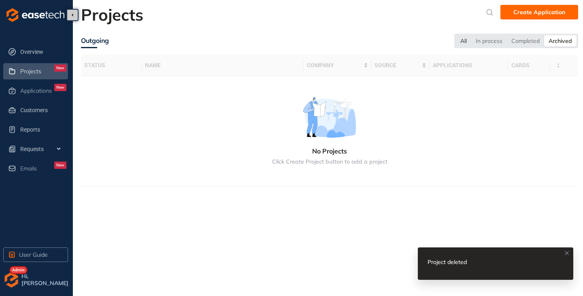
click at [463, 38] on div "All" at bounding box center [463, 40] width 15 height 11
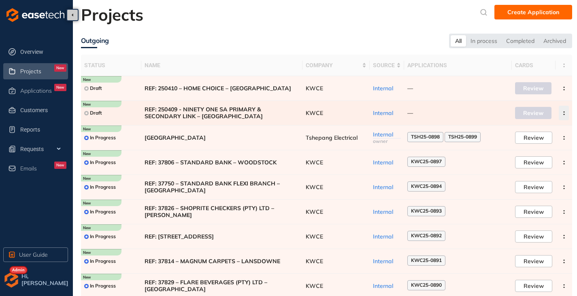
click at [563, 112] on icon "button" at bounding box center [564, 113] width 8 height 4
click at [525, 129] on span "Archive project" at bounding box center [526, 132] width 42 height 7
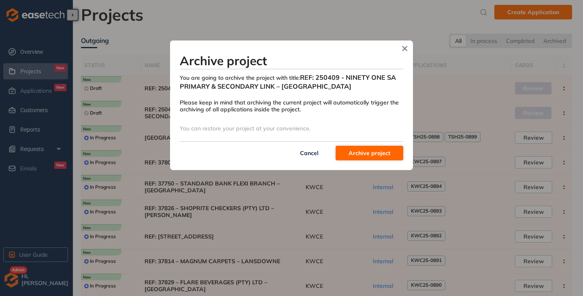
click at [378, 150] on span "Archive project" at bounding box center [370, 153] width 42 height 9
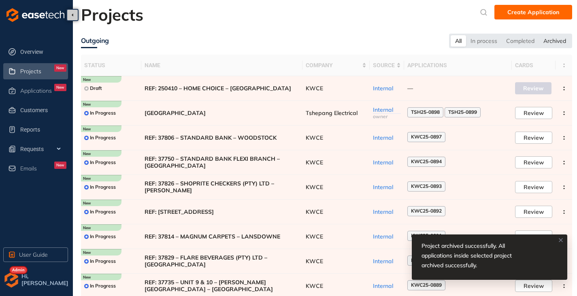
click at [551, 42] on div "Archived" at bounding box center [555, 40] width 32 height 11
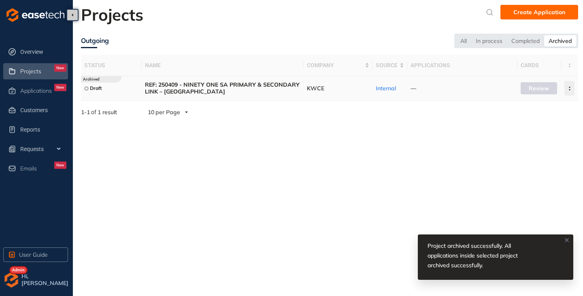
click at [568, 89] on icon "button" at bounding box center [570, 89] width 8 height 4
click at [532, 124] on span "Delete project" at bounding box center [530, 123] width 38 height 7
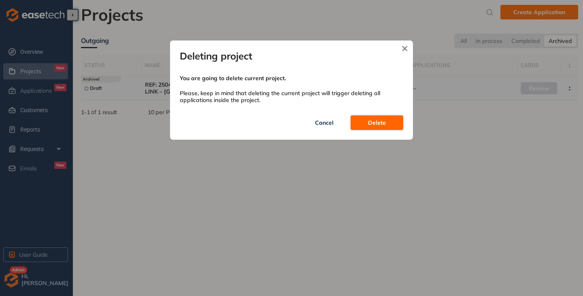
click at [390, 126] on button "Delete" at bounding box center [377, 122] width 53 height 15
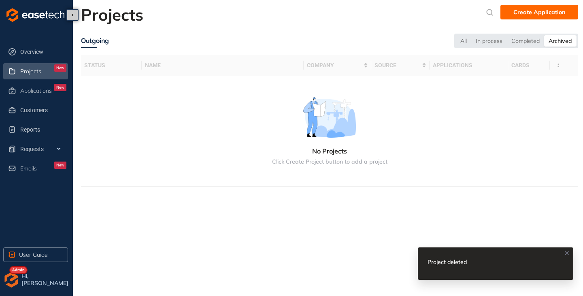
click at [27, 73] on span "Projects" at bounding box center [30, 71] width 21 height 7
click at [462, 39] on div "All" at bounding box center [463, 40] width 15 height 11
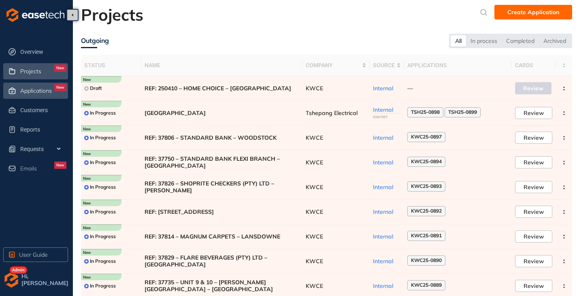
click at [45, 87] on span "Applications" at bounding box center [36, 90] width 32 height 7
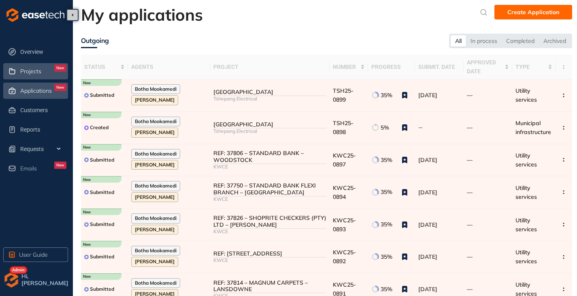
click at [36, 72] on span "Projects" at bounding box center [30, 71] width 21 height 7
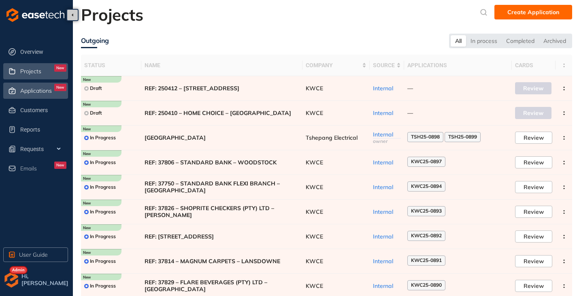
click at [24, 94] on span "Applications" at bounding box center [36, 90] width 32 height 7
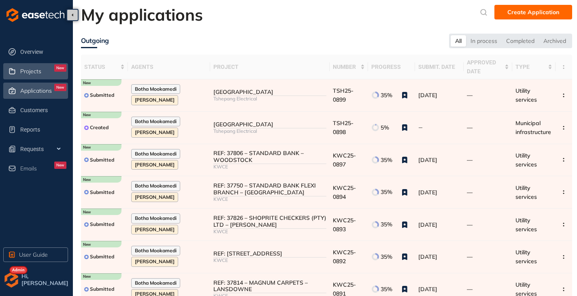
click at [28, 71] on span "Projects" at bounding box center [30, 71] width 21 height 7
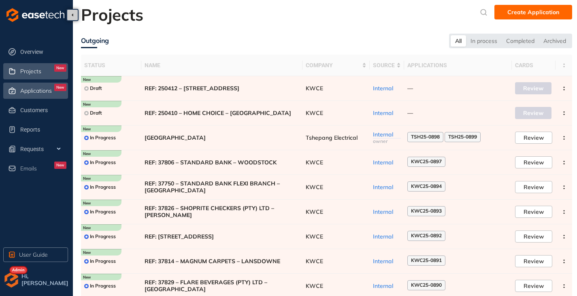
click at [37, 86] on div "Applications New" at bounding box center [43, 91] width 46 height 14
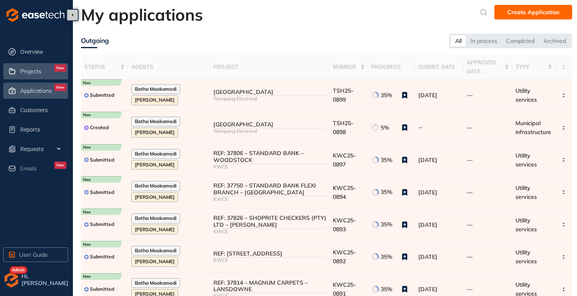
click at [29, 76] on div "Projects New" at bounding box center [43, 71] width 46 height 14
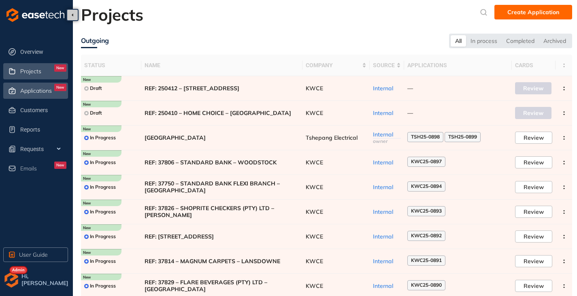
click at [45, 94] on div "Applications New" at bounding box center [43, 91] width 46 height 14
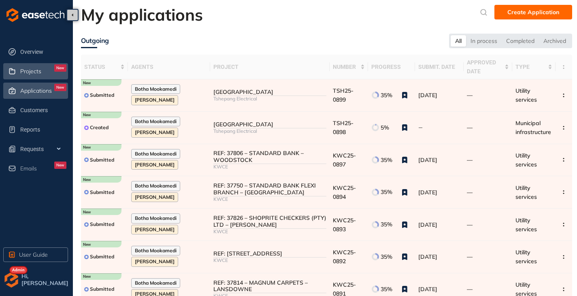
click at [31, 70] on span "Projects" at bounding box center [30, 71] width 21 height 7
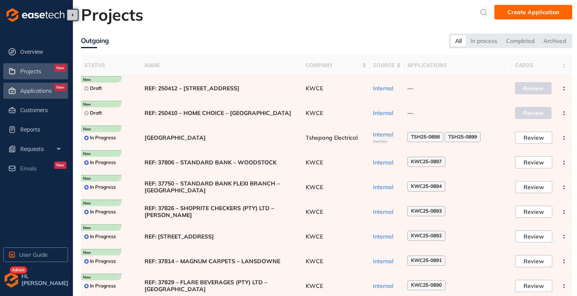
click at [31, 94] on span "Applications" at bounding box center [36, 90] width 32 height 7
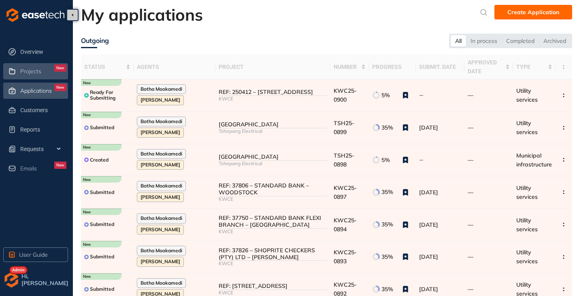
click at [18, 73] on li "Projects New" at bounding box center [35, 71] width 65 height 16
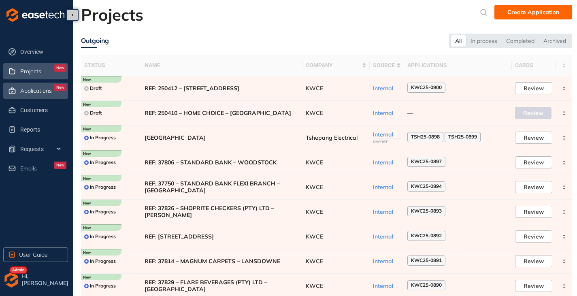
click at [31, 86] on div "Applications New" at bounding box center [43, 91] width 46 height 14
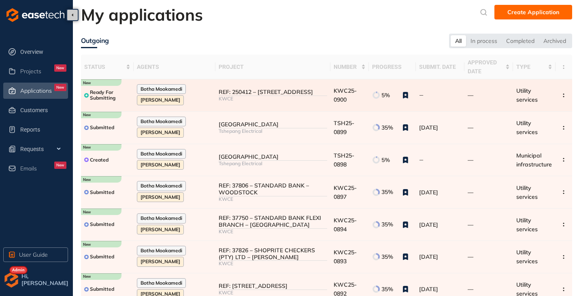
click at [388, 92] on div "5%" at bounding box center [392, 95] width 41 height 15
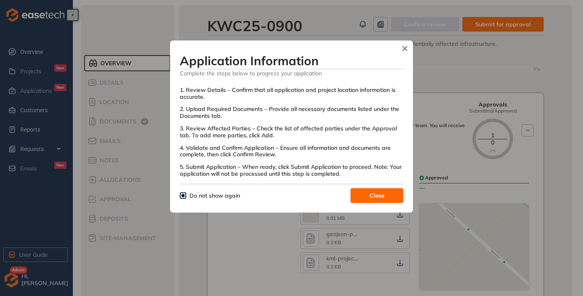
click at [388, 193] on button "Close" at bounding box center [377, 195] width 53 height 15
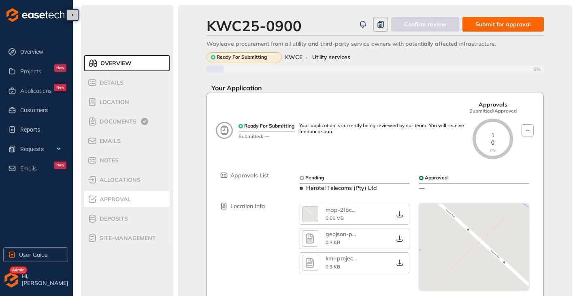
click at [99, 201] on span "Approval" at bounding box center [114, 199] width 34 height 7
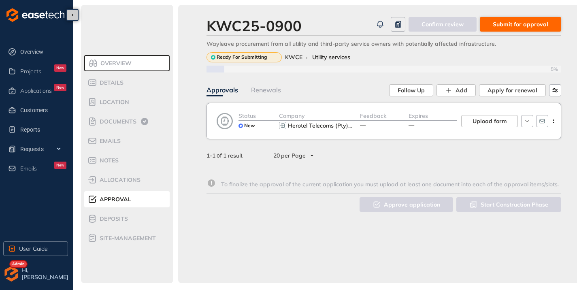
click at [524, 21] on span "Submit for approval" at bounding box center [520, 24] width 55 height 9
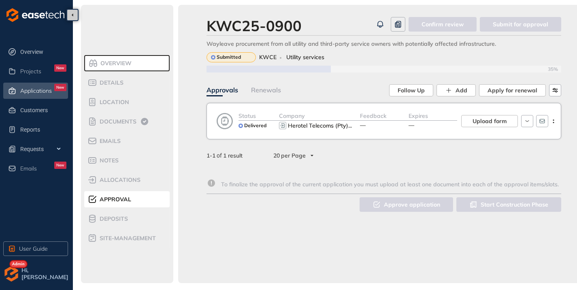
click at [29, 89] on span "Applications" at bounding box center [36, 90] width 32 height 7
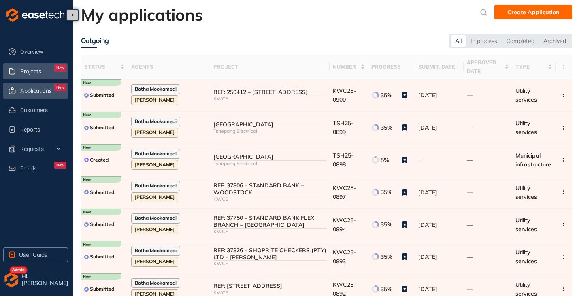
click at [26, 68] on span "Projects" at bounding box center [30, 71] width 21 height 7
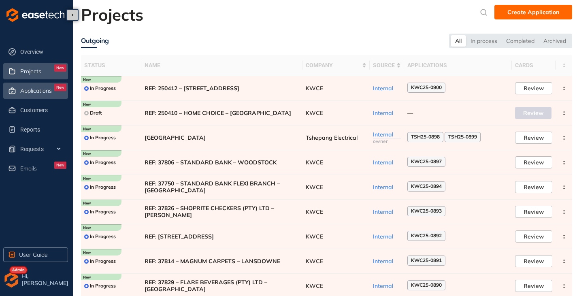
click at [32, 87] on div "Applications New" at bounding box center [43, 91] width 46 height 14
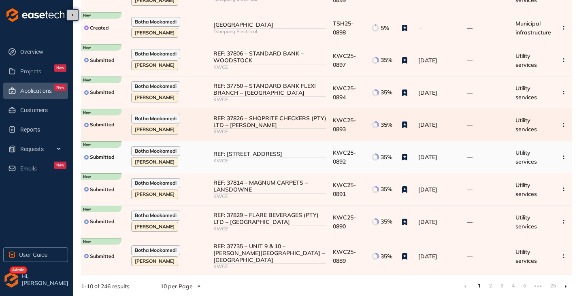
scroll to position [134, 0]
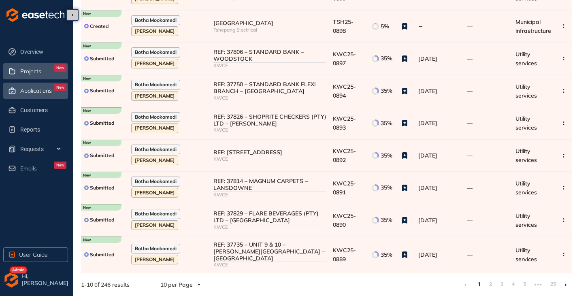
click at [26, 70] on span "Projects" at bounding box center [30, 71] width 21 height 7
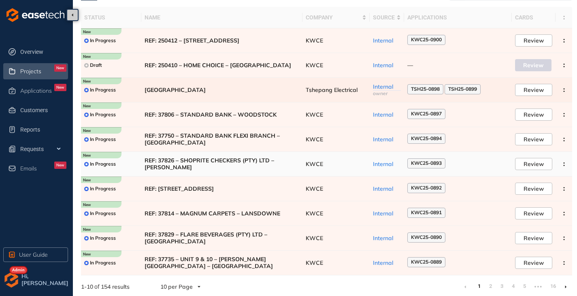
scroll to position [50, 0]
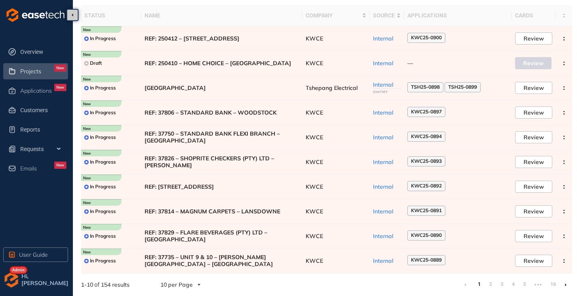
click at [564, 285] on li at bounding box center [565, 284] width 13 height 13
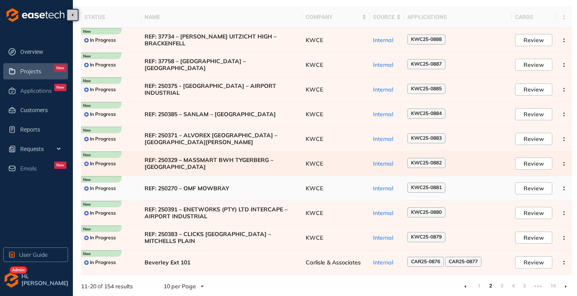
scroll to position [50, 0]
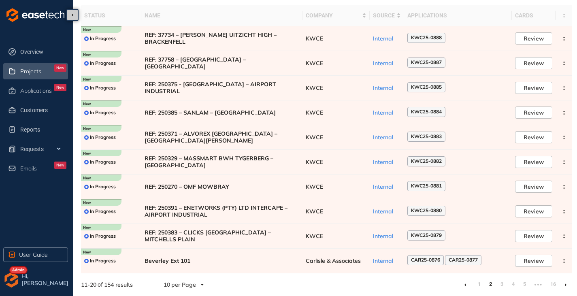
click at [563, 284] on li at bounding box center [565, 284] width 13 height 13
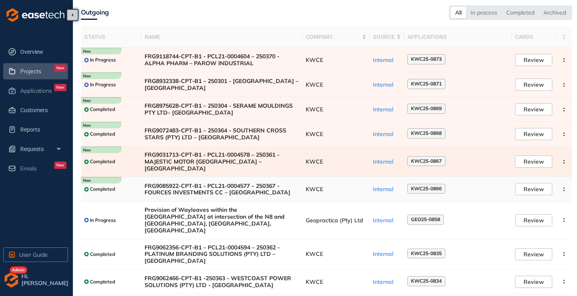
scroll to position [67, 0]
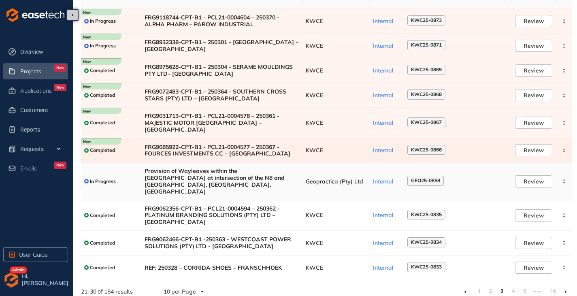
click at [284, 165] on td "Provision of Wayleaves within the [GEOGRAPHIC_DATA] at intersection of the N8 a…" at bounding box center [221, 181] width 161 height 37
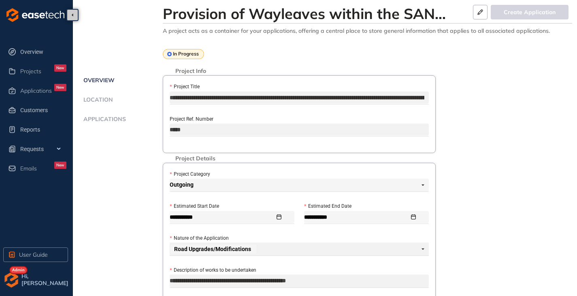
scroll to position [0, 97]
drag, startPoint x: 170, startPoint y: 98, endPoint x: 453, endPoint y: 101, distance: 283.1
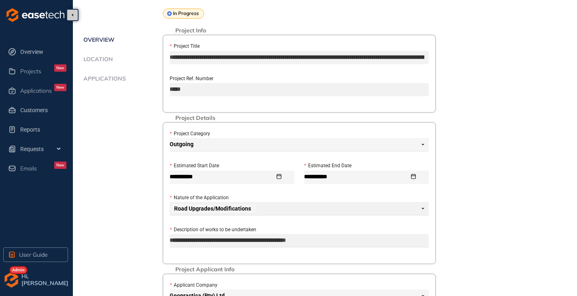
drag, startPoint x: 331, startPoint y: 240, endPoint x: 163, endPoint y: 244, distance: 168.1
click at [163, 244] on div "**********" at bounding box center [299, 193] width 273 height 142
drag, startPoint x: 192, startPoint y: 90, endPoint x: 168, endPoint y: 92, distance: 23.6
click at [168, 92] on div "**********" at bounding box center [299, 74] width 273 height 78
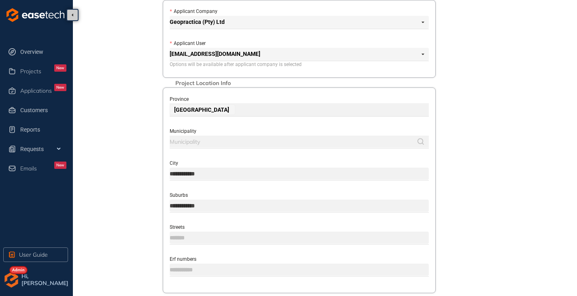
scroll to position [324, 0]
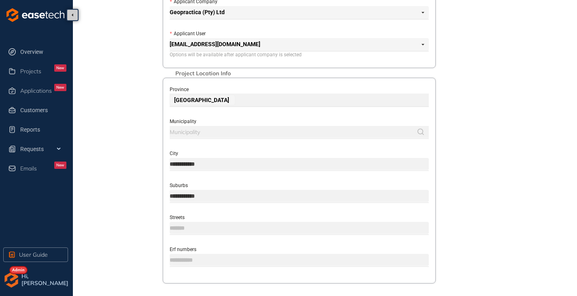
drag, startPoint x: 213, startPoint y: 166, endPoint x: 168, endPoint y: 165, distance: 45.4
click at [168, 165] on div "**********" at bounding box center [299, 181] width 273 height 206
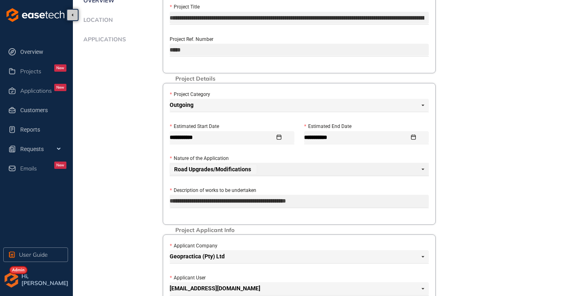
scroll to position [0, 0]
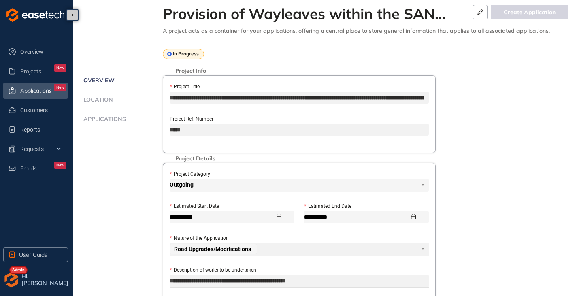
click at [23, 91] on span "Applications" at bounding box center [36, 90] width 32 height 7
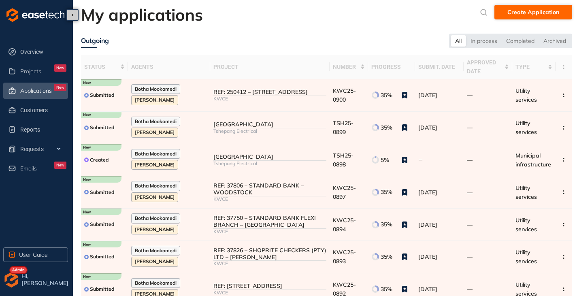
click at [513, 13] on span "Create Application" at bounding box center [534, 12] width 52 height 9
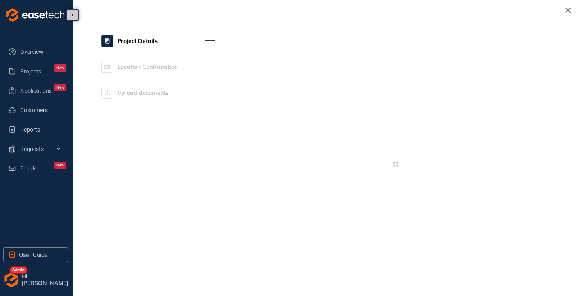
type textarea "**********"
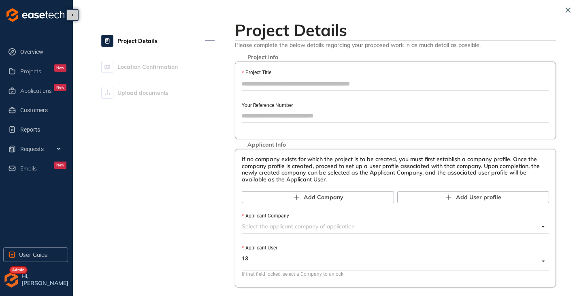
click at [276, 85] on input "Project Title" at bounding box center [395, 84] width 307 height 12
type input "**********"
paste input "*****"
type input "*****"
click at [250, 224] on input "Applicant Company" at bounding box center [390, 226] width 297 height 12
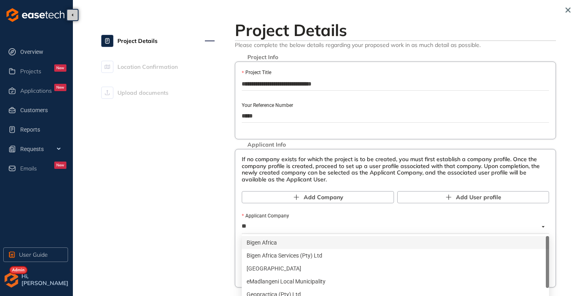
type input "***"
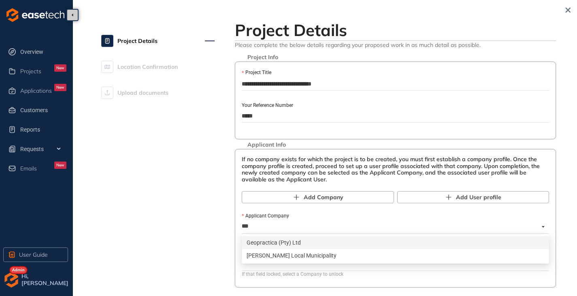
click at [297, 239] on div "Geopractica (Pty) Ltd" at bounding box center [396, 242] width 298 height 9
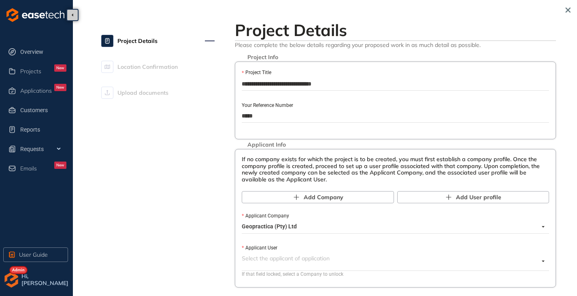
scroll to position [81, 0]
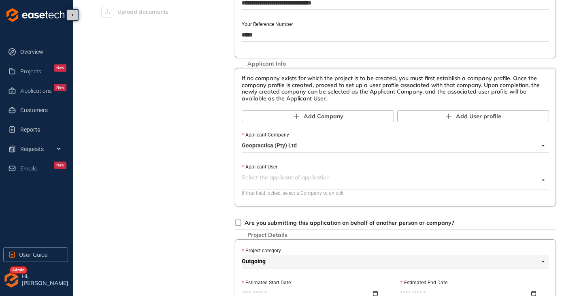
click at [266, 189] on span at bounding box center [390, 180] width 297 height 18
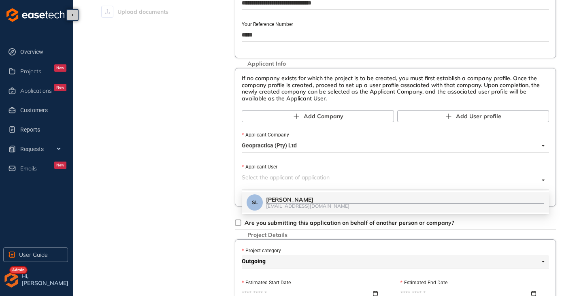
click at [283, 199] on div "[PERSON_NAME]" at bounding box center [405, 199] width 278 height 7
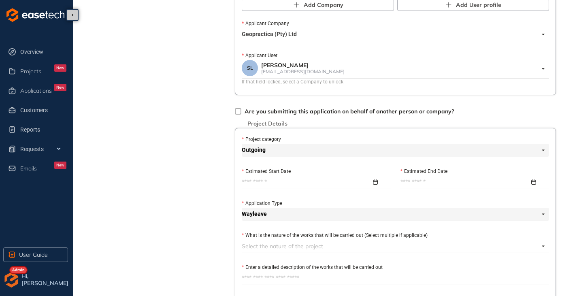
scroll to position [243, 0]
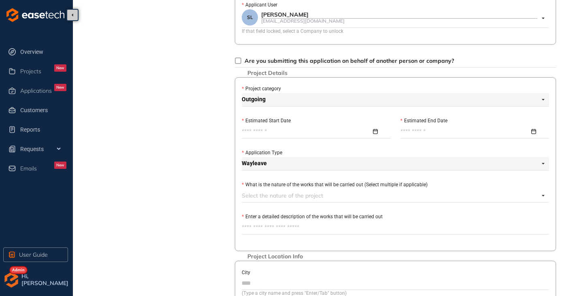
click at [254, 130] on input "Estimated Start Date" at bounding box center [307, 131] width 130 height 9
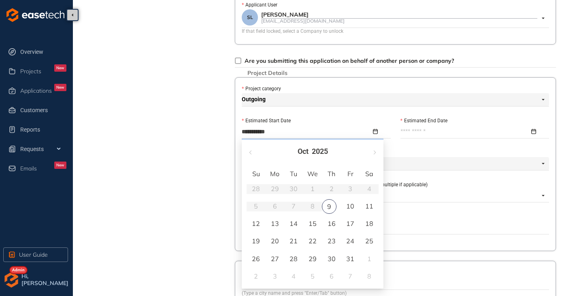
type input "**********"
click at [272, 224] on div "13" at bounding box center [275, 224] width 10 height 10
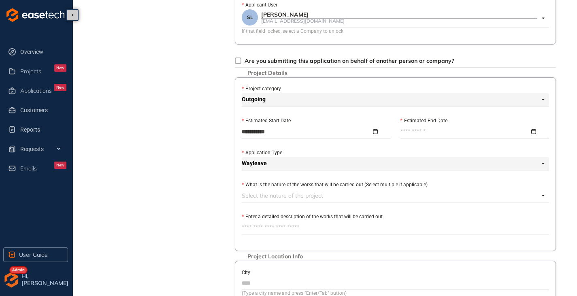
click at [412, 132] on input "Estimated End Date" at bounding box center [466, 131] width 130 height 9
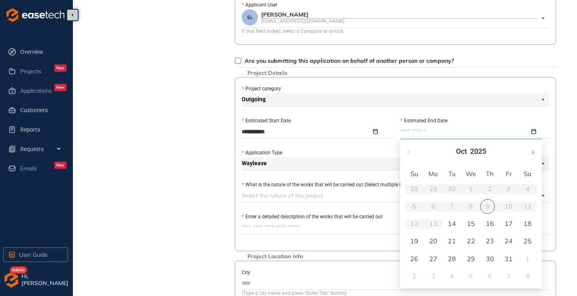
click at [533, 154] on span "button" at bounding box center [533, 152] width 4 height 4
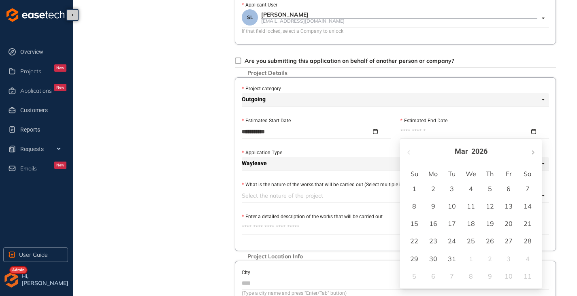
click at [533, 154] on span "button" at bounding box center [533, 152] width 4 height 4
click at [407, 152] on button "button" at bounding box center [409, 151] width 9 height 17
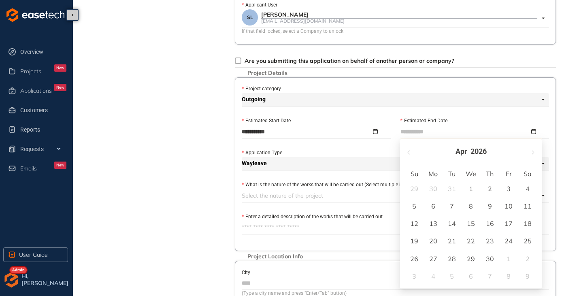
type input "**********"
click at [495, 260] on div "30" at bounding box center [490, 259] width 10 height 10
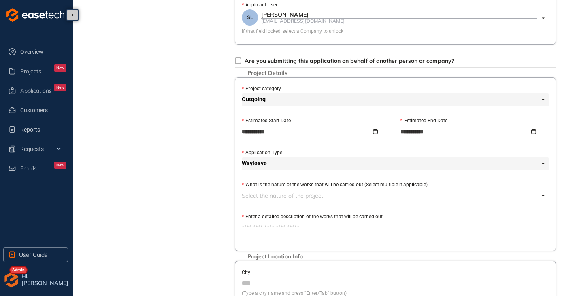
click at [236, 192] on div "**********" at bounding box center [395, 164] width 321 height 174
click at [255, 196] on div at bounding box center [391, 196] width 298 height 10
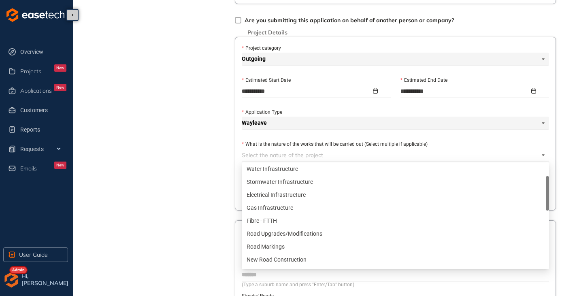
scroll to position [81, 0]
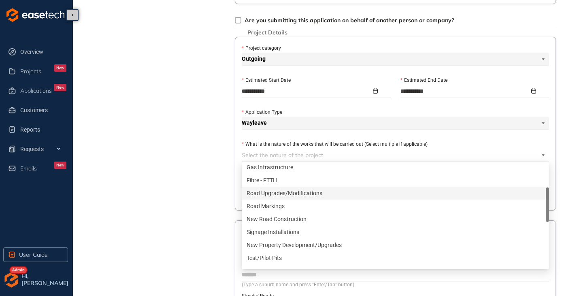
click at [290, 195] on div "Road Upgrades/Modifications" at bounding box center [396, 193] width 298 height 9
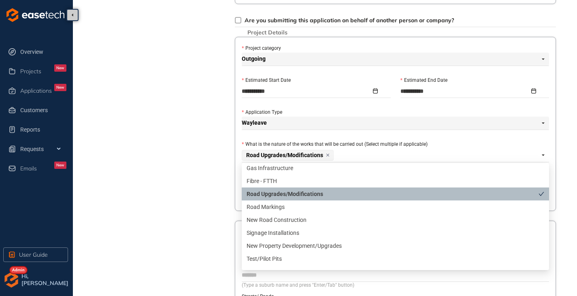
click at [202, 192] on div "Project Details Location Confirmation Upload documents" at bounding box center [157, 65] width 113 height 665
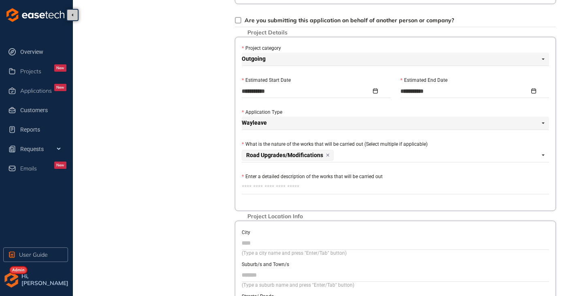
click at [260, 188] on textarea "Enter a detailed description of the works that will be carried out" at bounding box center [395, 187] width 307 height 13
paste textarea "**********"
type textarea "**********"
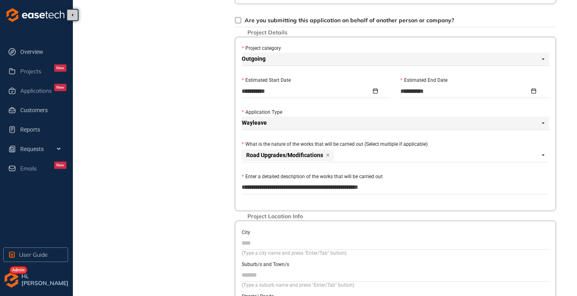
type textarea "**********"
paste textarea "**********"
type textarea "**********"
click at [243, 186] on textarea "**********" at bounding box center [395, 187] width 307 height 13
click at [350, 154] on div "Road Upgrades/Modifications" at bounding box center [391, 155] width 298 height 13
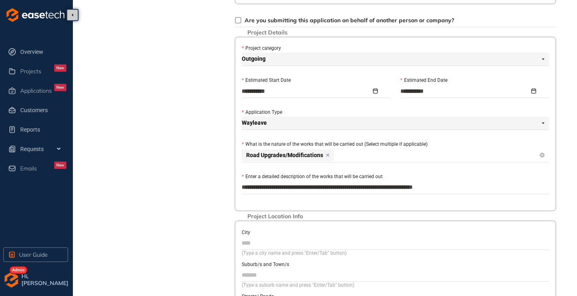
type textarea "**********"
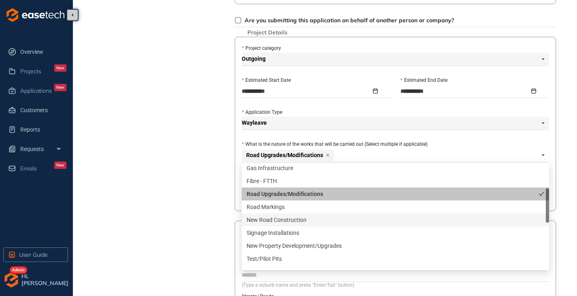
scroll to position [122, 0]
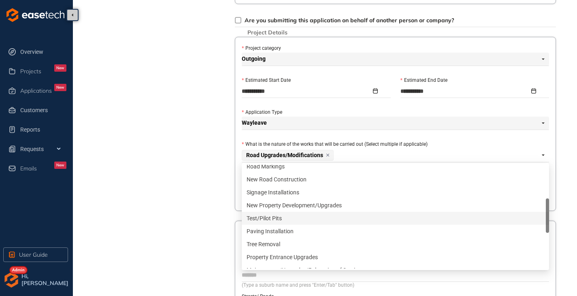
click at [286, 218] on div "Test/Pilot Pits" at bounding box center [396, 218] width 298 height 9
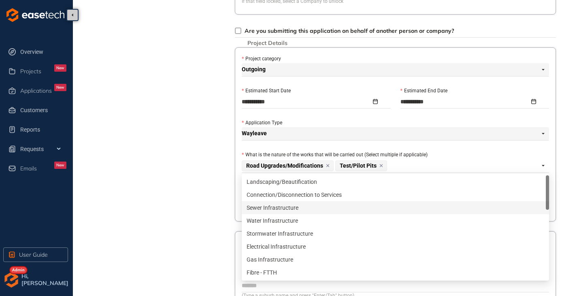
scroll to position [243, 0]
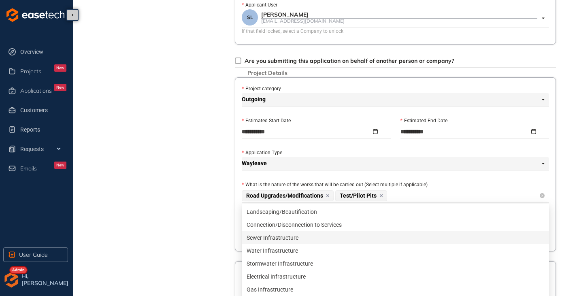
click at [330, 196] on icon at bounding box center [328, 195] width 6 height 5
click at [323, 195] on div "Test/Pilot Pits" at bounding box center [391, 196] width 298 height 13
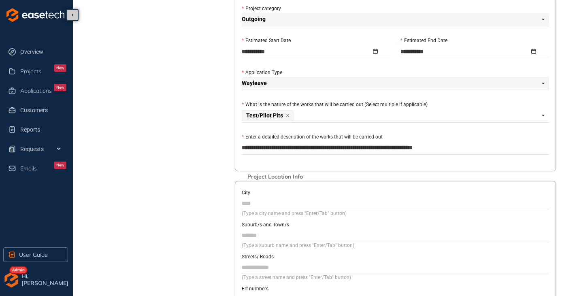
scroll to position [324, 0]
click at [243, 146] on textarea "**********" at bounding box center [395, 147] width 307 height 13
type textarea "**********"
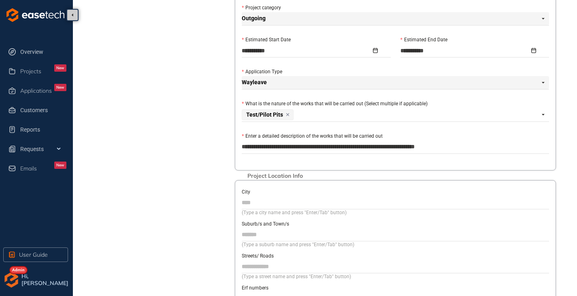
type textarea "**********"
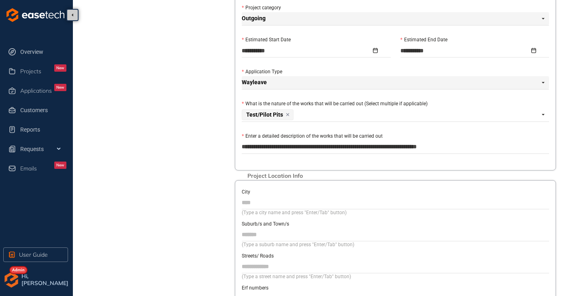
type textarea "**********"
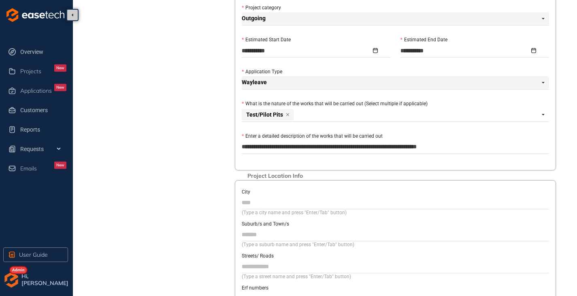
type textarea "**********"
drag, startPoint x: 287, startPoint y: 146, endPoint x: 241, endPoint y: 146, distance: 46.6
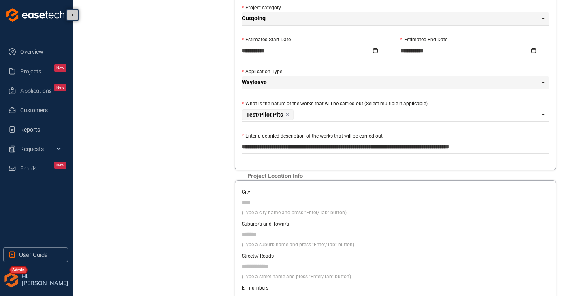
click at [240, 147] on div "**********" at bounding box center [395, 83] width 321 height 174
paste textarea "**********"
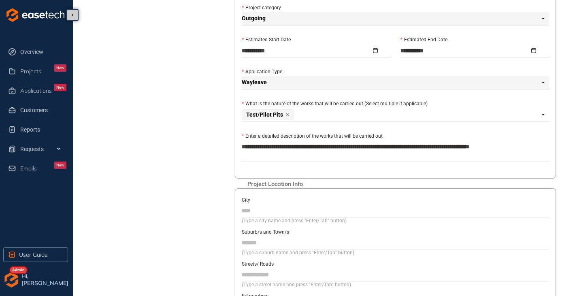
click at [243, 145] on textarea "**********" at bounding box center [395, 151] width 307 height 21
click at [314, 148] on textarea "**********" at bounding box center [395, 151] width 307 height 21
click at [426, 146] on textarea "**********" at bounding box center [395, 151] width 307 height 21
click at [325, 156] on textarea "**********" at bounding box center [395, 151] width 307 height 21
paste textarea "**********"
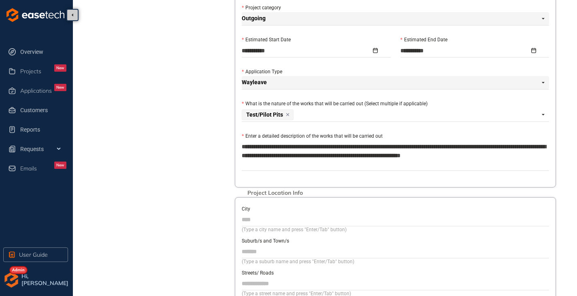
click at [316, 156] on textarea "**********" at bounding box center [395, 156] width 307 height 30
click at [333, 165] on textarea "**********" at bounding box center [395, 156] width 307 height 30
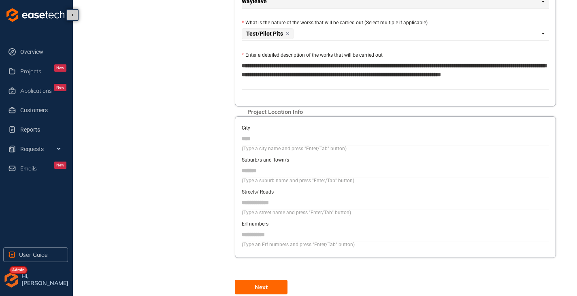
paste input "**********"
click at [258, 203] on input "Streets/ Roads" at bounding box center [395, 202] width 307 height 12
click at [248, 284] on button "Next" at bounding box center [261, 287] width 53 height 15
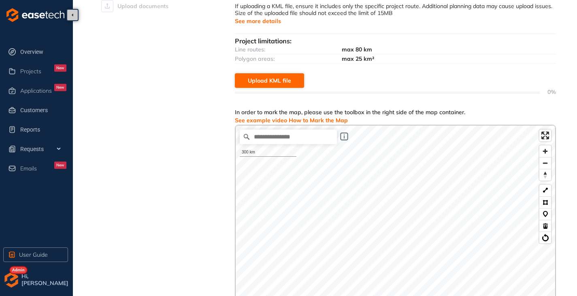
scroll to position [86, 0]
click at [277, 79] on span "Upload KML file" at bounding box center [269, 81] width 43 height 9
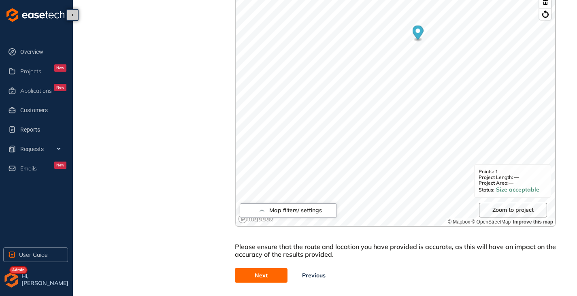
scroll to position [337, 0]
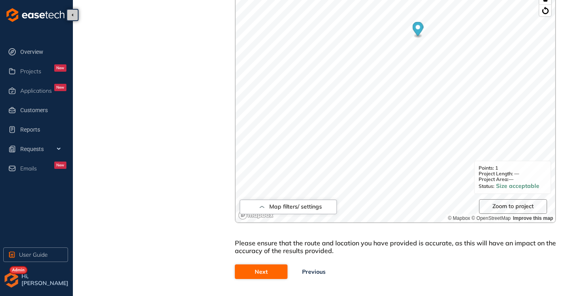
click at [260, 272] on span "Next" at bounding box center [261, 271] width 13 height 9
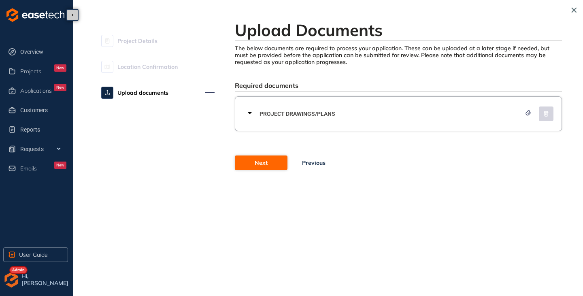
click at [265, 164] on span "Next" at bounding box center [261, 162] width 13 height 9
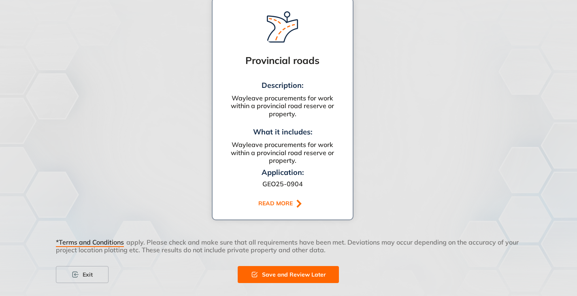
scroll to position [818, 0]
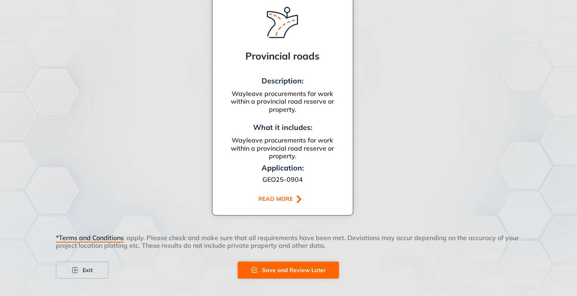
click at [273, 266] on span "Save and Review Later" at bounding box center [294, 270] width 64 height 9
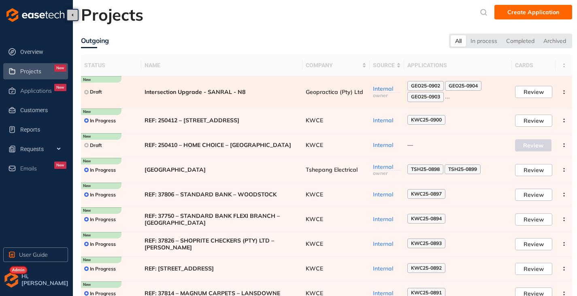
click at [229, 92] on span "Intersection Upgrade - SANRAL - N8" at bounding box center [222, 92] width 155 height 7
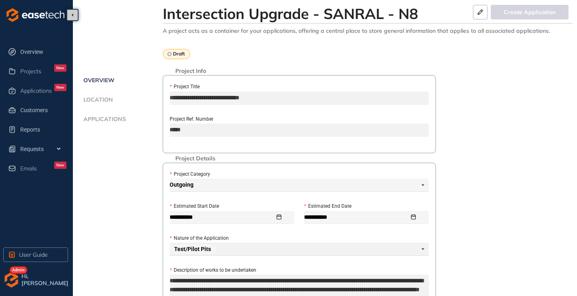
click at [115, 113] on ul "Overview Location Applications" at bounding box center [122, 108] width 82 height 66
click at [115, 117] on span "Applications" at bounding box center [103, 119] width 45 height 7
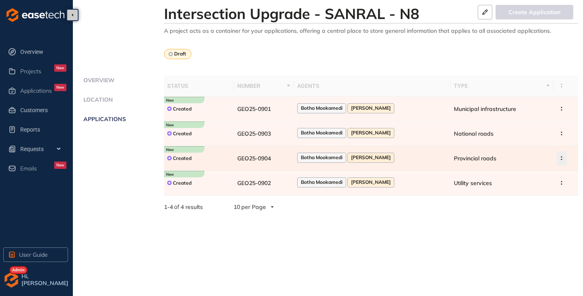
click at [561, 157] on circle "button" at bounding box center [561, 156] width 1 height 1
drag, startPoint x: 127, startPoint y: 176, endPoint x: 123, endPoint y: 145, distance: 31.0
click at [127, 175] on div "Overview Location Applications" at bounding box center [122, 152] width 83 height 154
click at [107, 98] on span "Location" at bounding box center [97, 99] width 32 height 7
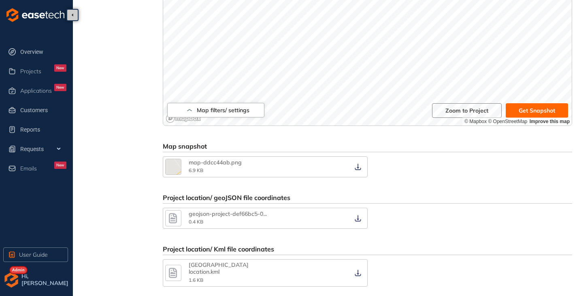
scroll to position [284, 0]
click at [192, 109] on icon "button" at bounding box center [190, 110] width 8 height 10
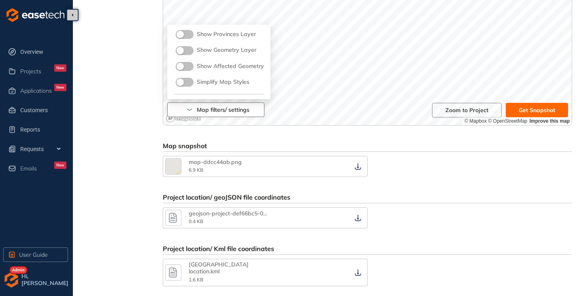
click at [186, 67] on button "button" at bounding box center [185, 66] width 18 height 9
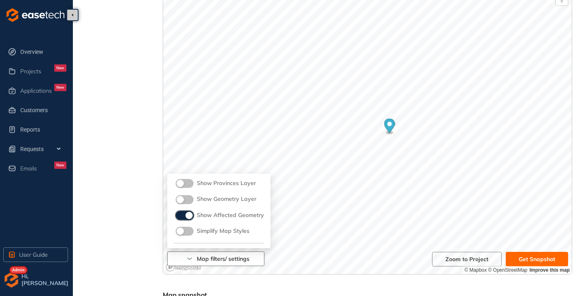
scroll to position [122, 0]
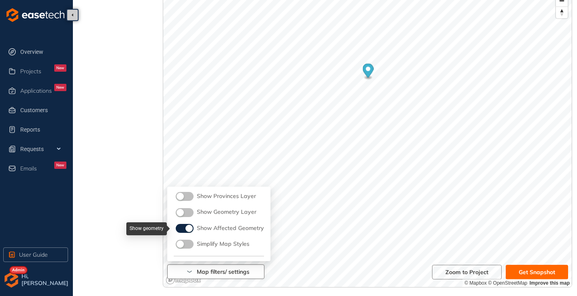
click at [179, 228] on button "button" at bounding box center [185, 228] width 18 height 9
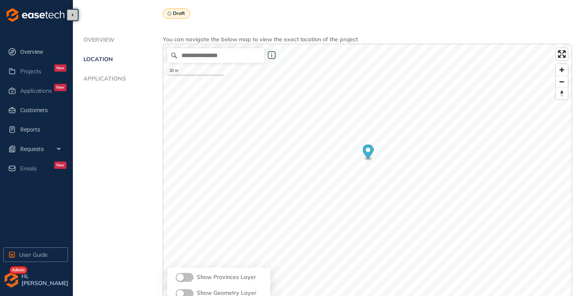
scroll to position [0, 0]
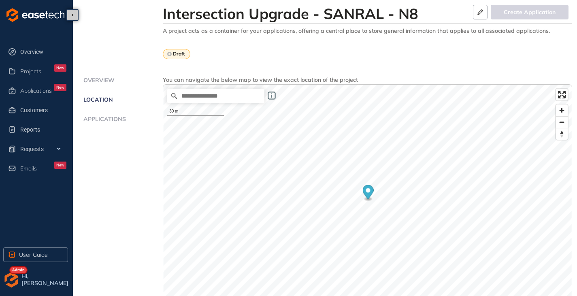
click at [95, 117] on span "Applications" at bounding box center [103, 119] width 45 height 7
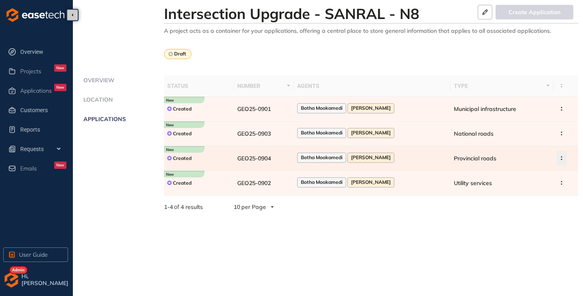
click at [558, 158] on icon "button" at bounding box center [562, 158] width 8 height 4
click at [523, 176] on span "Archive application" at bounding box center [527, 177] width 53 height 7
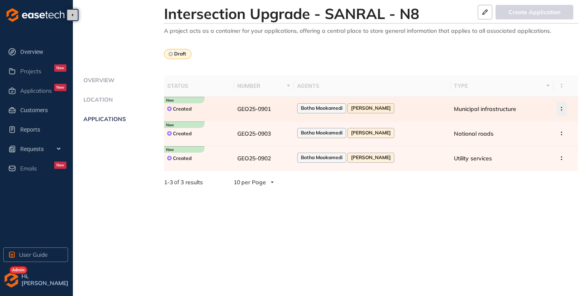
click at [561, 108] on circle "button" at bounding box center [561, 107] width 1 height 1
click at [524, 130] on span "Archive application" at bounding box center [527, 127] width 53 height 7
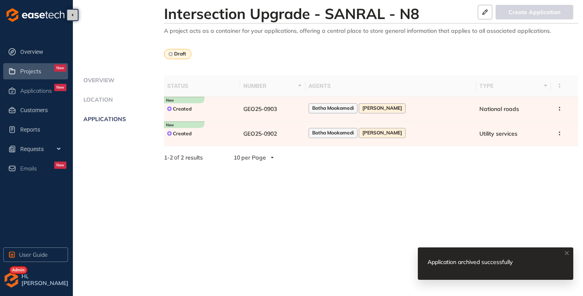
click at [30, 75] on div "Projects New" at bounding box center [43, 71] width 46 height 14
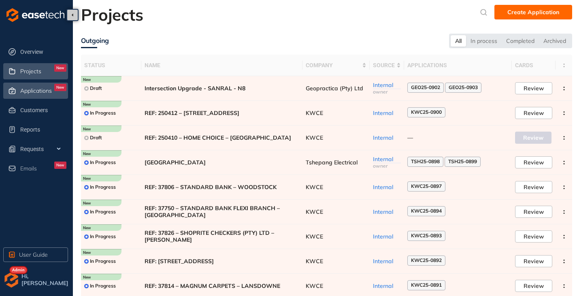
click at [24, 90] on span "Applications" at bounding box center [36, 90] width 32 height 7
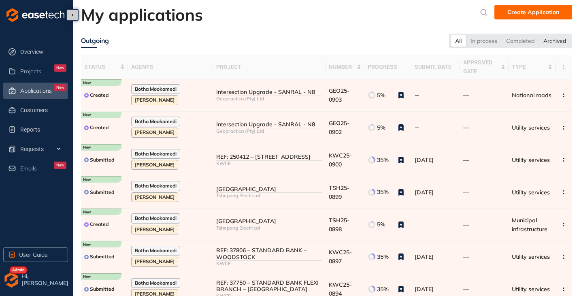
click at [553, 42] on div "Archived" at bounding box center [555, 40] width 32 height 11
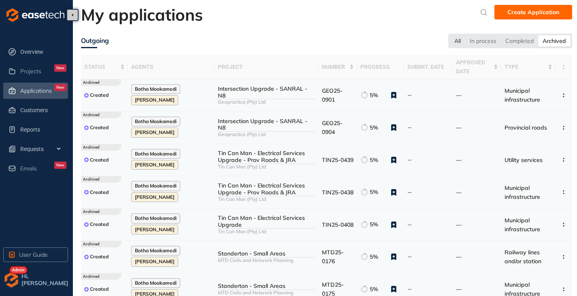
click at [453, 43] on div "All" at bounding box center [457, 40] width 15 height 11
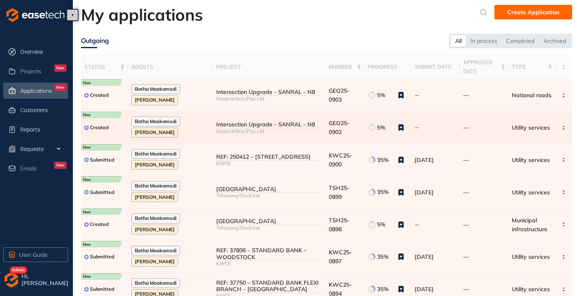
click at [286, 124] on div "Intersection Upgrade - SANRAL - N8" at bounding box center [269, 124] width 106 height 7
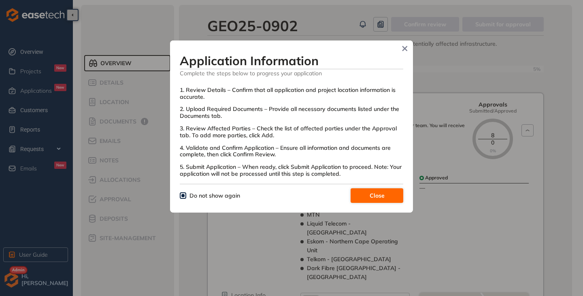
click at [366, 193] on button "Close" at bounding box center [377, 195] width 53 height 15
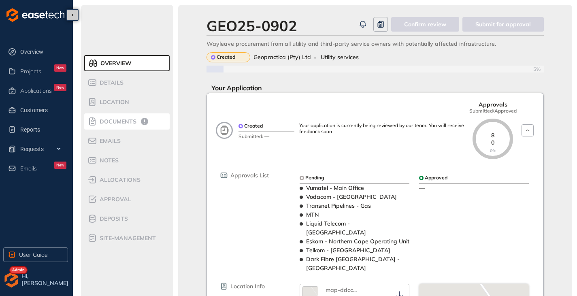
click at [132, 121] on span "Documents" at bounding box center [116, 121] width 39 height 7
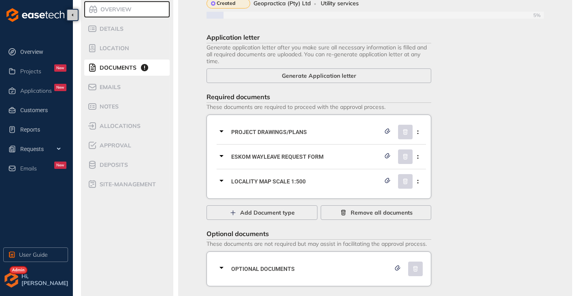
scroll to position [61, 0]
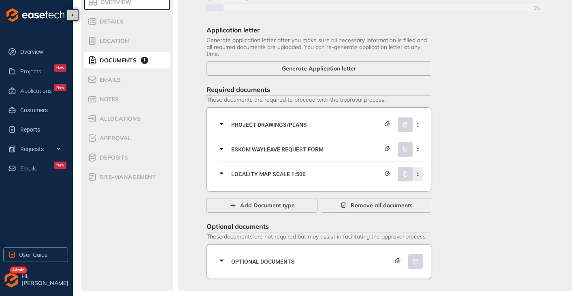
click at [420, 175] on icon "button" at bounding box center [418, 175] width 8 height 4
click at [377, 195] on span "Remove current document type" at bounding box center [376, 193] width 85 height 7
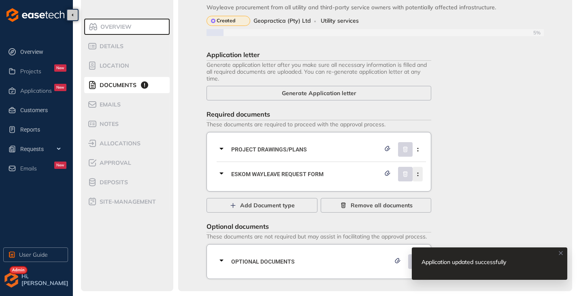
click at [419, 173] on icon "button" at bounding box center [418, 175] width 8 height 4
click at [360, 194] on span "Remove current document type" at bounding box center [376, 193] width 85 height 7
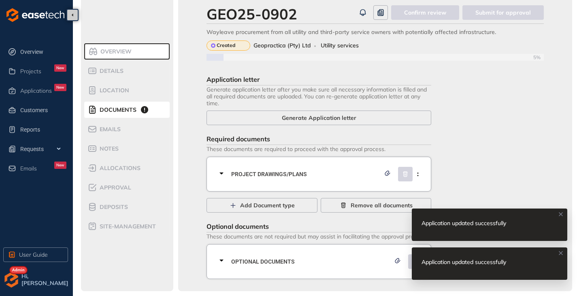
scroll to position [12, 0]
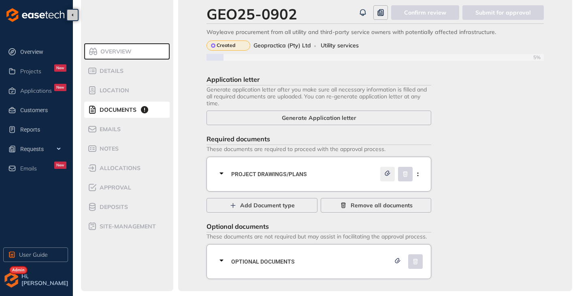
click at [387, 175] on icon "button" at bounding box center [387, 173] width 5 height 4
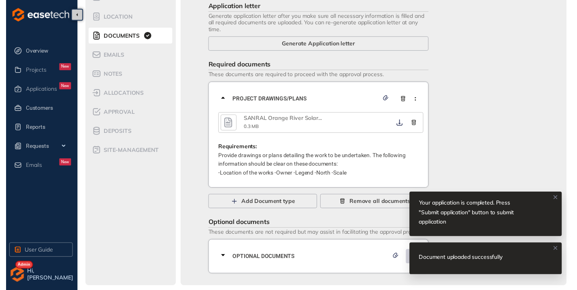
scroll to position [0, 0]
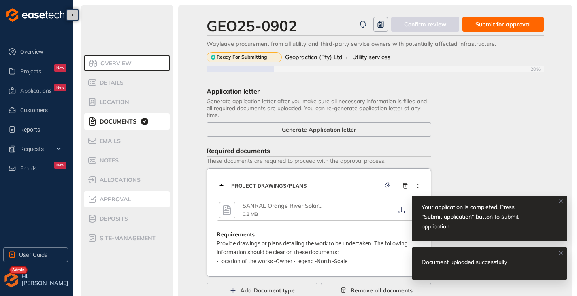
click at [116, 195] on div "Approval" at bounding box center [121, 199] width 69 height 10
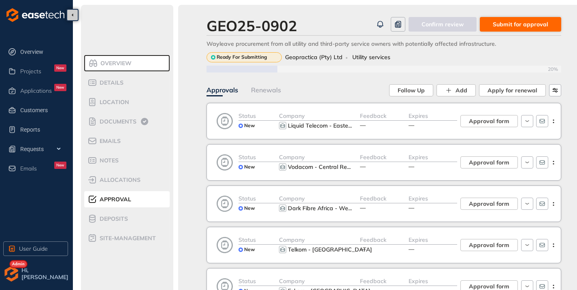
click at [526, 21] on span "Submit for approval" at bounding box center [520, 24] width 55 height 9
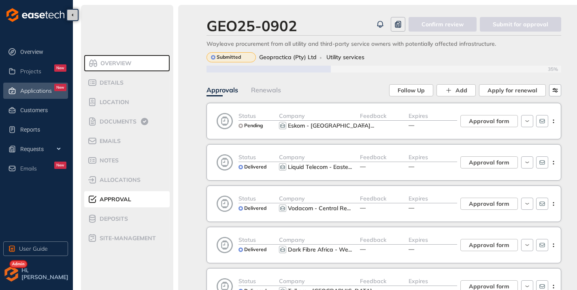
click at [36, 95] on div "Applications New" at bounding box center [43, 91] width 46 height 14
